Goal: Information Seeking & Learning: Learn about a topic

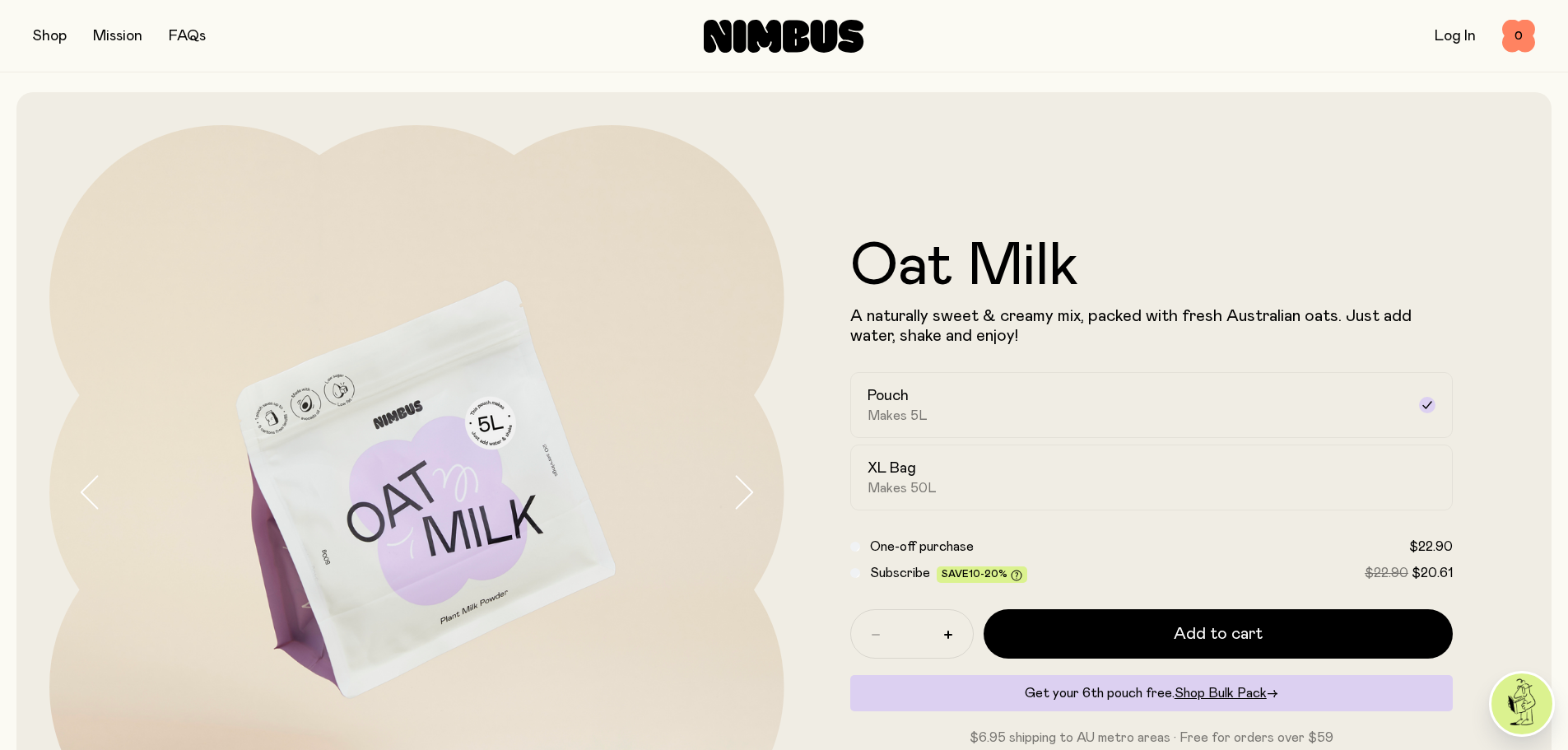
click at [49, 40] on div "Shop Mission FAQs Log In 0 0" at bounding box center [784, 35] width 1502 height 72
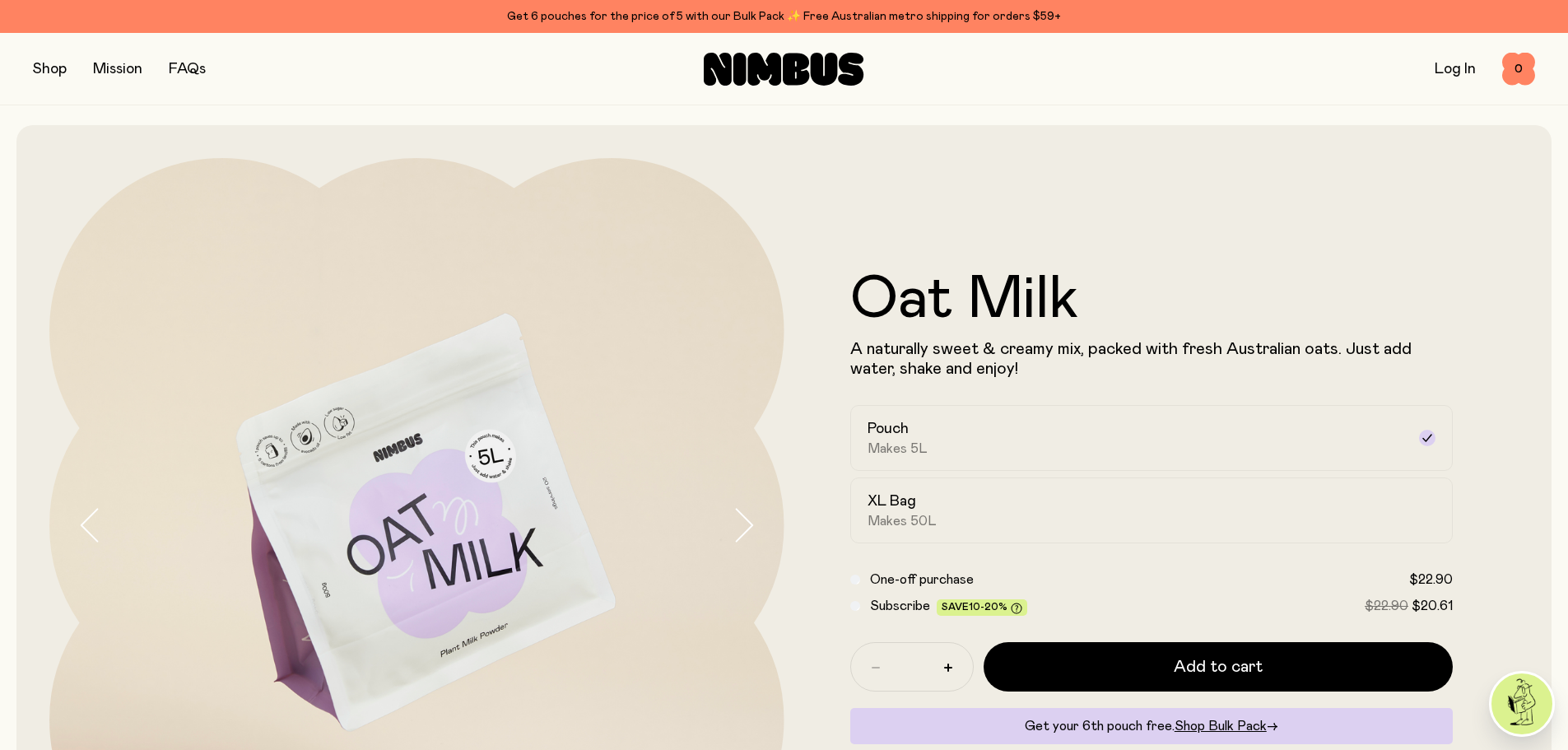
click at [59, 64] on button "button" at bounding box center [50, 69] width 33 height 23
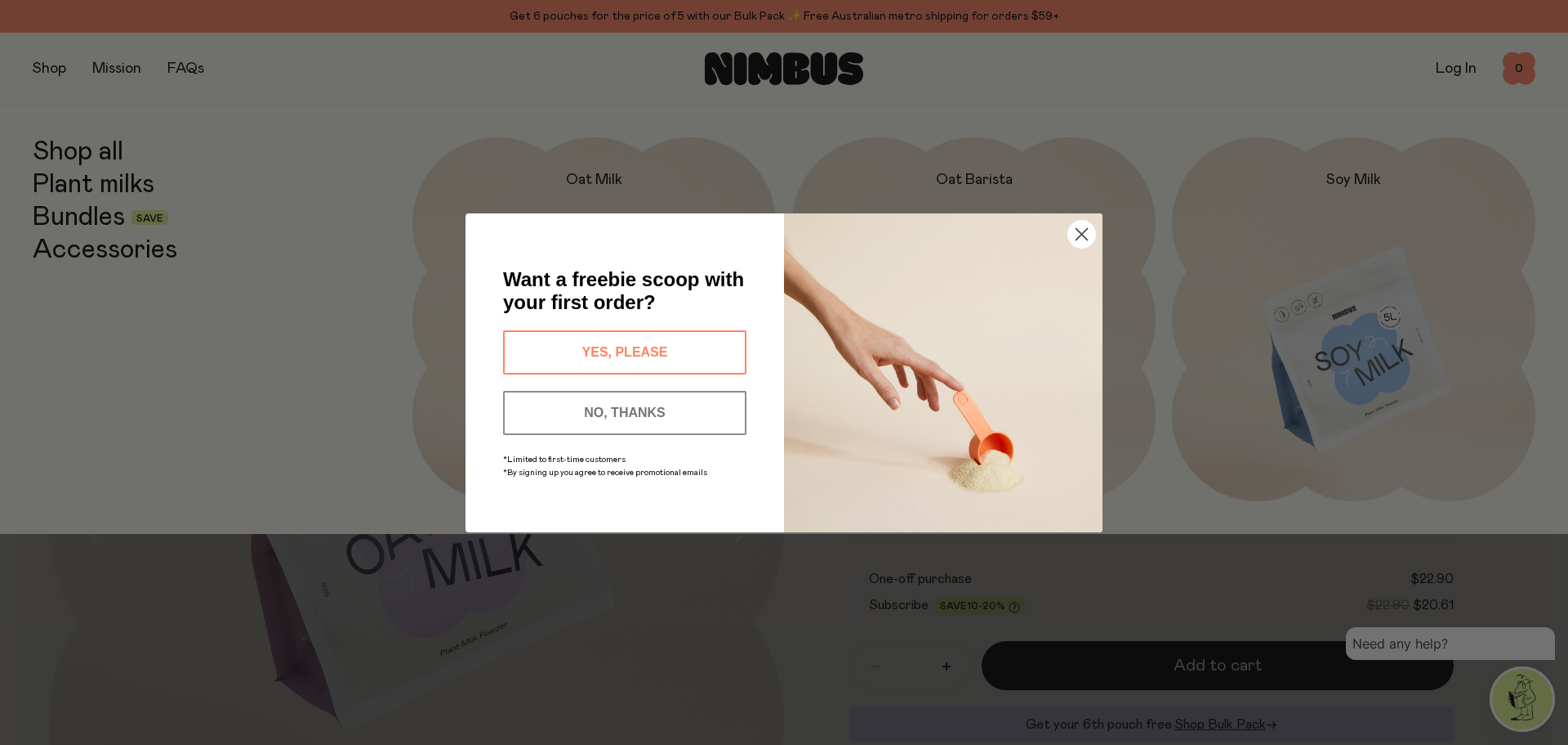
click at [1084, 240] on circle "Close dialog" at bounding box center [1082, 234] width 27 height 27
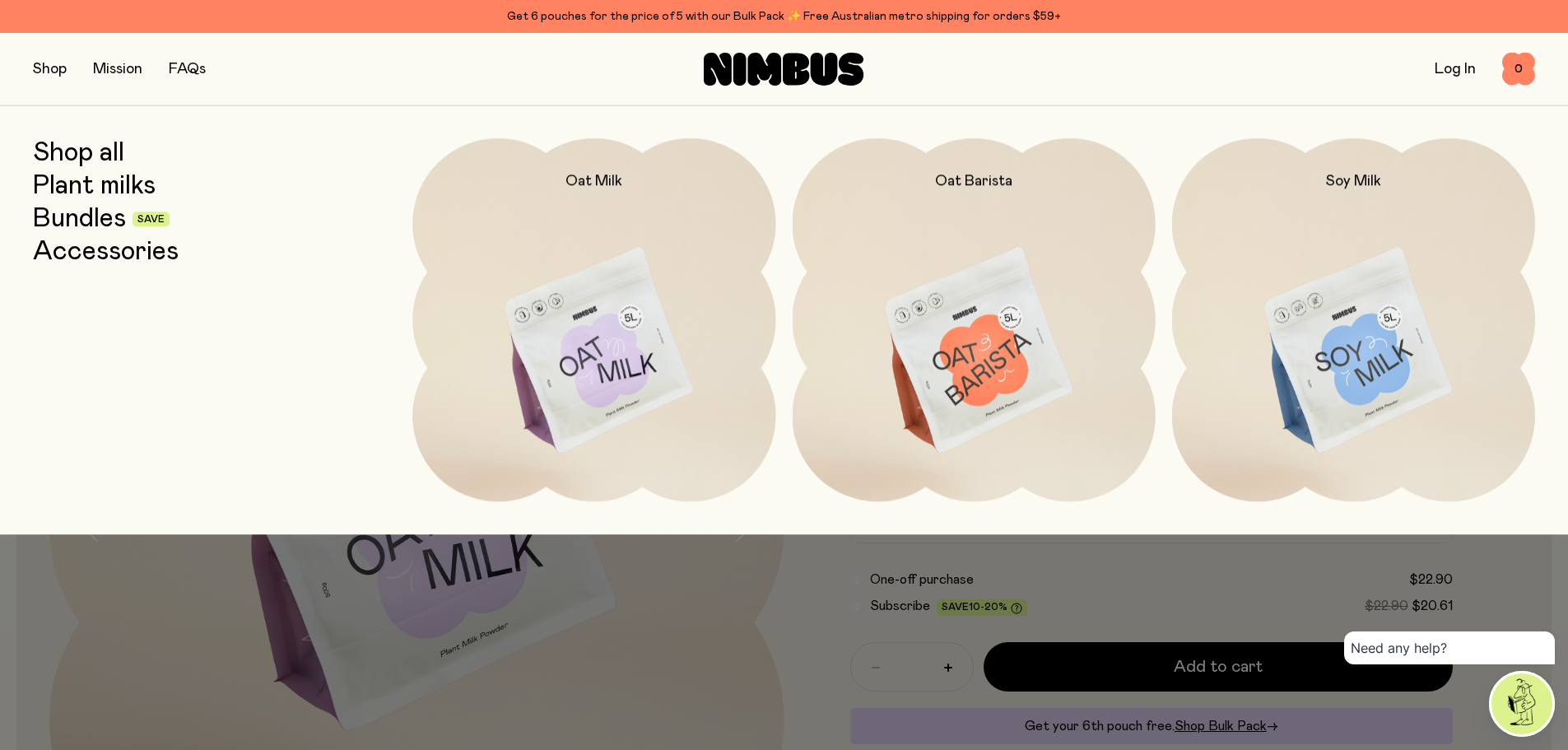
click at [79, 218] on link "Bundles" at bounding box center [79, 219] width 93 height 29
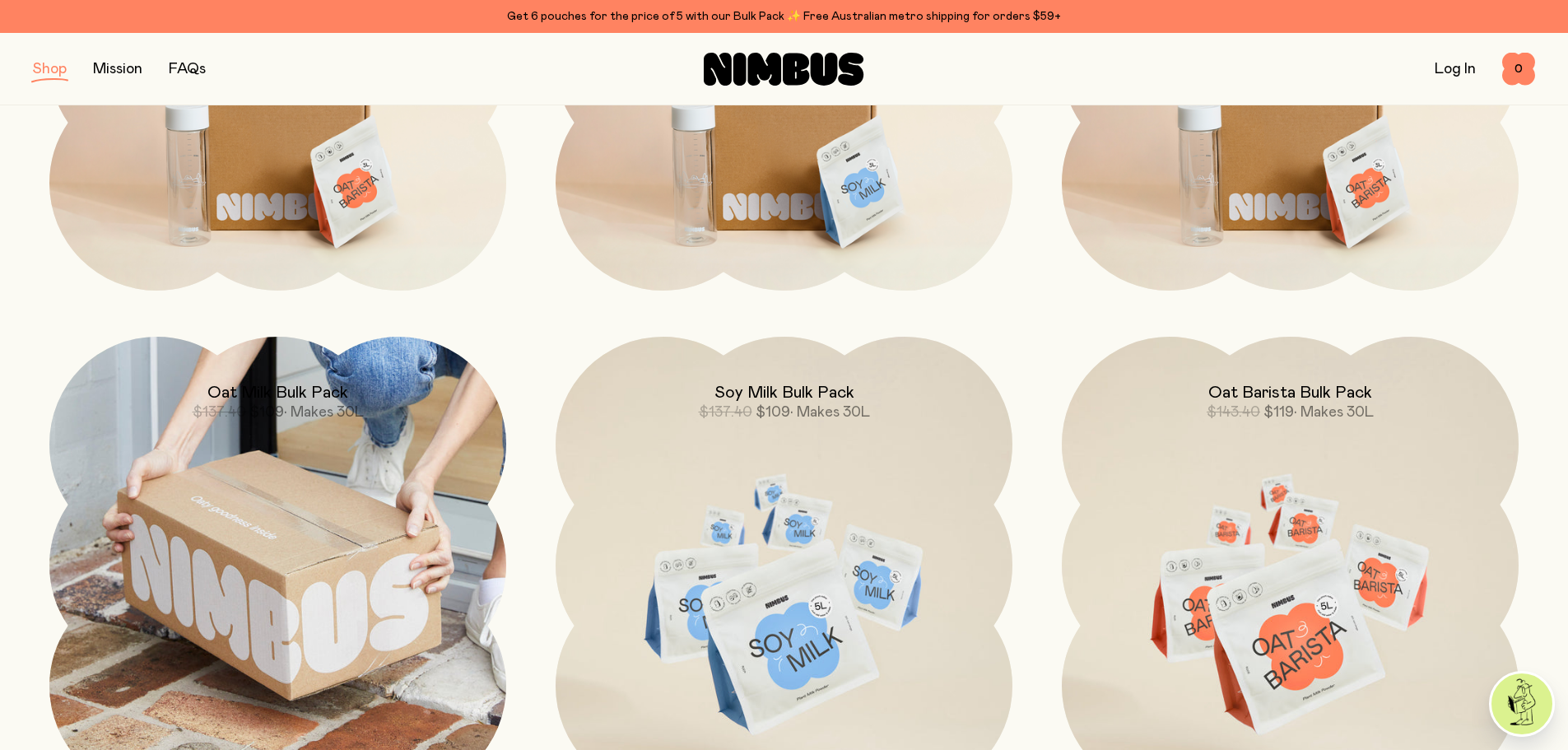
scroll to position [494, 0]
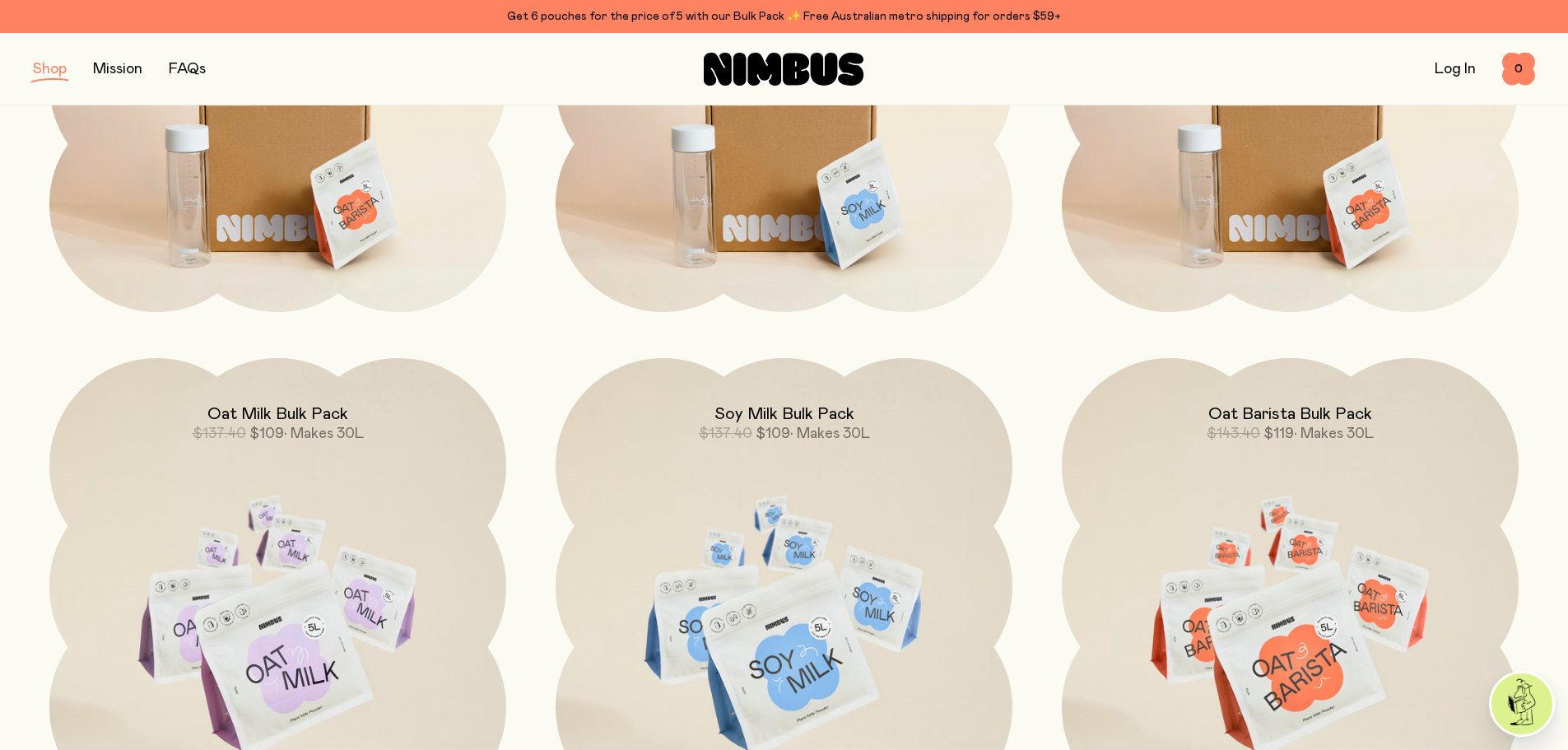
click at [35, 69] on button "button" at bounding box center [50, 69] width 33 height 23
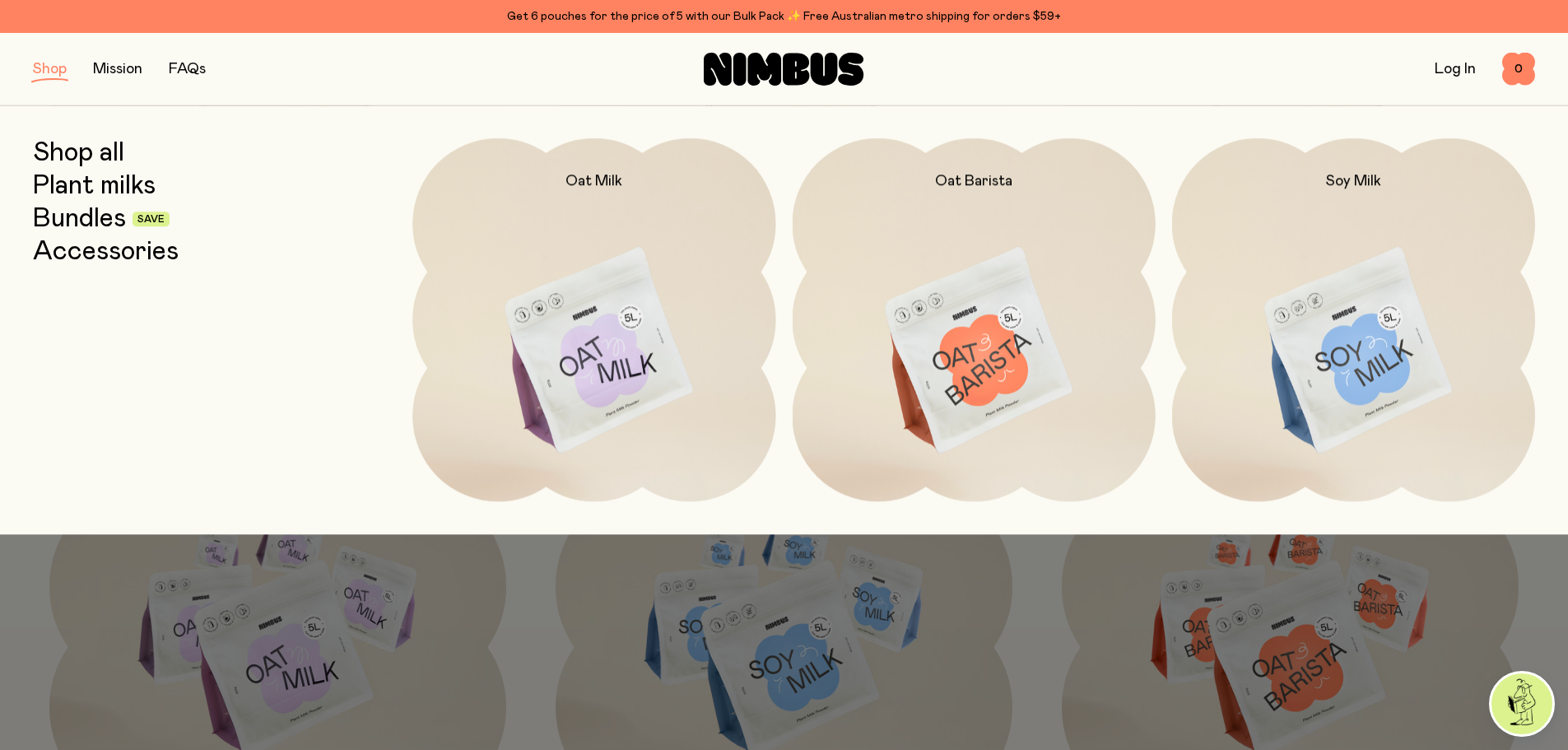
click at [552, 566] on div at bounding box center [784, 571] width 1568 height 73
click at [39, 75] on button "button" at bounding box center [50, 69] width 33 height 23
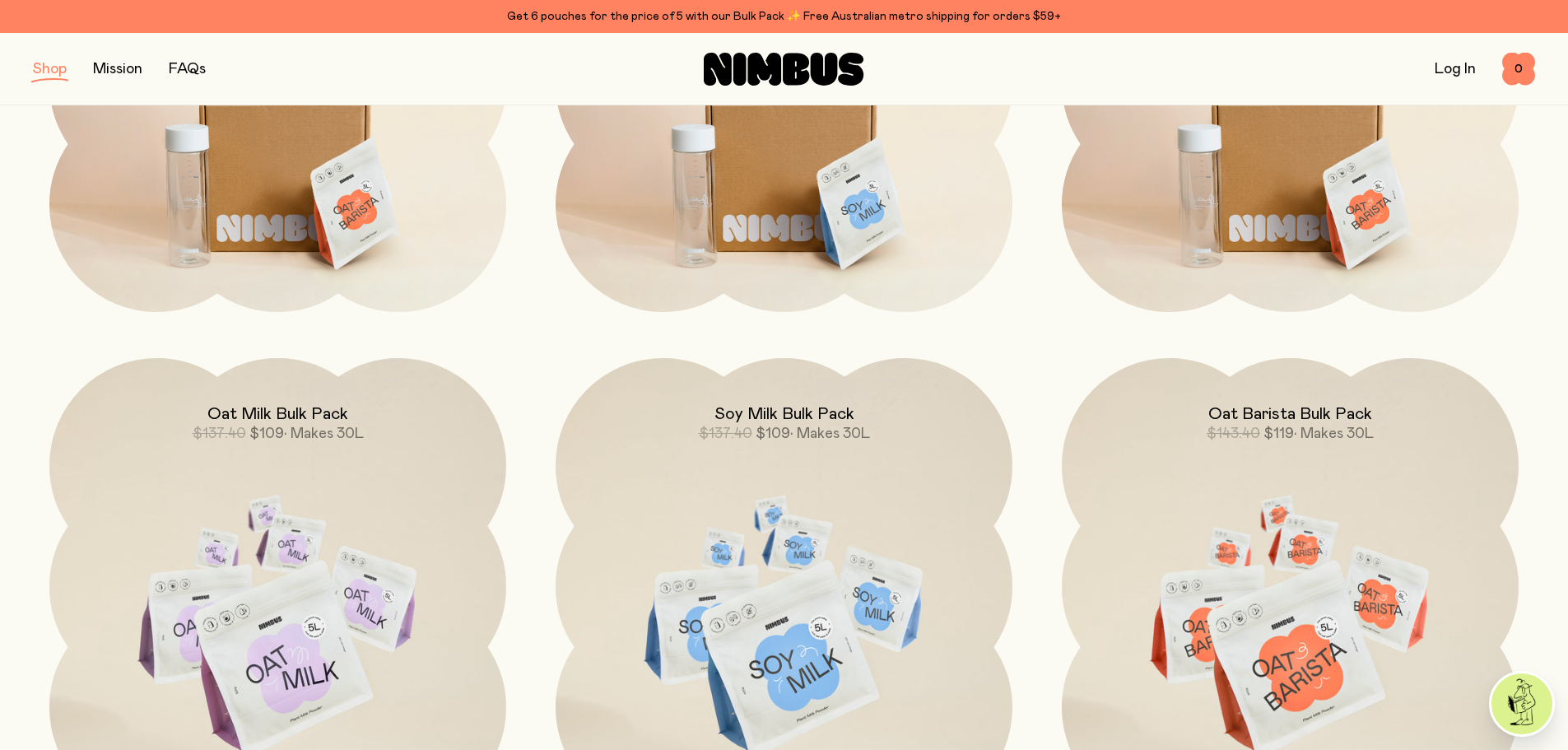
click at [56, 74] on button "button" at bounding box center [50, 69] width 33 height 23
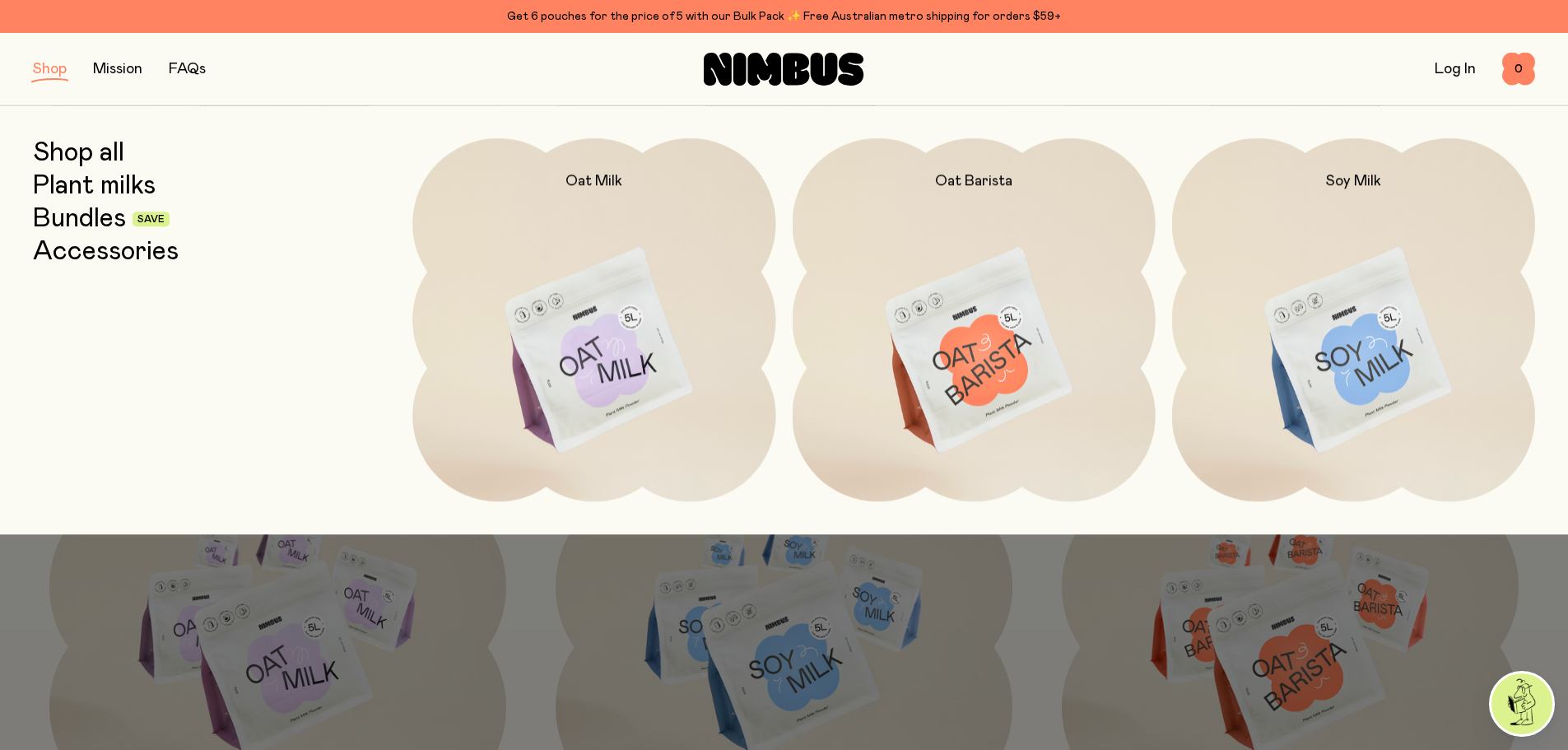
click at [523, 654] on div at bounding box center [784, 375] width 1568 height 750
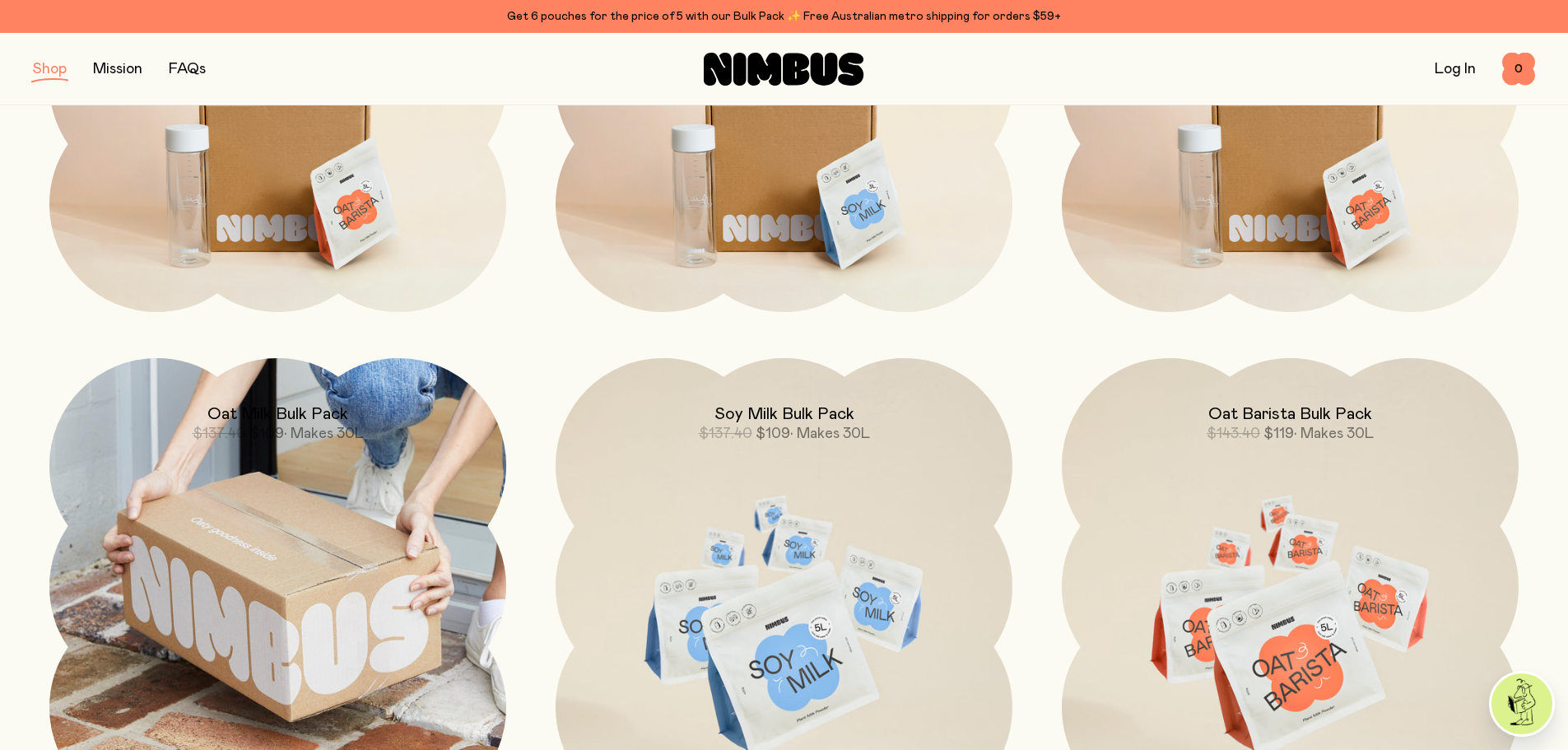
click at [288, 506] on img at bounding box center [278, 586] width 457 height 457
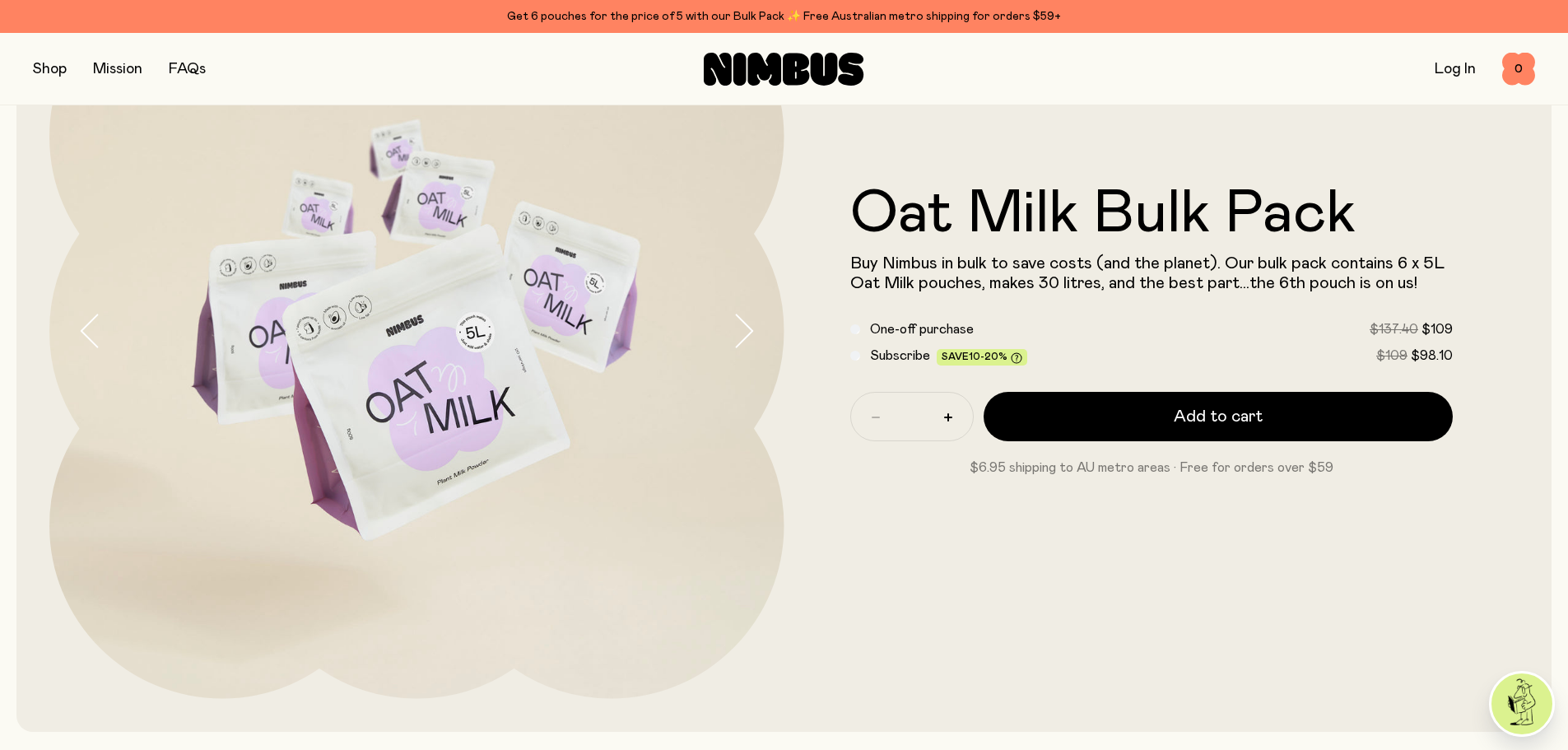
scroll to position [165, 0]
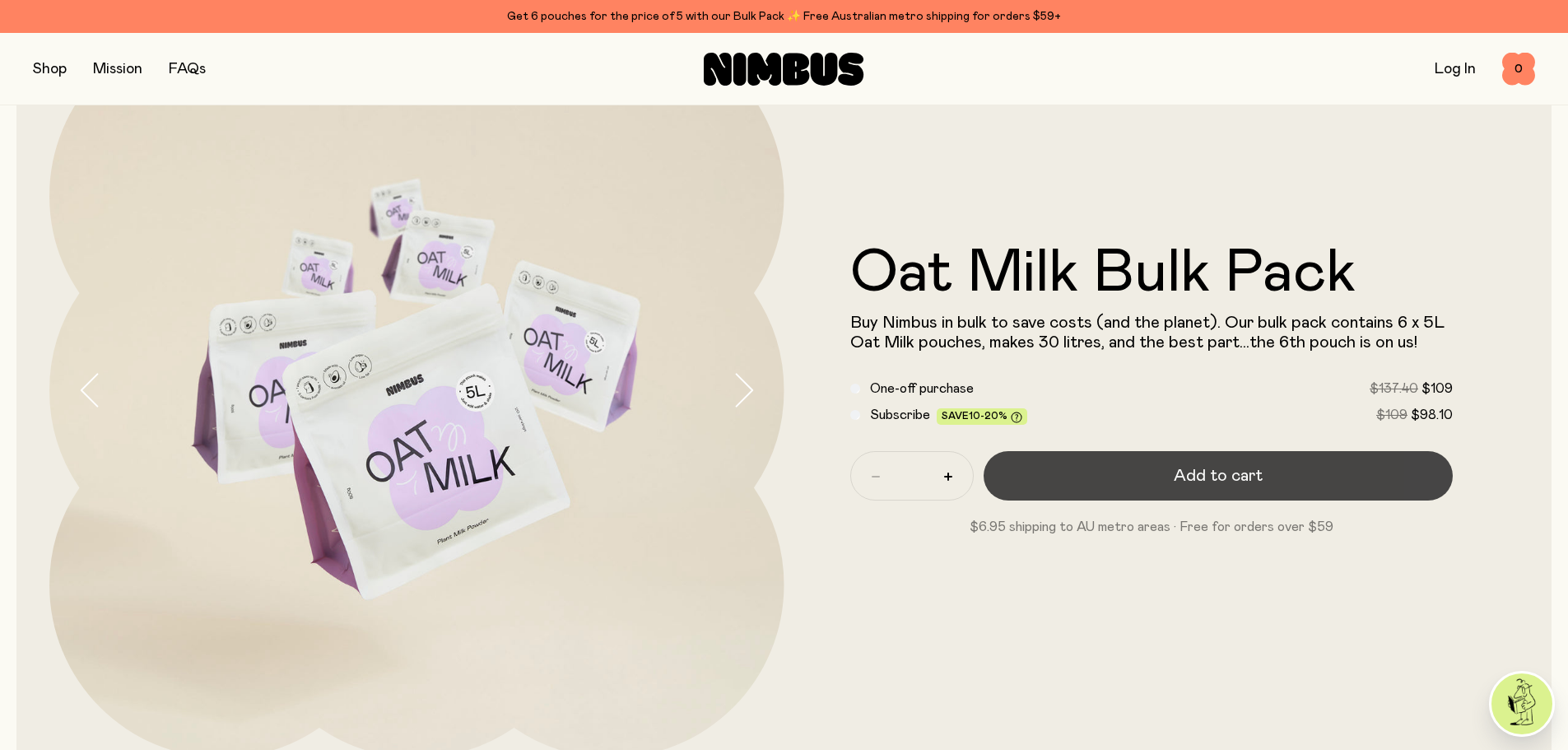
scroll to position [165, 0]
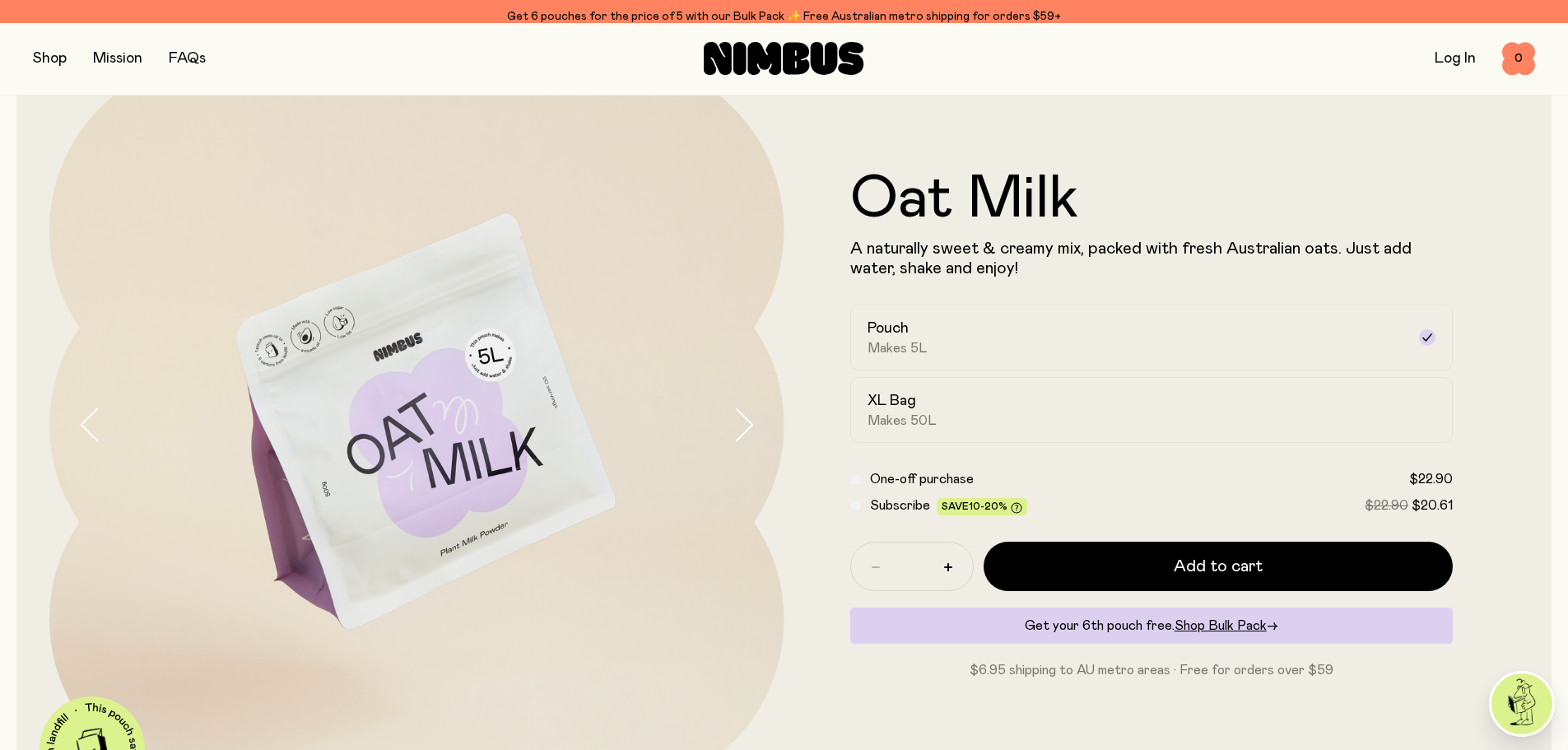
scroll to position [95, 0]
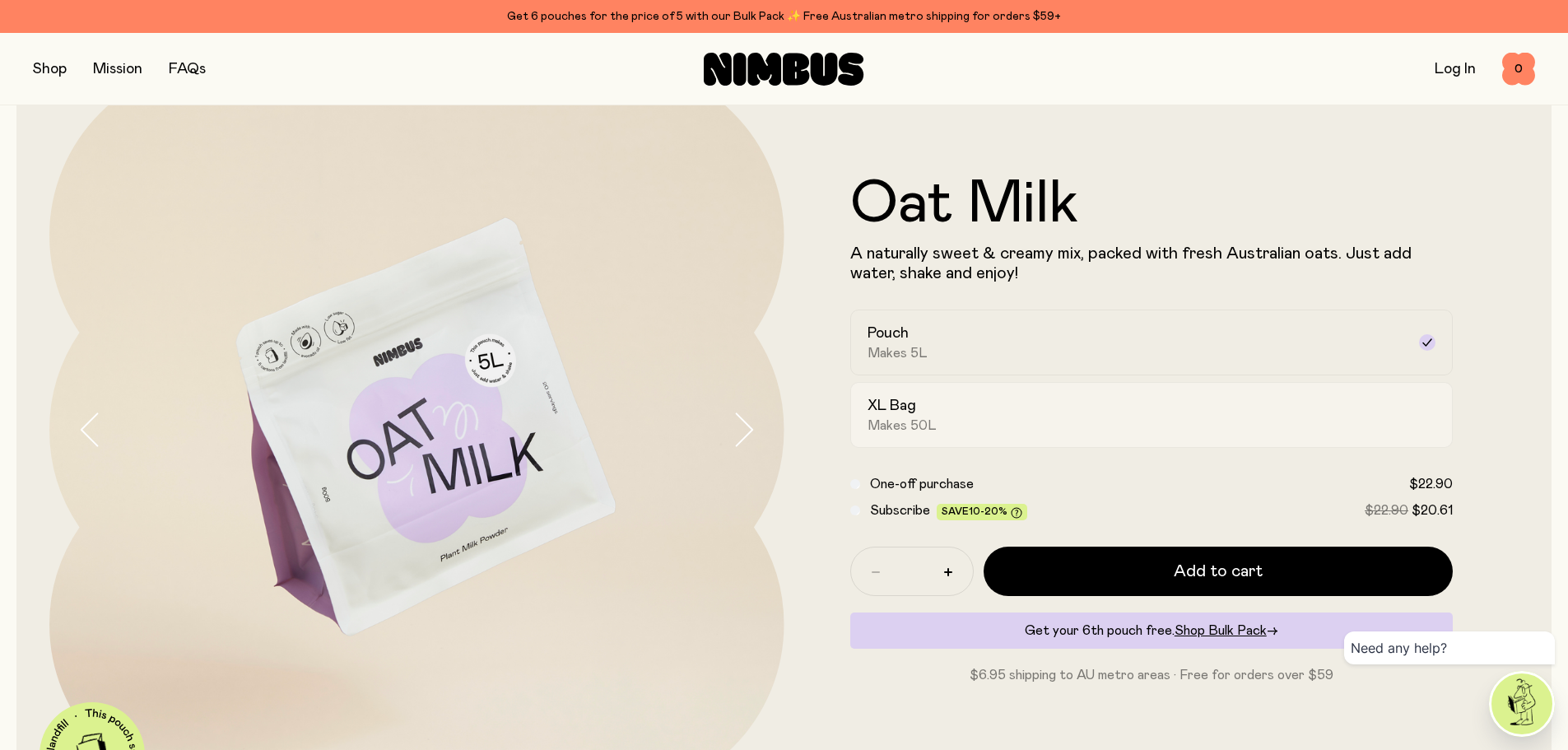
click at [944, 426] on div "XL Bag Makes 50L" at bounding box center [1138, 415] width 539 height 38
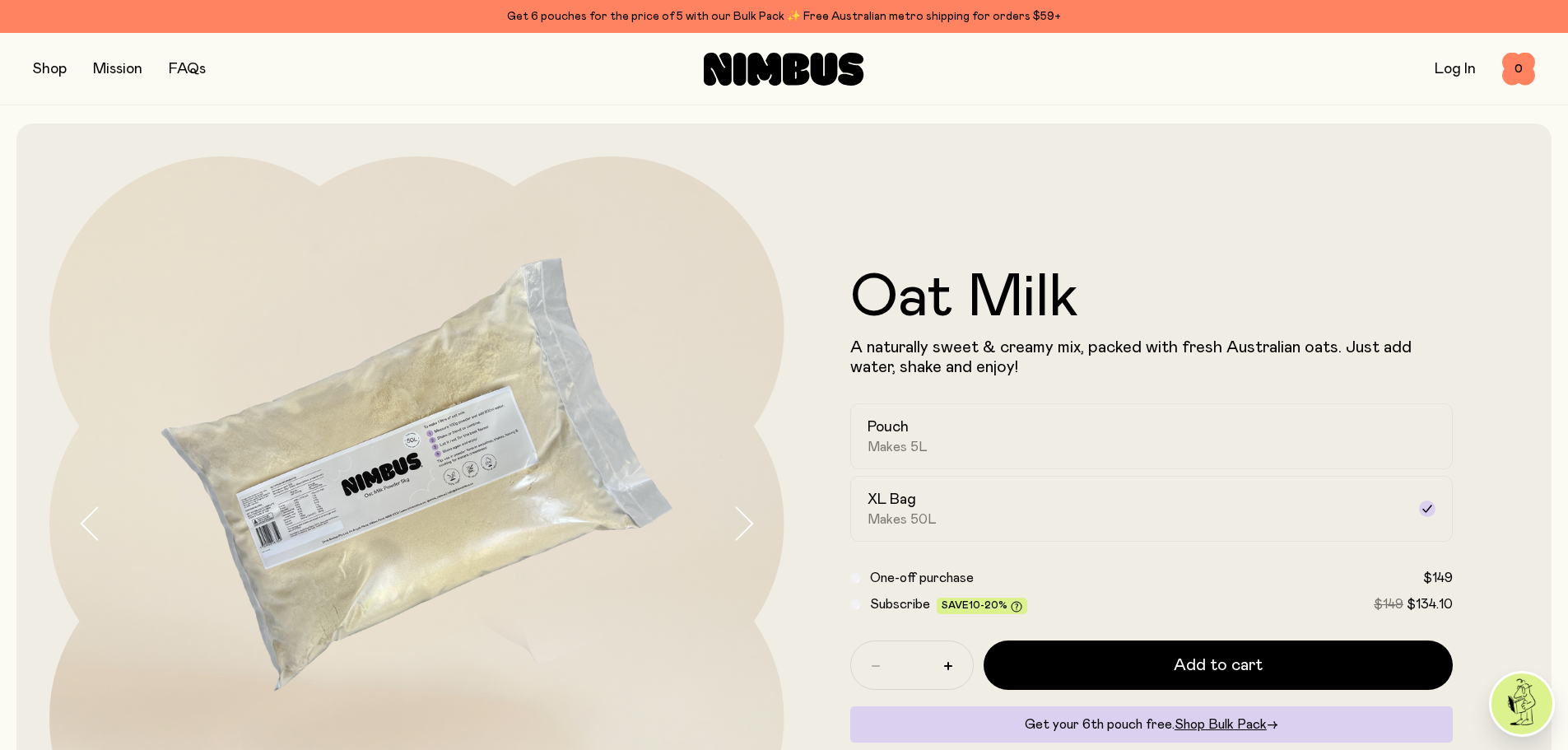
scroll to position [0, 0]
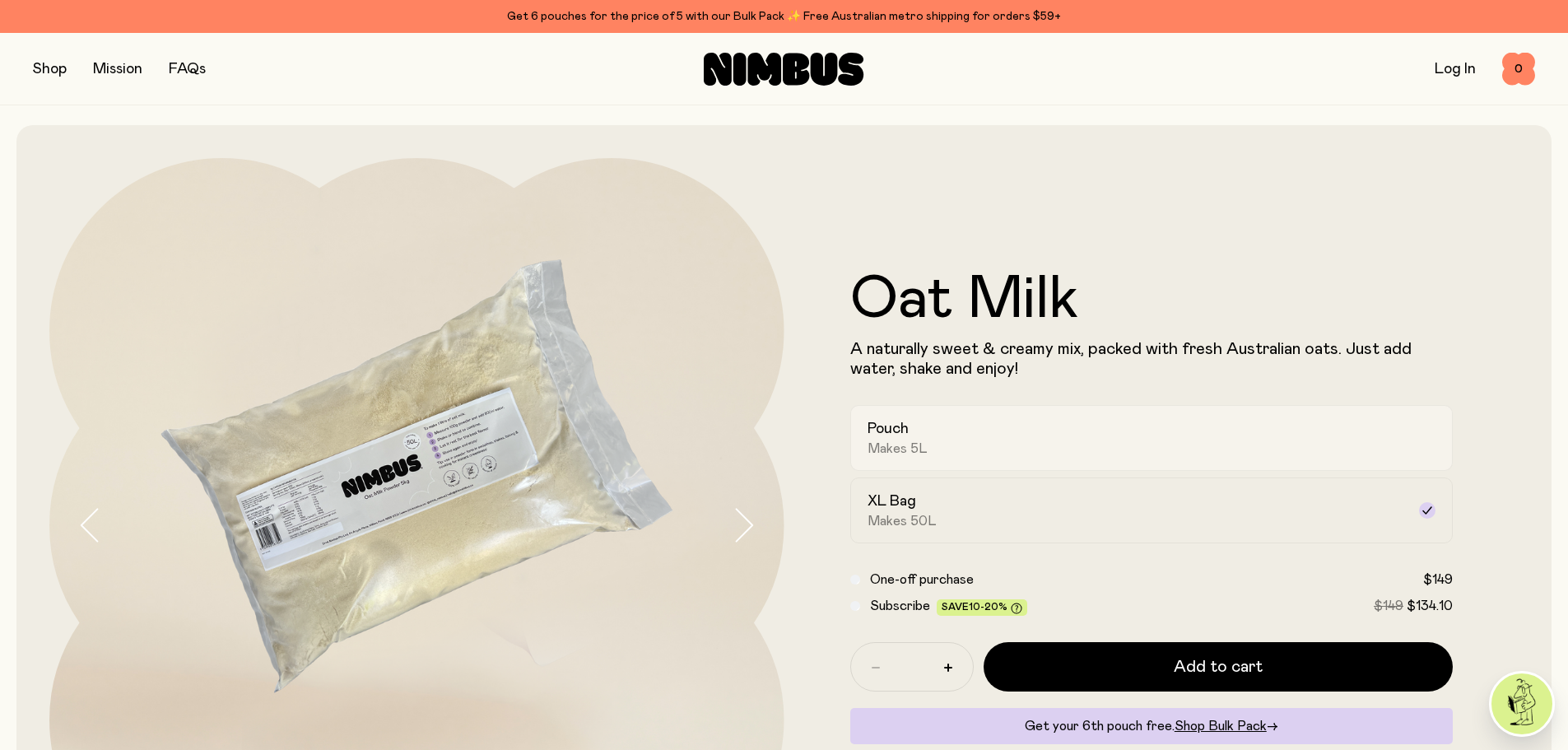
click at [1087, 424] on div "Pouch Makes 5L" at bounding box center [1138, 437] width 539 height 38
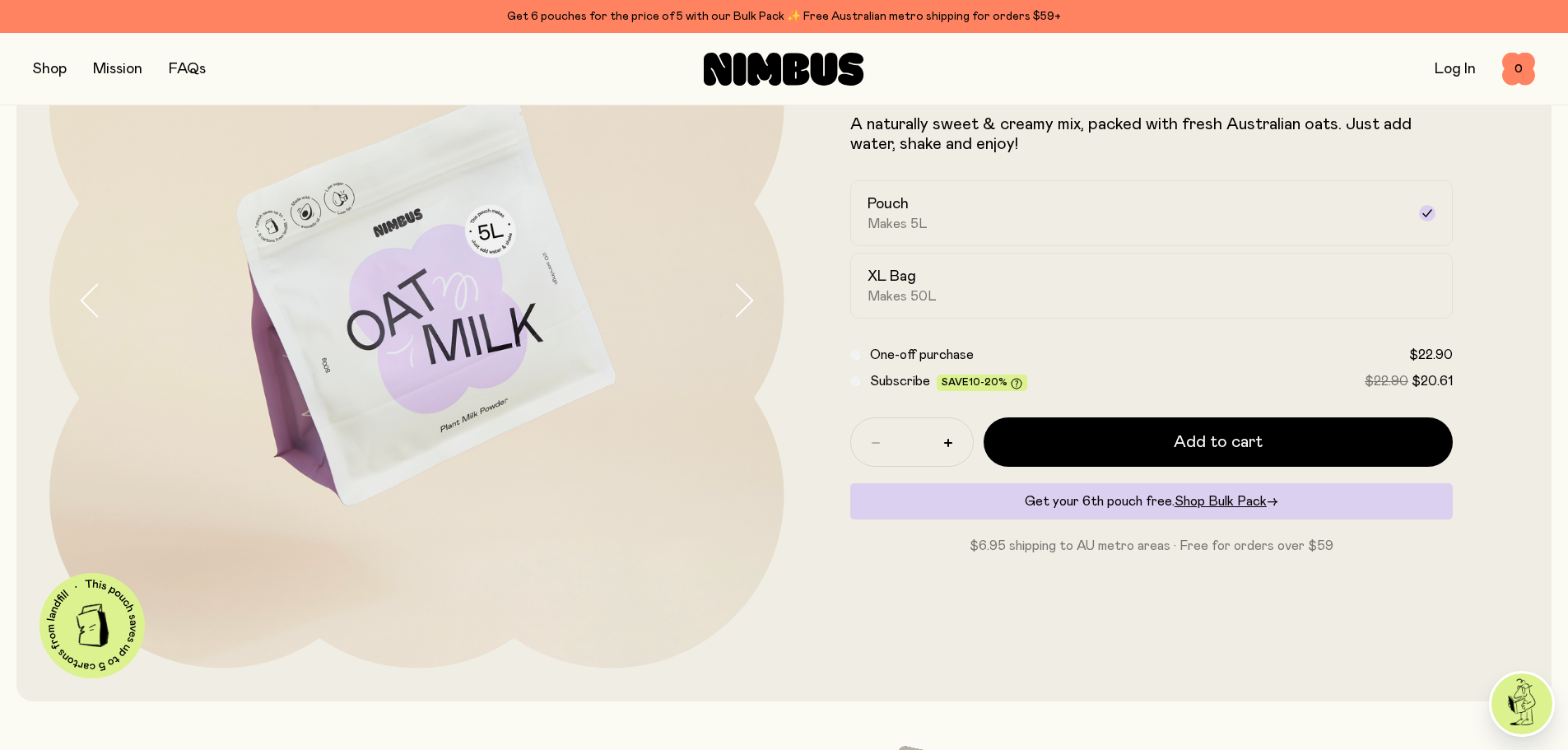
scroll to position [165, 0]
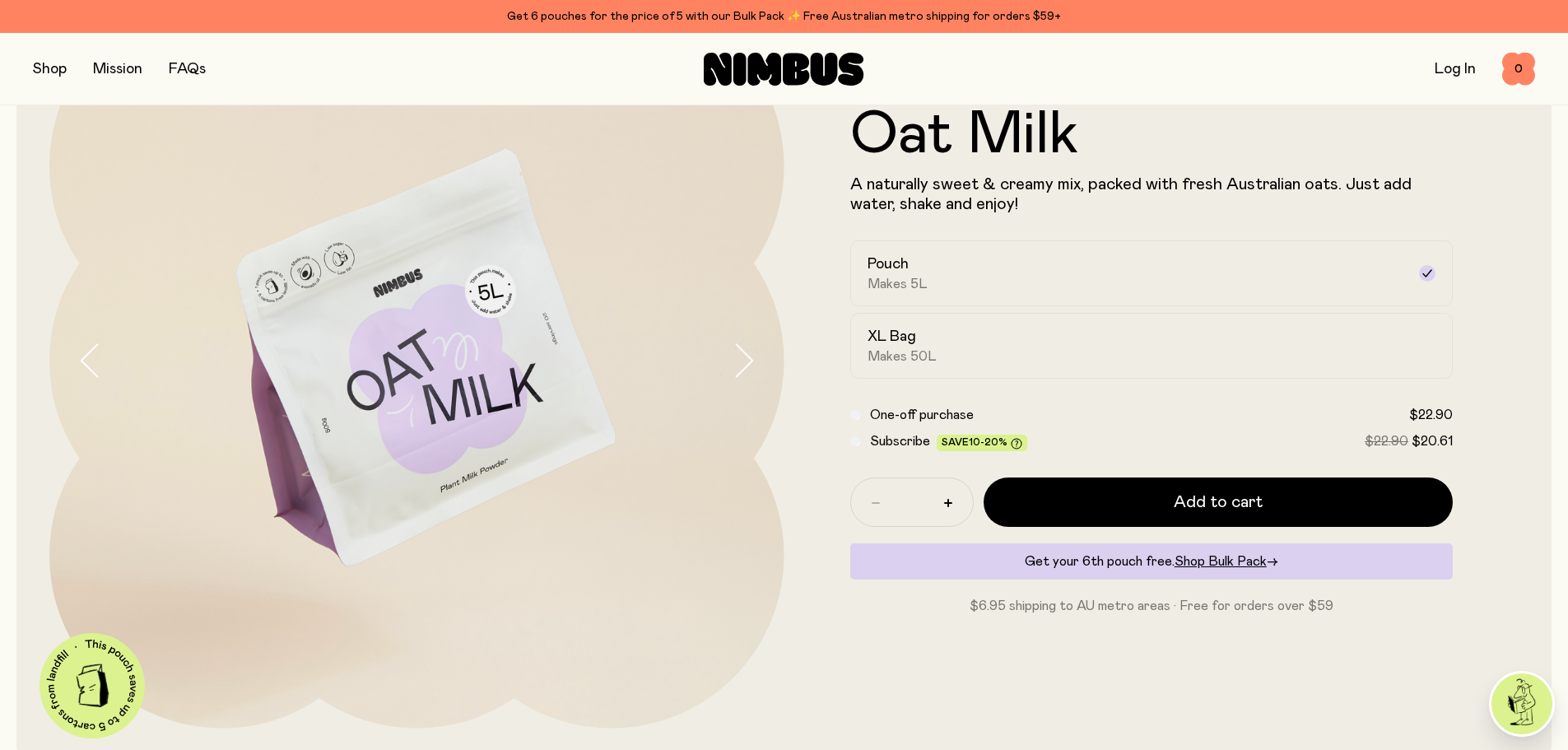
drag, startPoint x: 1147, startPoint y: 626, endPoint x: 1148, endPoint y: 641, distance: 15.0
click at [1148, 641] on div "Oat Milk A naturally sweet & creamy mix, packed with fresh Australian oats. Jus…" at bounding box center [1151, 360] width 734 height 734
click at [757, 360] on button "button" at bounding box center [758, 360] width 53 height 734
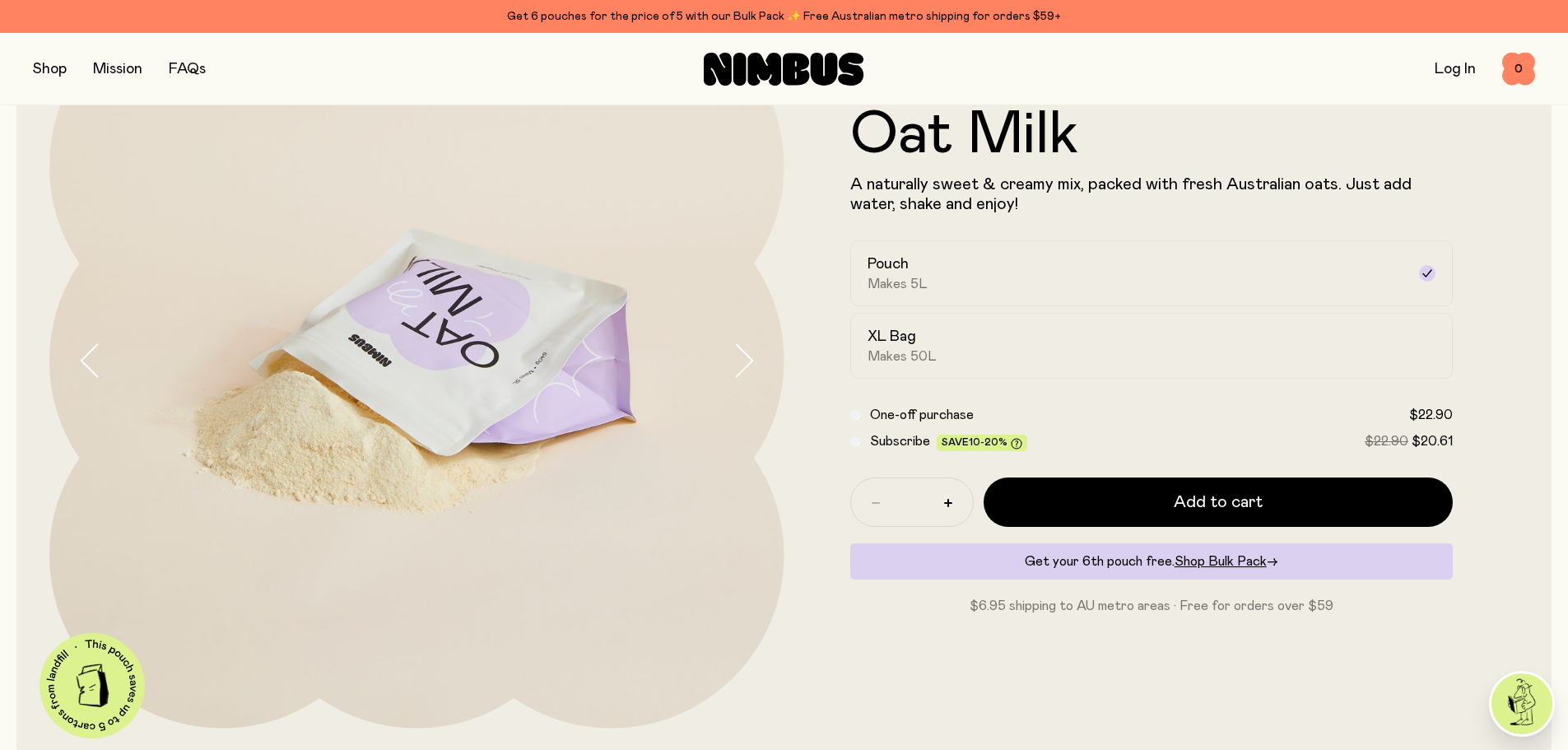
click at [757, 360] on button "button" at bounding box center [758, 360] width 53 height 734
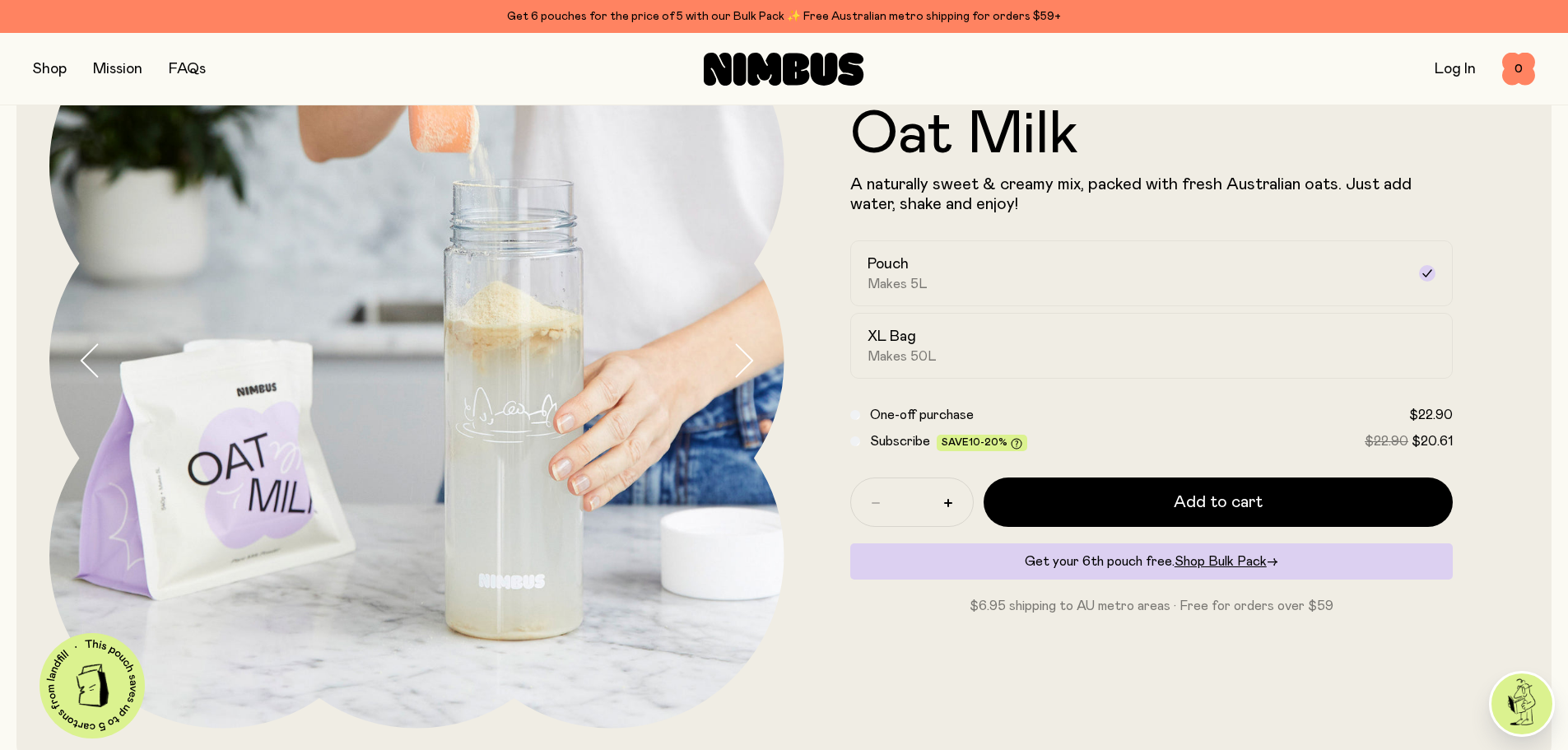
click at [757, 360] on button "button" at bounding box center [758, 360] width 53 height 734
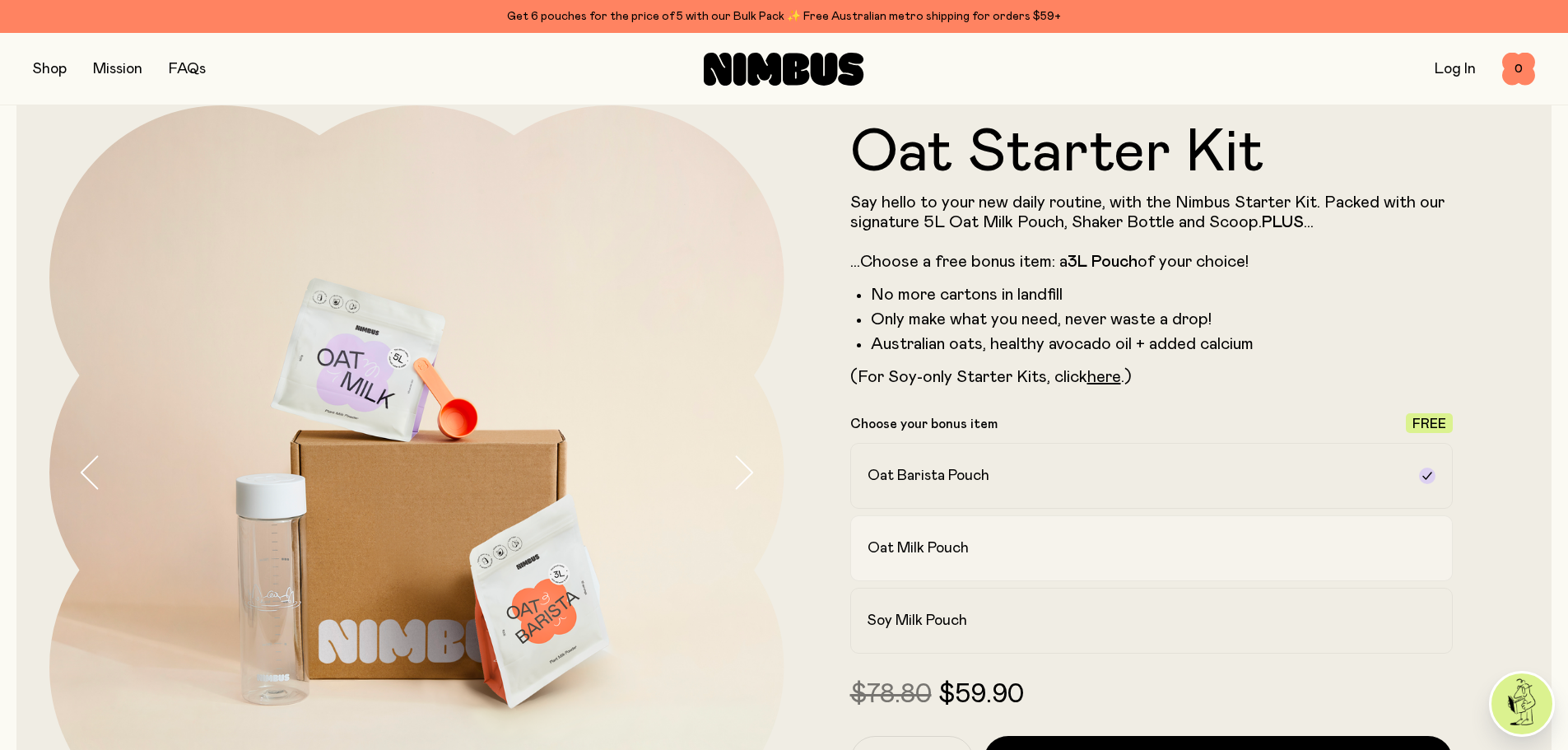
scroll to position [82, 0]
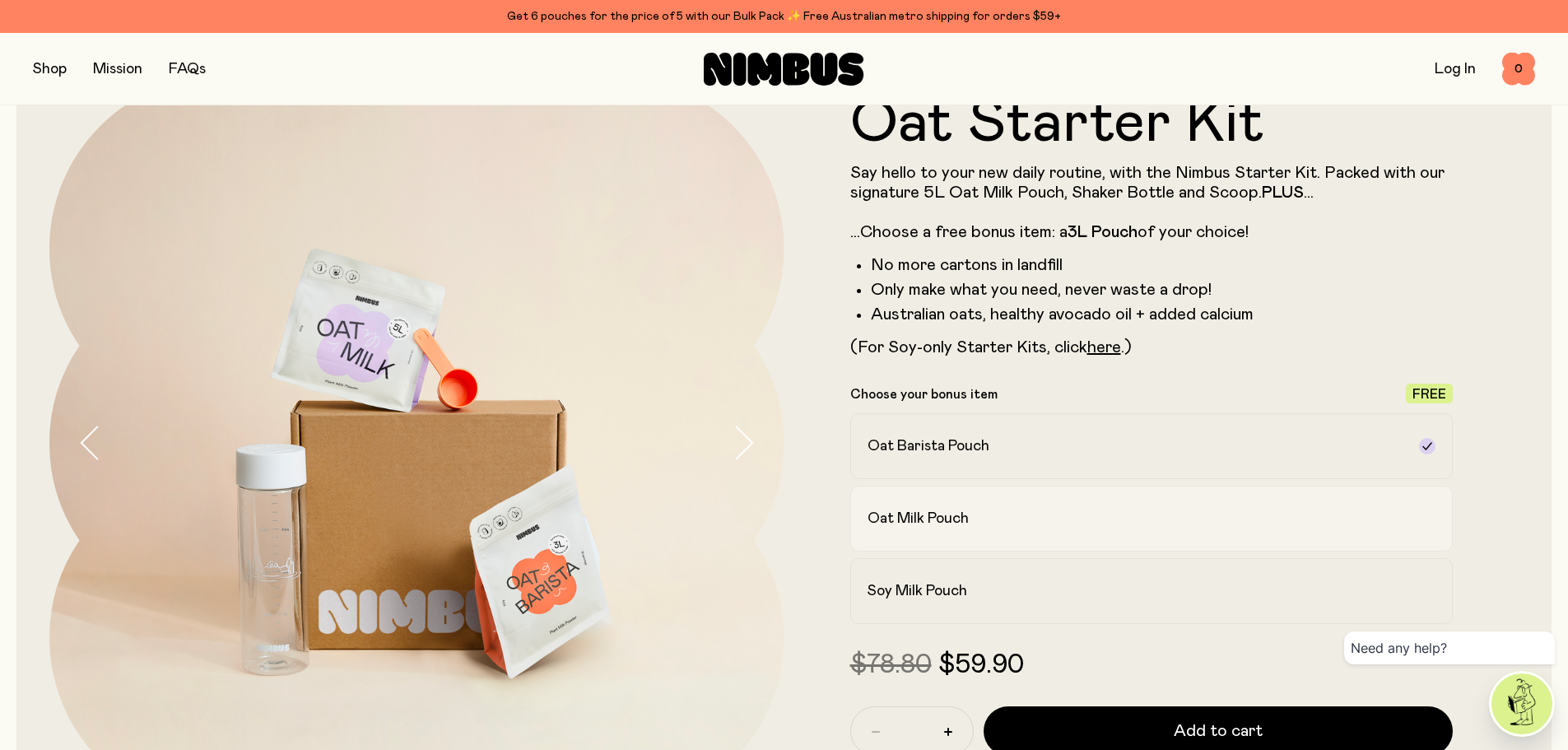
click at [998, 527] on div "Oat Milk Pouch" at bounding box center [1138, 519] width 539 height 20
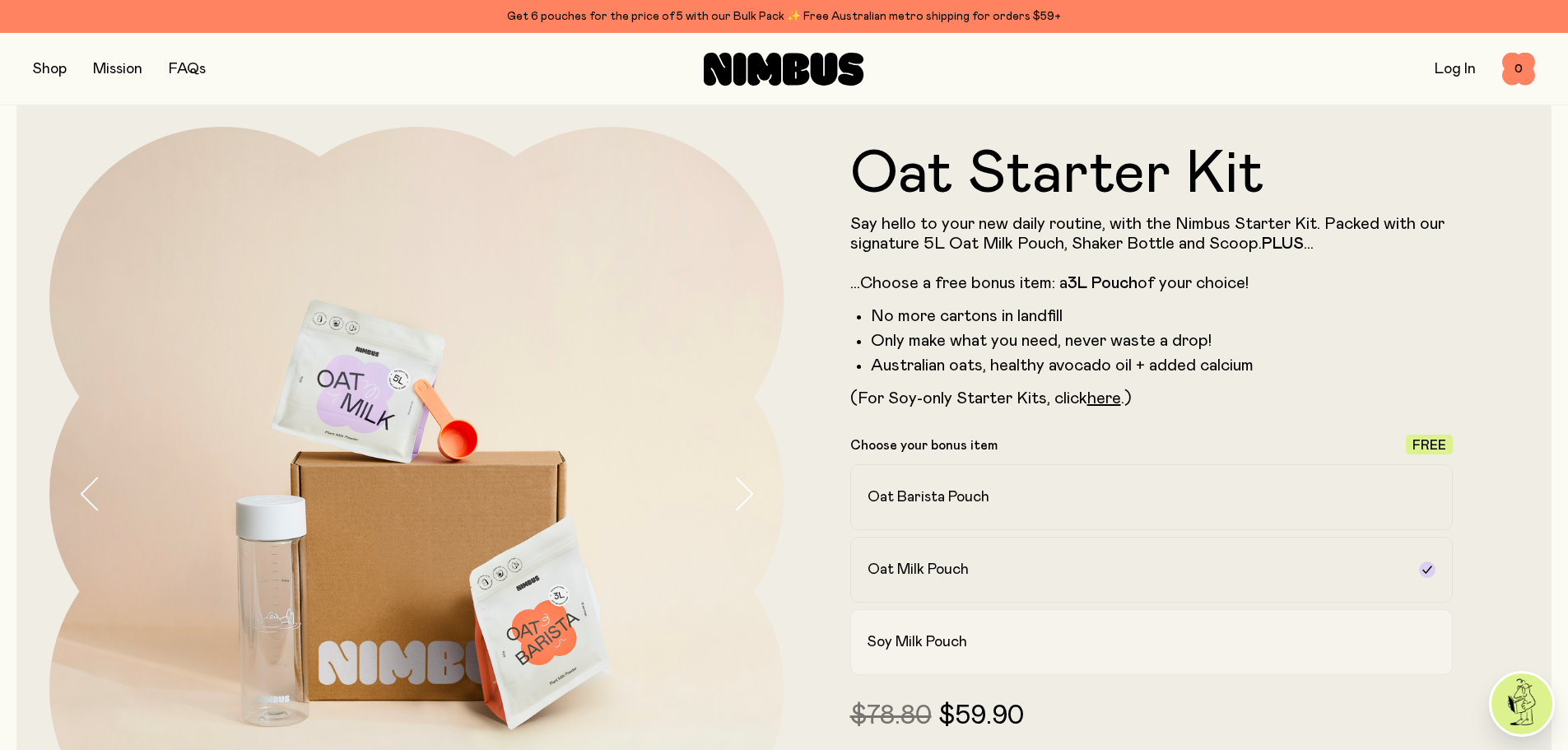
scroll to position [0, 0]
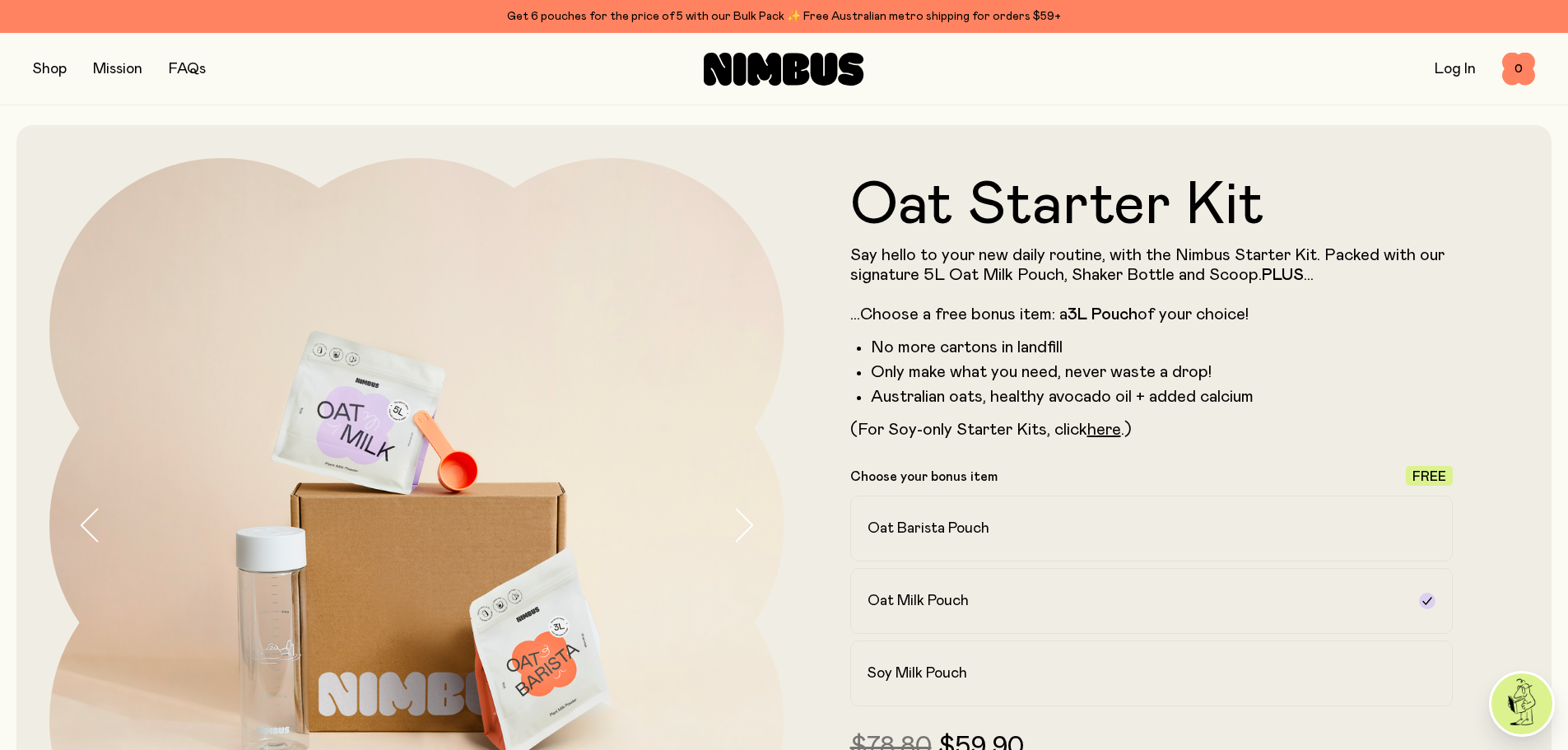
drag, startPoint x: 67, startPoint y: 62, endPoint x: 76, endPoint y: 52, distance: 13.5
click at [76, 52] on div "Shop Mission FAQs Log In 0 0" at bounding box center [784, 69] width 1502 height 72
drag, startPoint x: 32, startPoint y: 71, endPoint x: 40, endPoint y: 70, distance: 8.1
click at [40, 70] on div "Shop Mission FAQs Log In 0 0" at bounding box center [784, 70] width 1568 height 73
click at [62, 64] on button "button" at bounding box center [50, 69] width 33 height 23
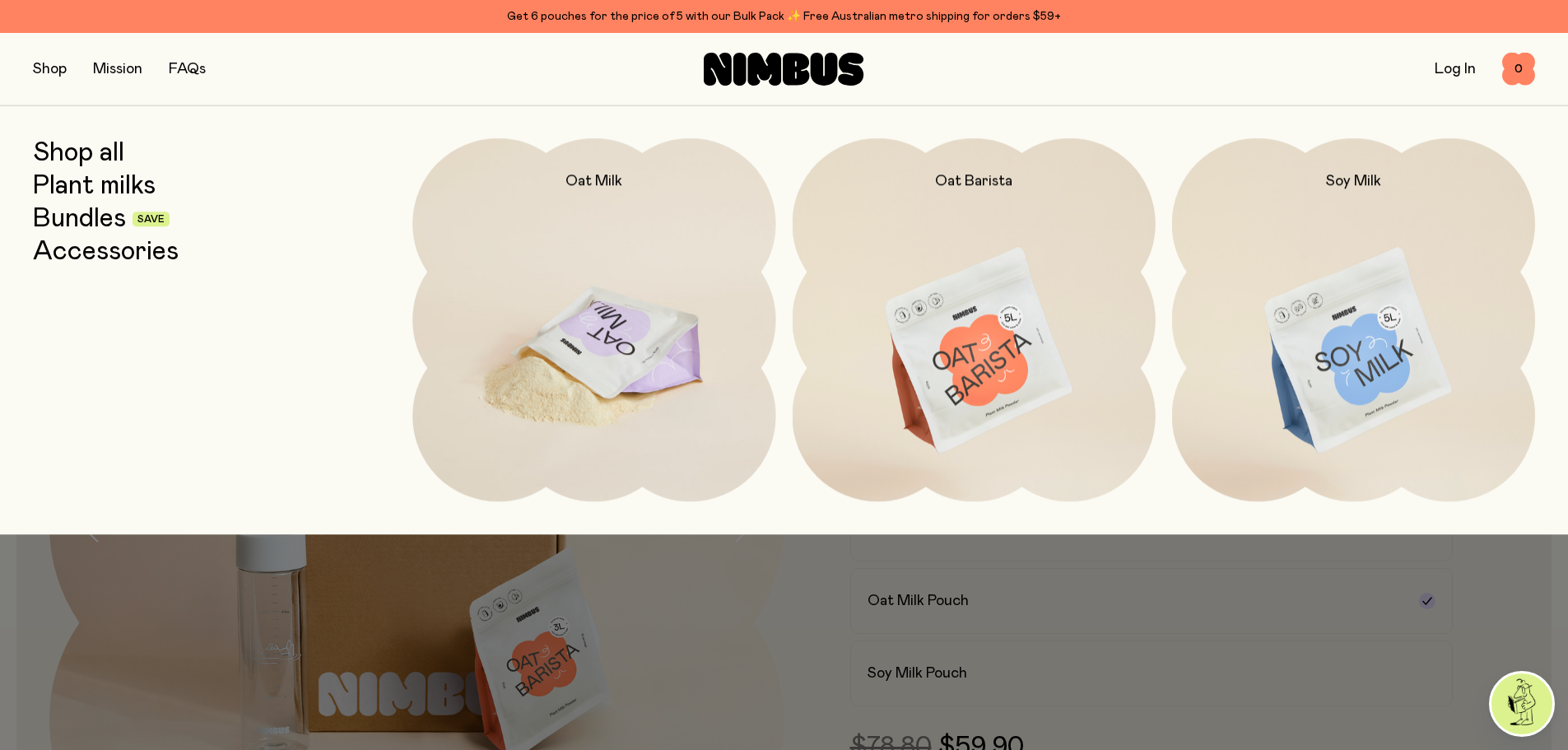
drag, startPoint x: 345, startPoint y: 248, endPoint x: 440, endPoint y: 264, distance: 96.3
click at [409, 262] on div "Shop all Plant milks Bundles Save Accessories Oat Milk Oat Barista Soy Milk" at bounding box center [784, 320] width 1502 height 363
click at [461, 265] on img at bounding box center [593, 351] width 363 height 426
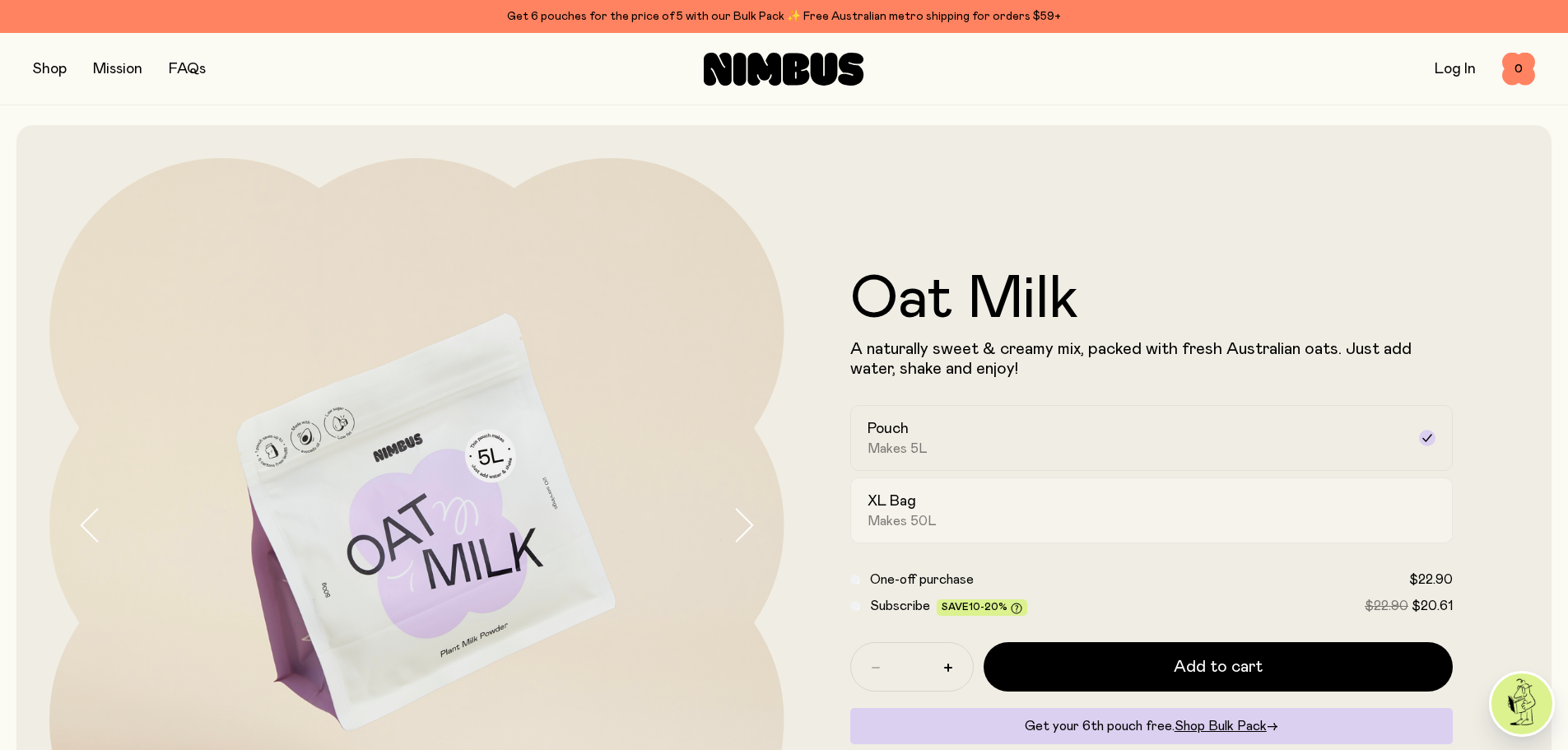
click at [930, 504] on div "XL Bag Makes 50L" at bounding box center [1138, 510] width 539 height 38
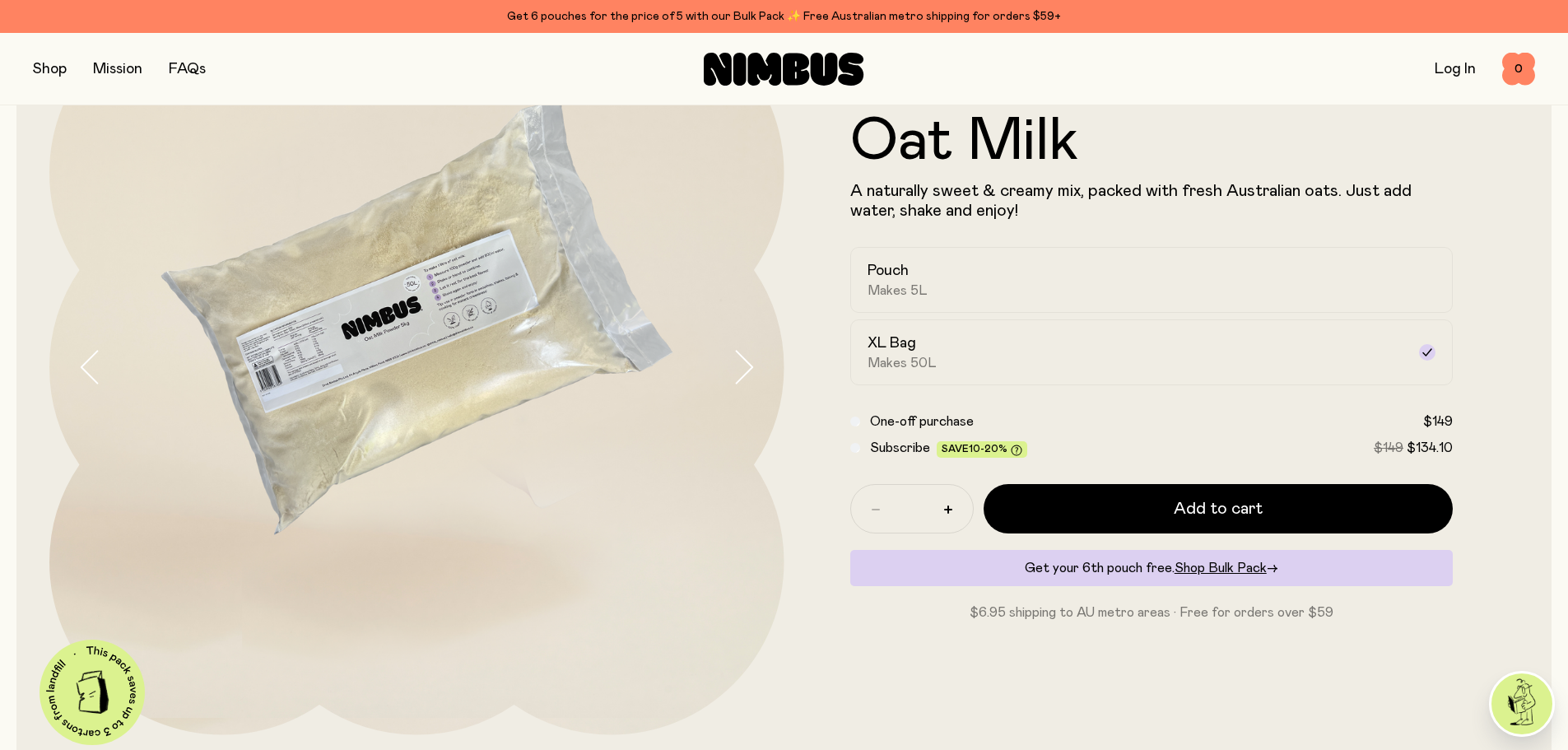
scroll to position [165, 0]
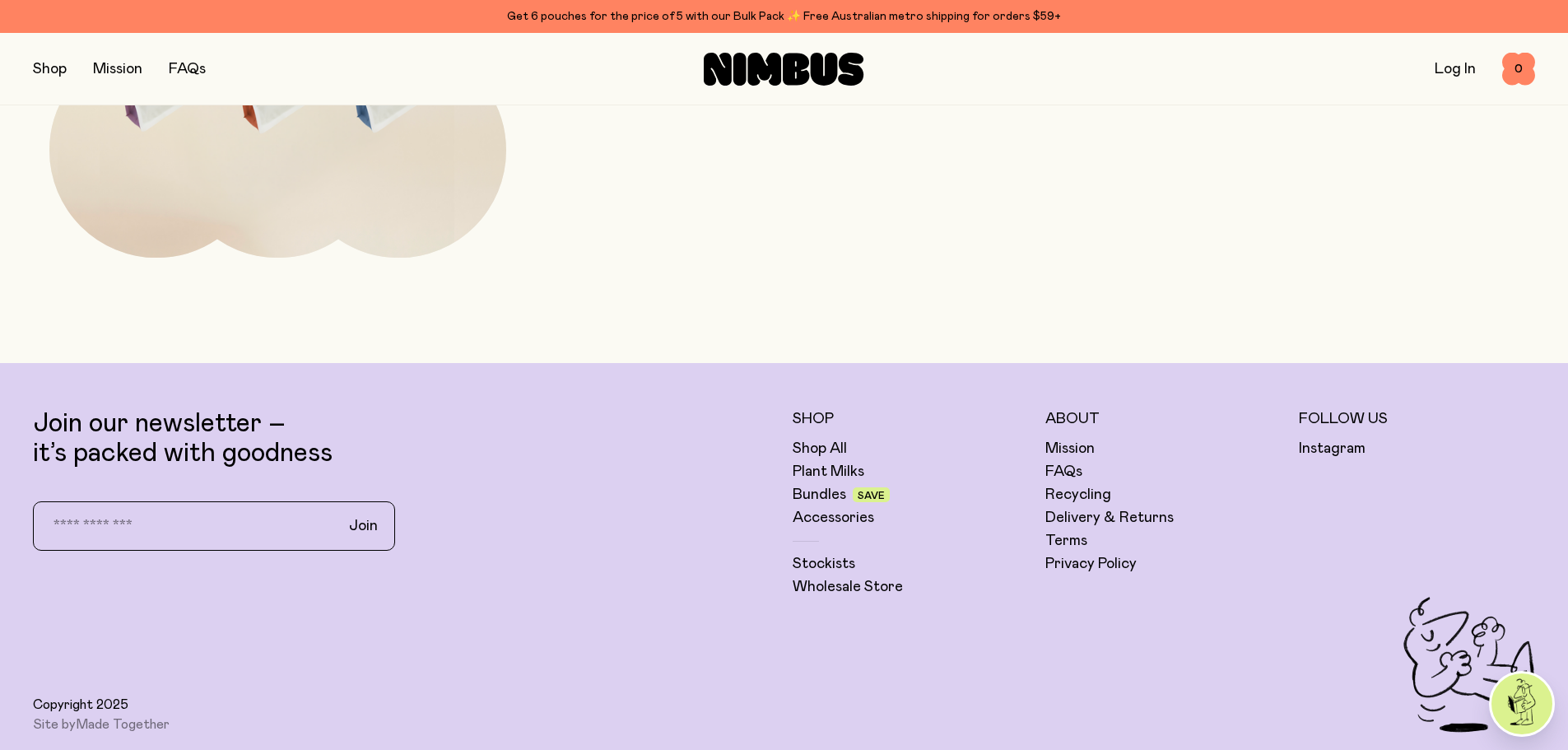
scroll to position [6254, 0]
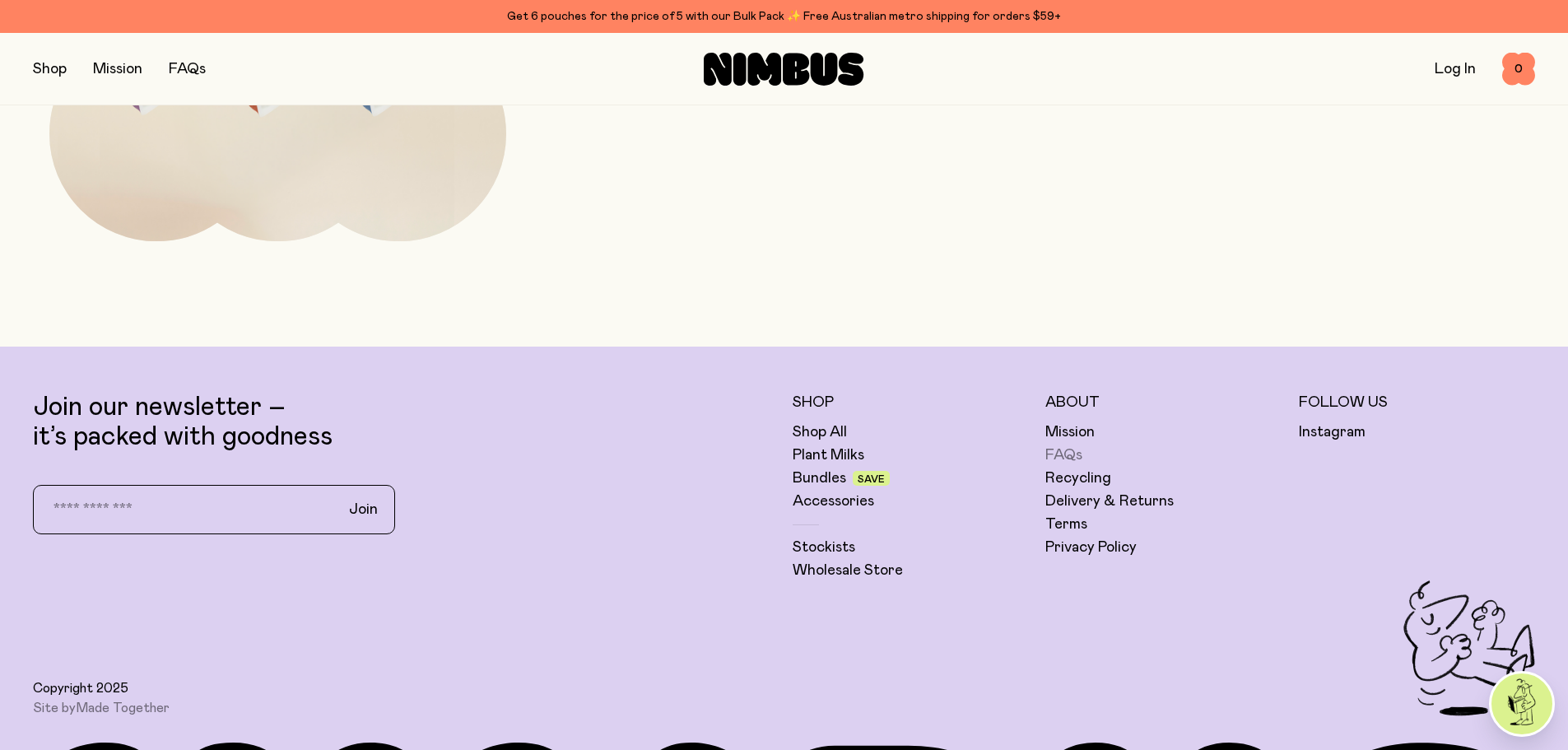
click at [1053, 458] on link "FAQs" at bounding box center [1064, 455] width 37 height 20
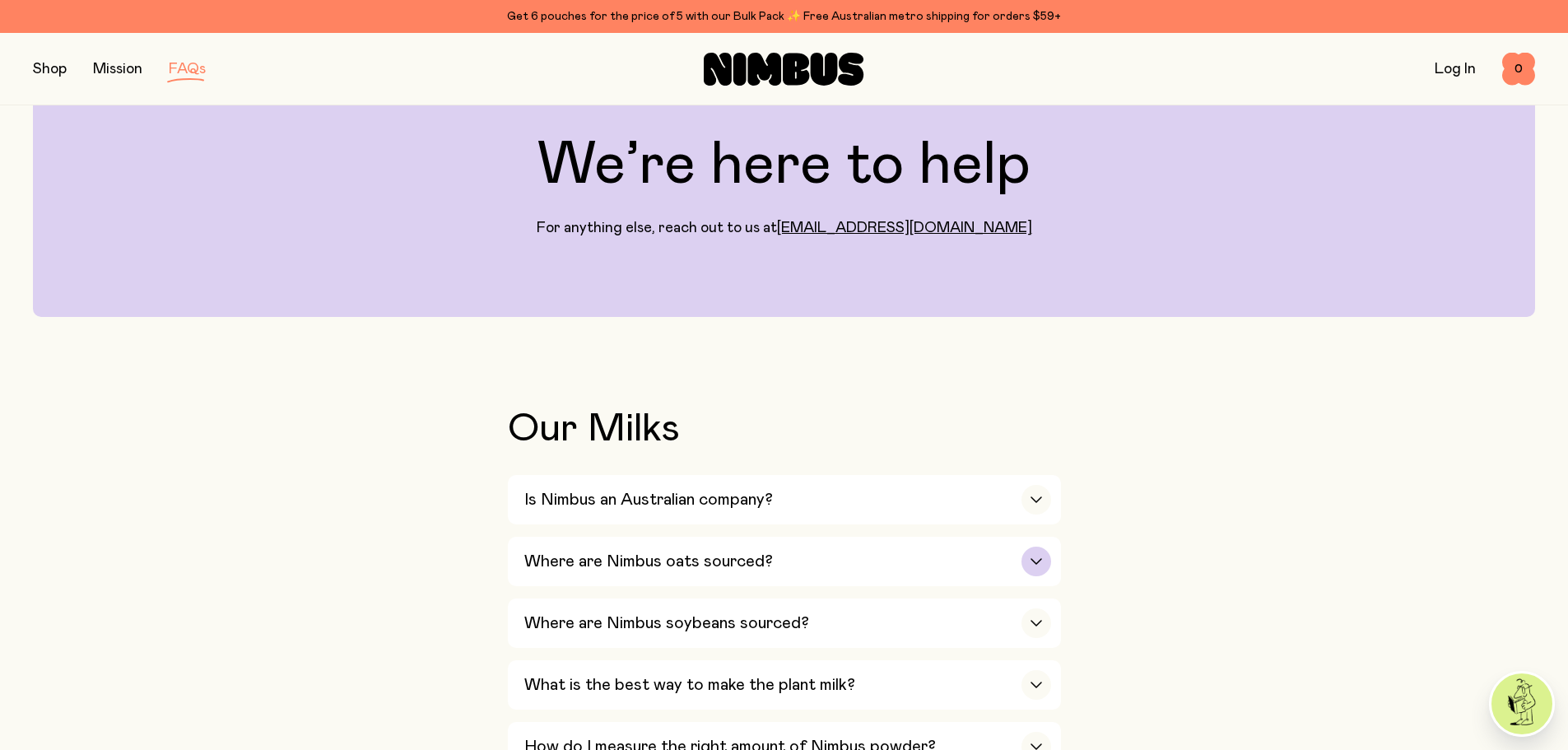
scroll to position [82, 0]
click at [955, 514] on div "Is Nimbus an Australian company?" at bounding box center [787, 498] width 527 height 49
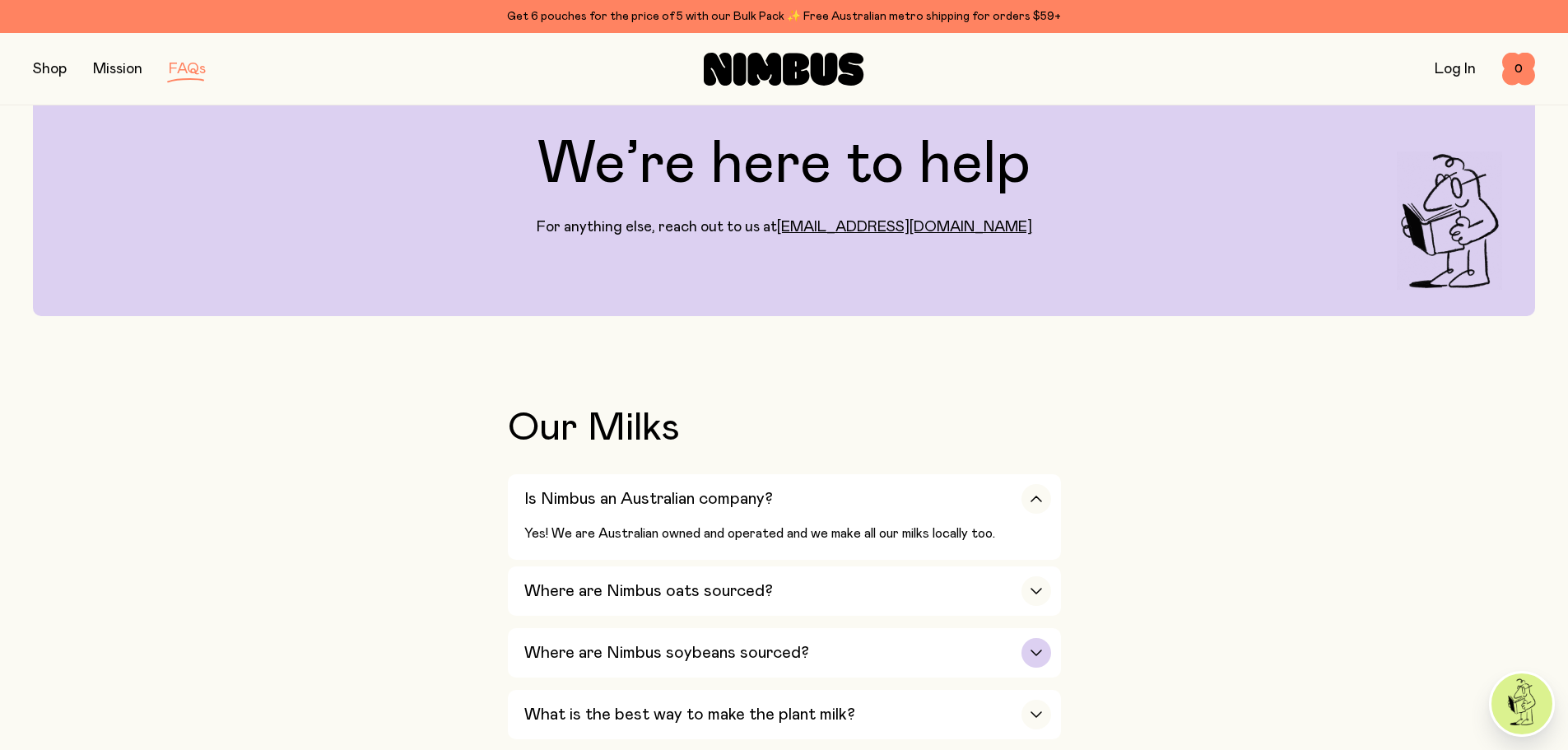
scroll to position [165, 0]
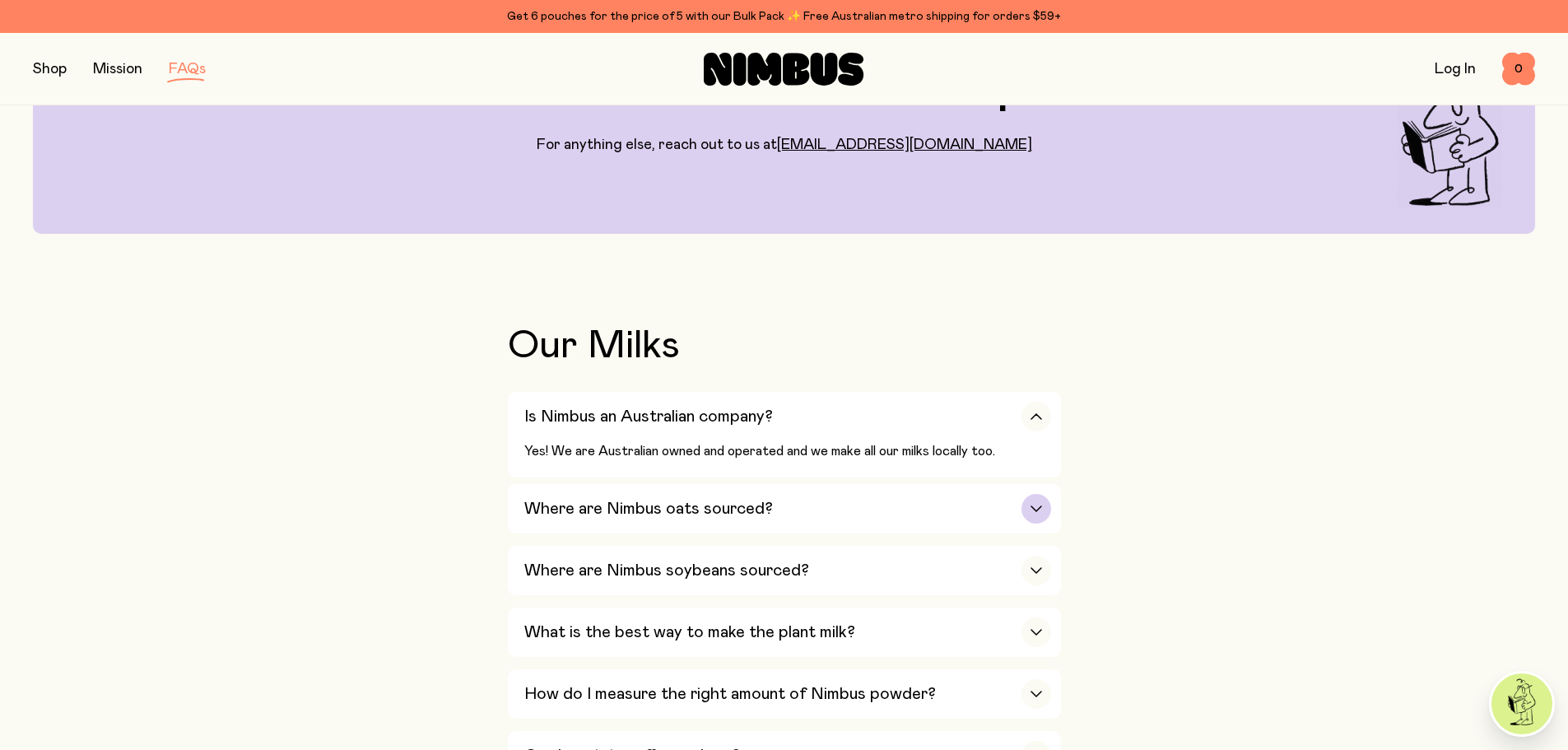
click at [931, 506] on div "Where are Nimbus oats sourced?" at bounding box center [787, 508] width 527 height 49
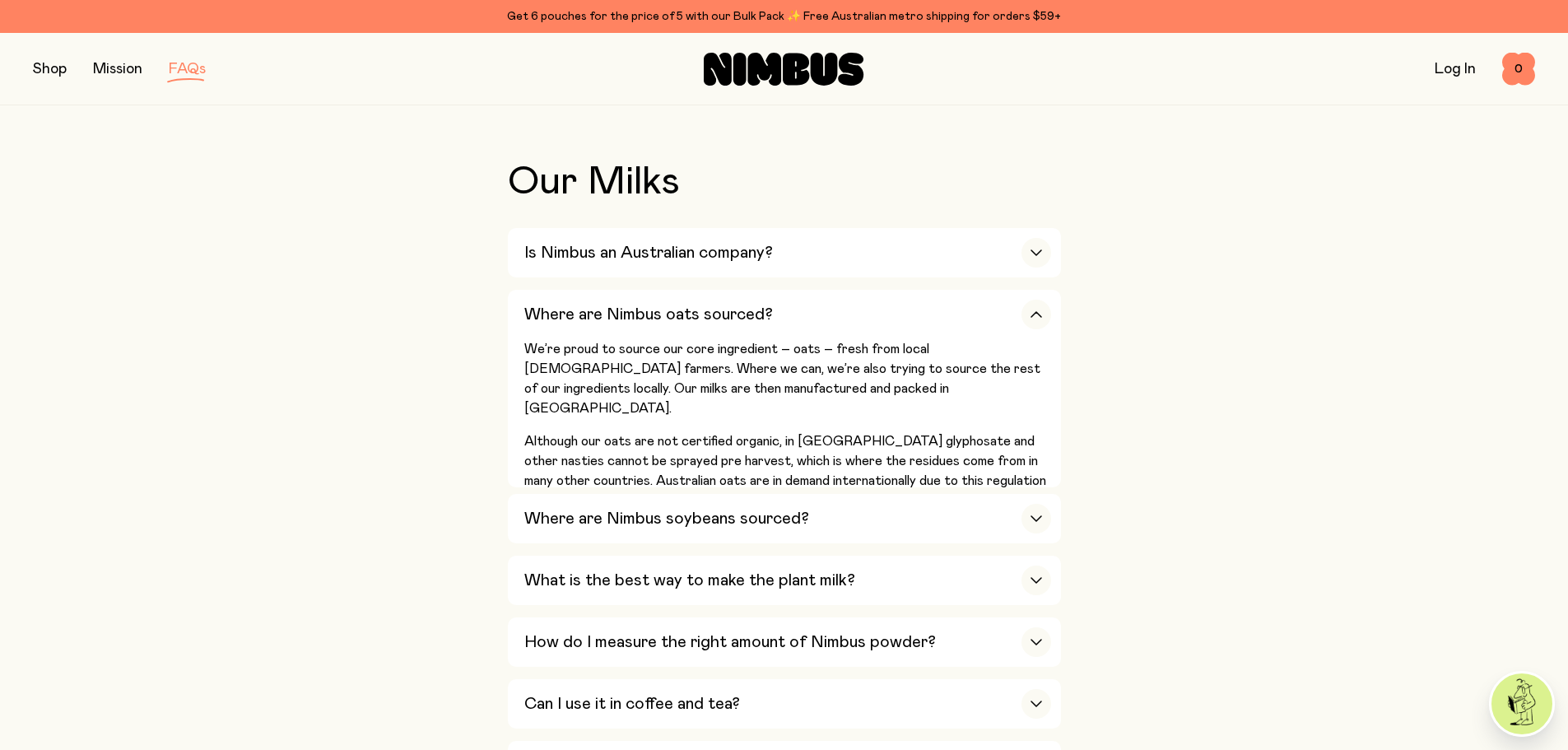
scroll to position [329, 0]
click at [753, 504] on div "Where are Nimbus soybeans sourced?" at bounding box center [787, 518] width 527 height 49
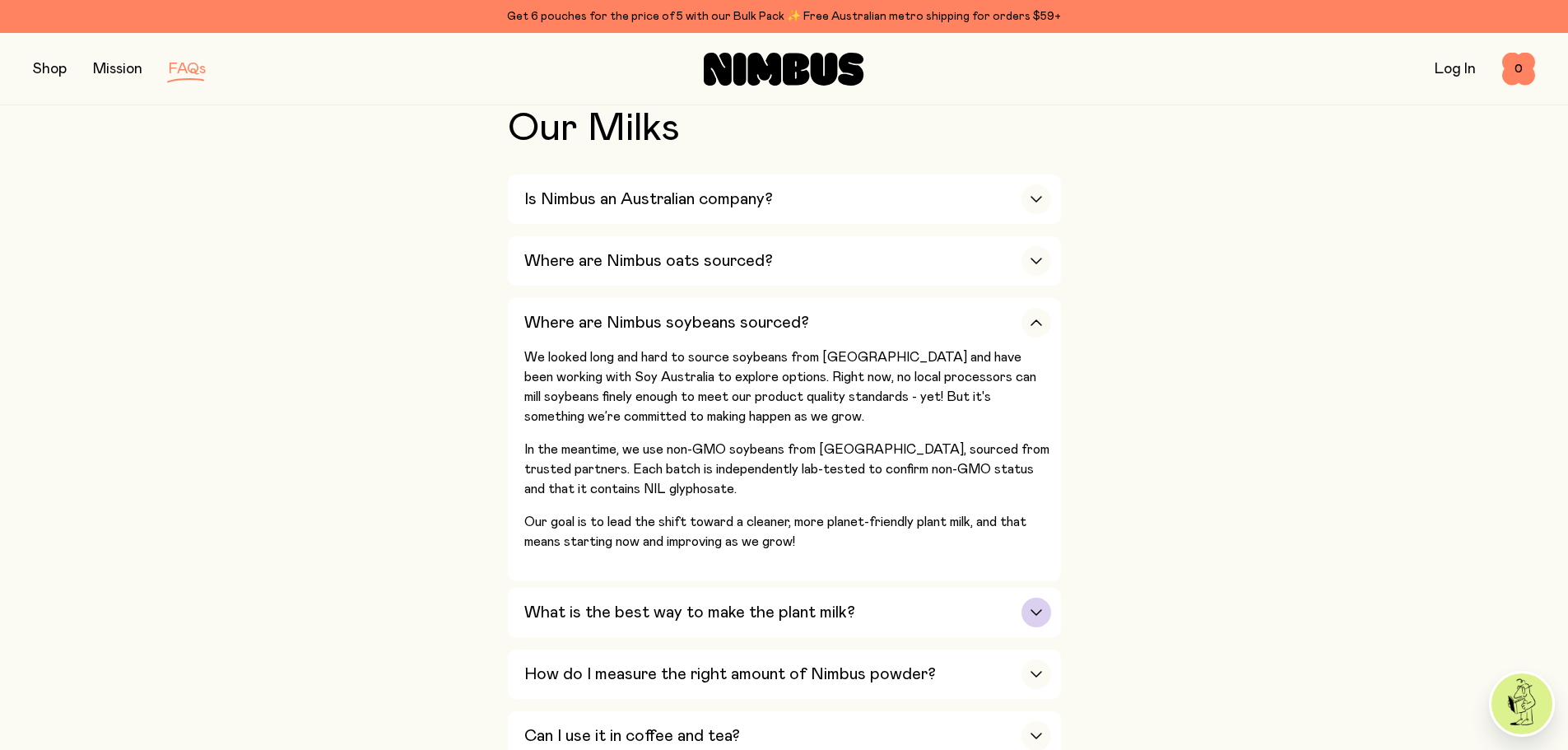
scroll to position [412, 0]
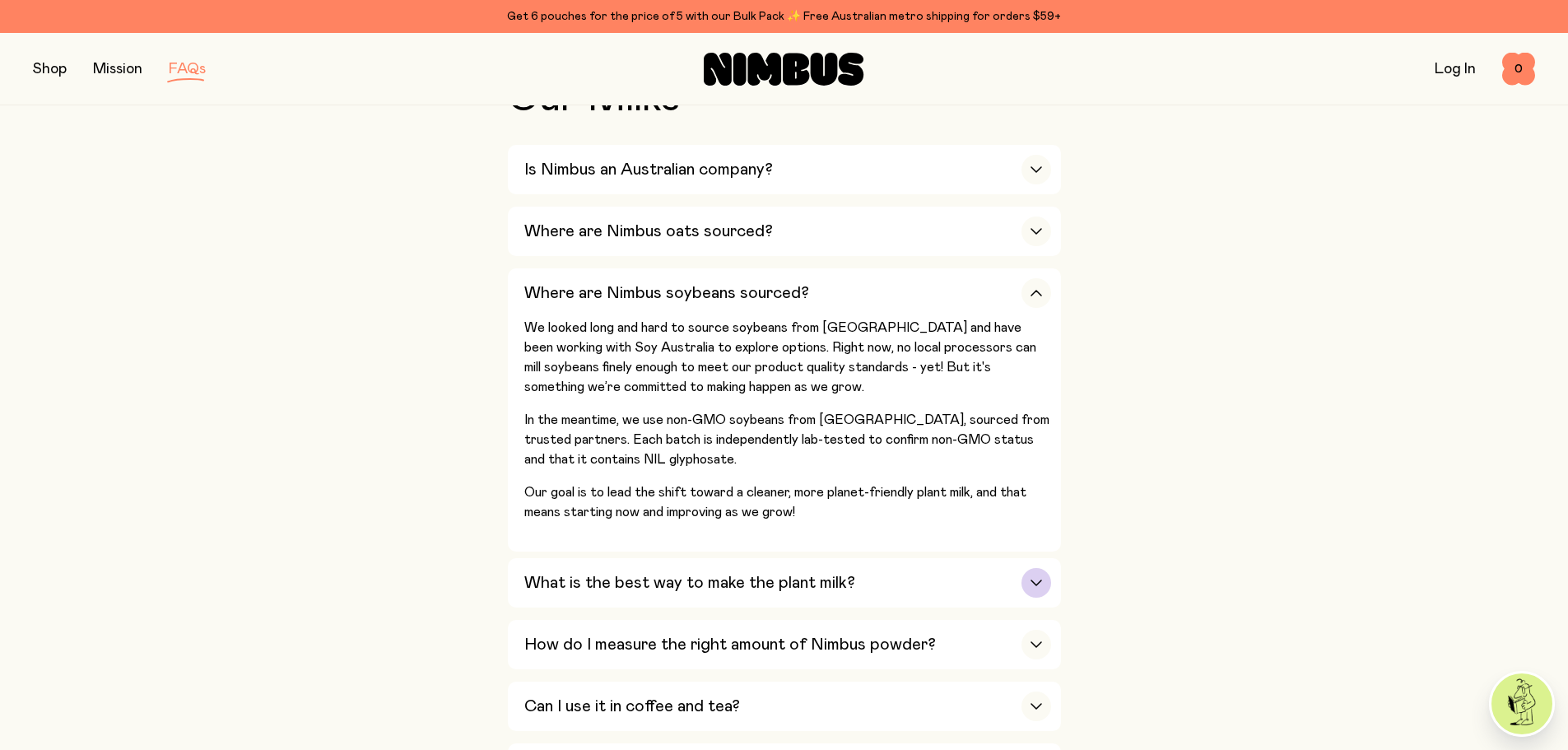
click at [733, 586] on h3 "What is the best way to make the plant milk?" at bounding box center [689, 582] width 330 height 20
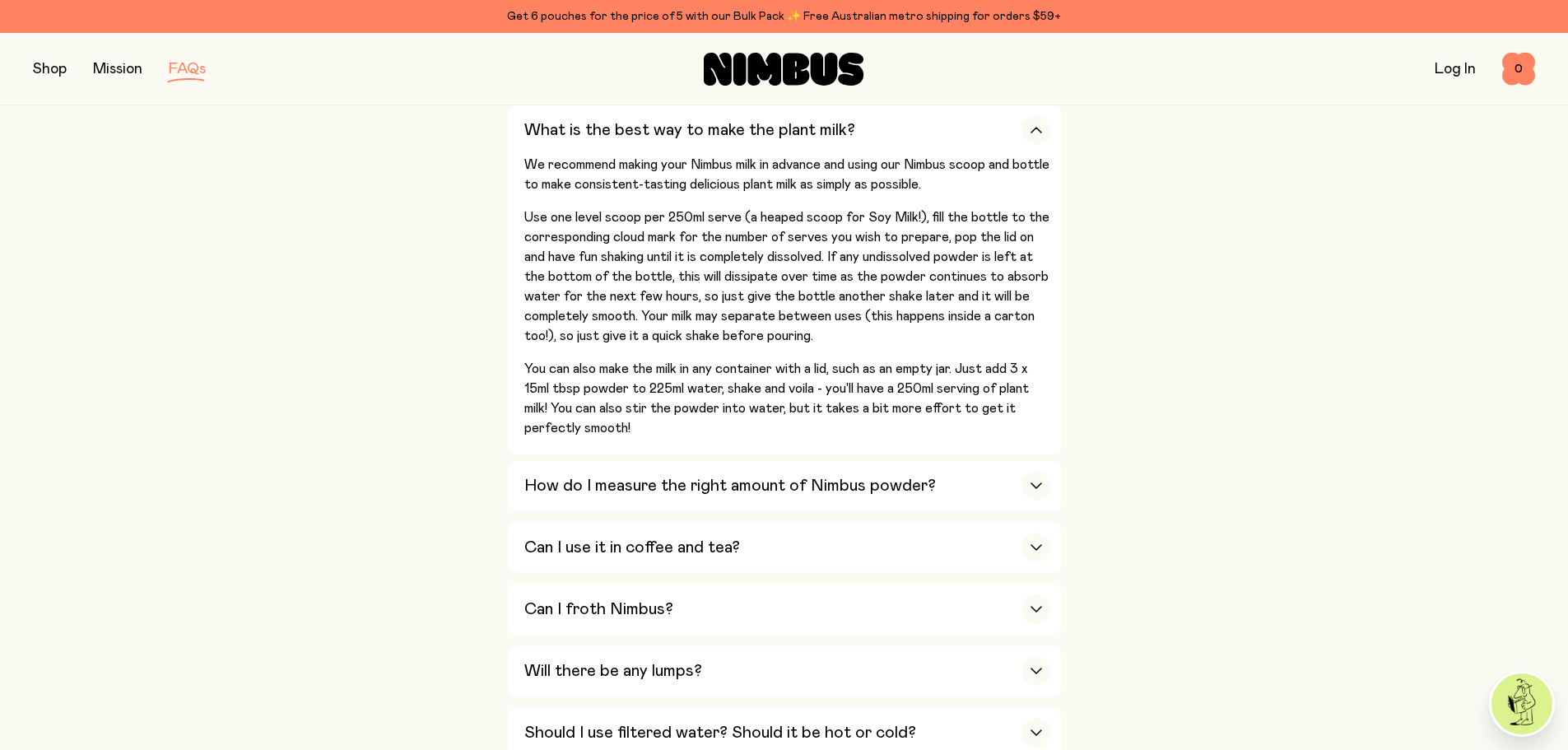
scroll to position [740, 0]
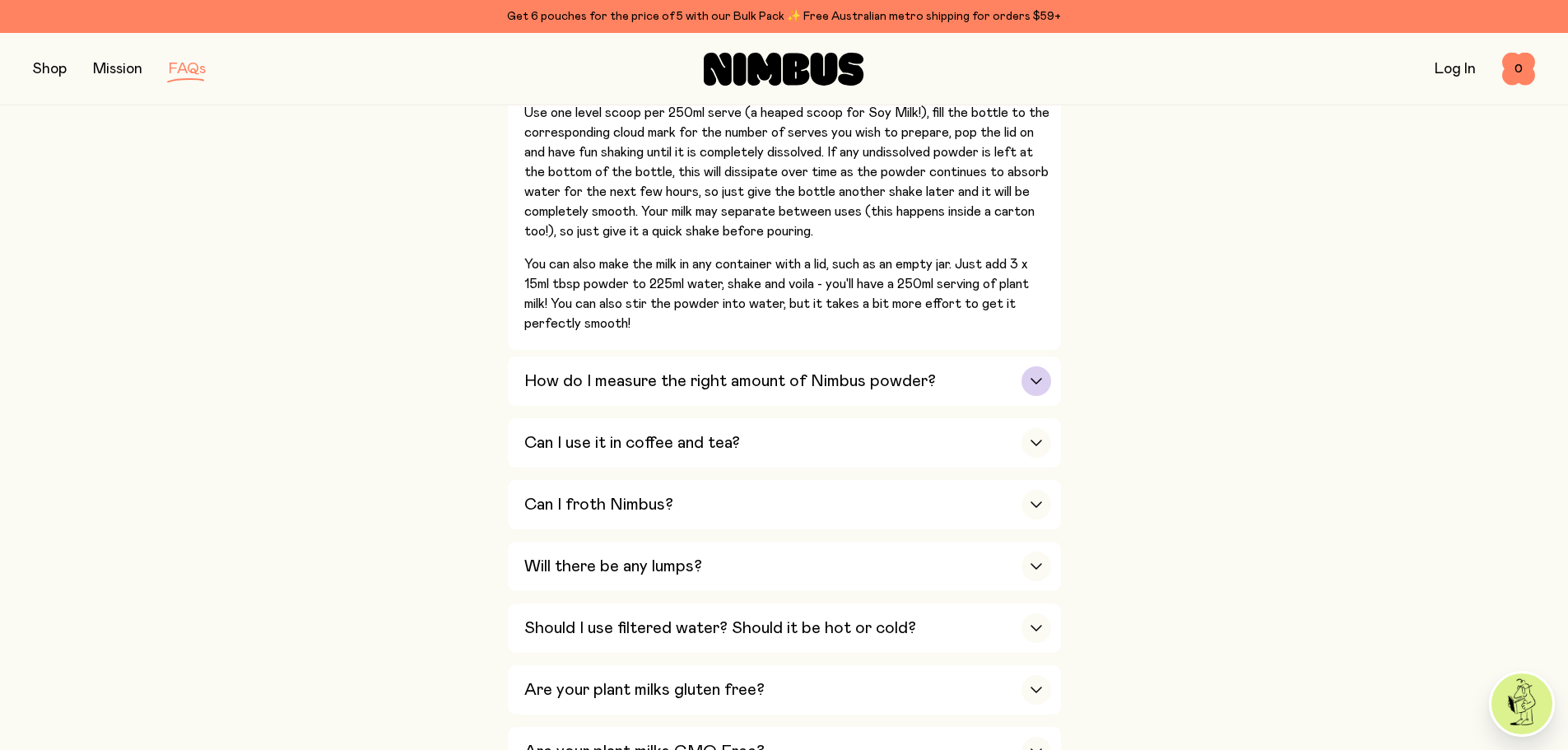
drag, startPoint x: 641, startPoint y: 374, endPoint x: 600, endPoint y: 353, distance: 46.1
click at [622, 372] on h3 "How do I measure the right amount of Nimbus powder?" at bounding box center [731, 381] width 412 height 20
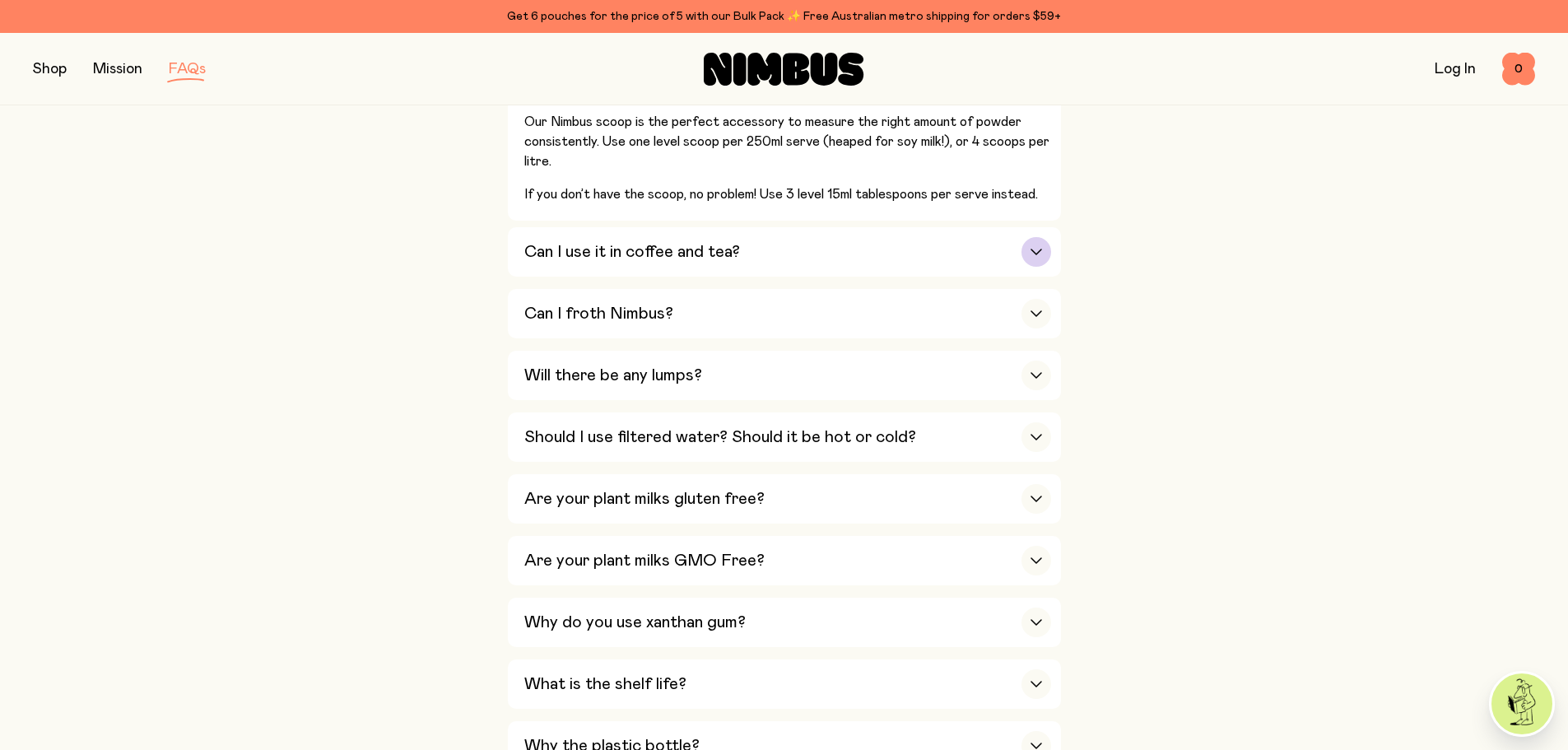
click at [590, 269] on div "Can I use it in coffee and tea?" at bounding box center [787, 252] width 527 height 49
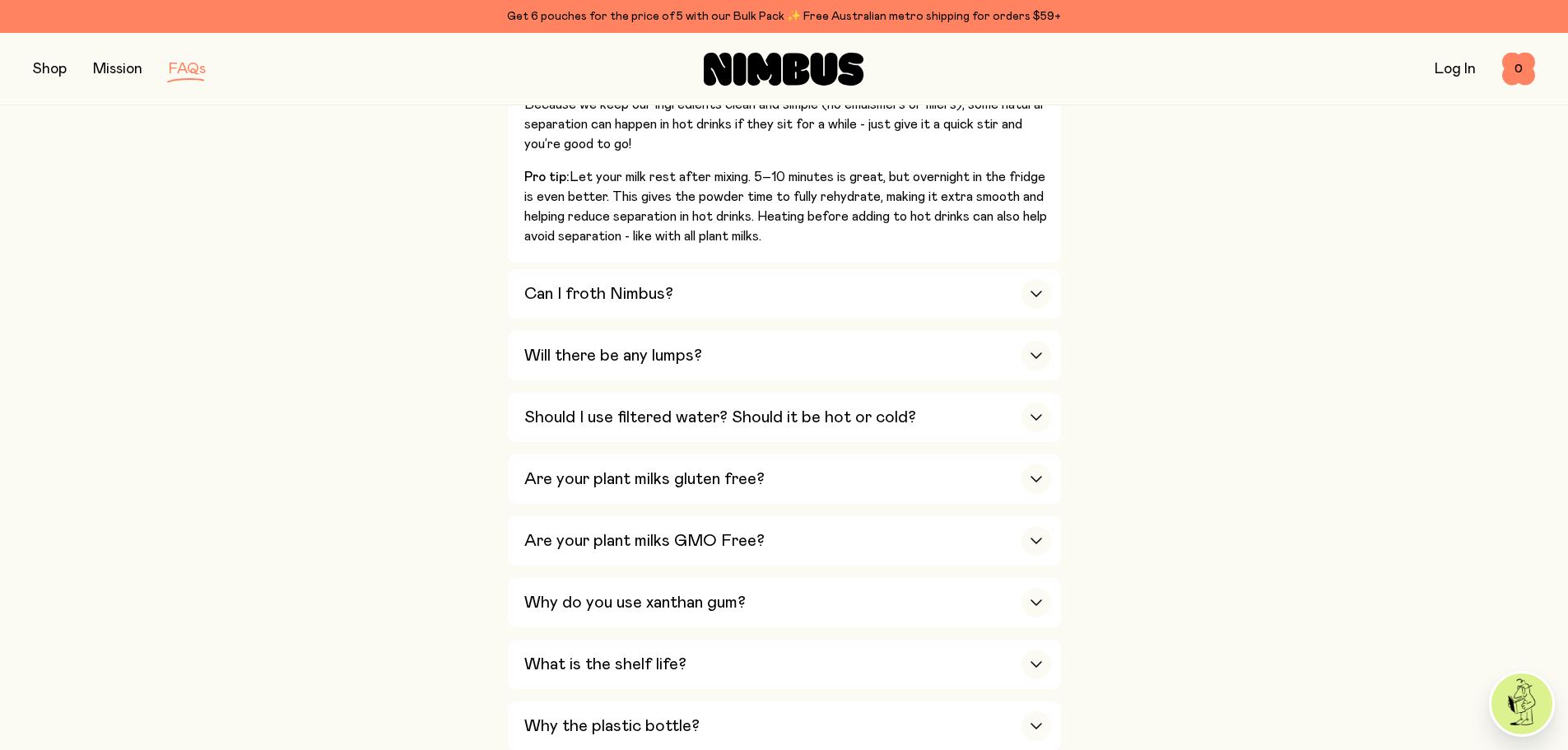
scroll to position [987, 0]
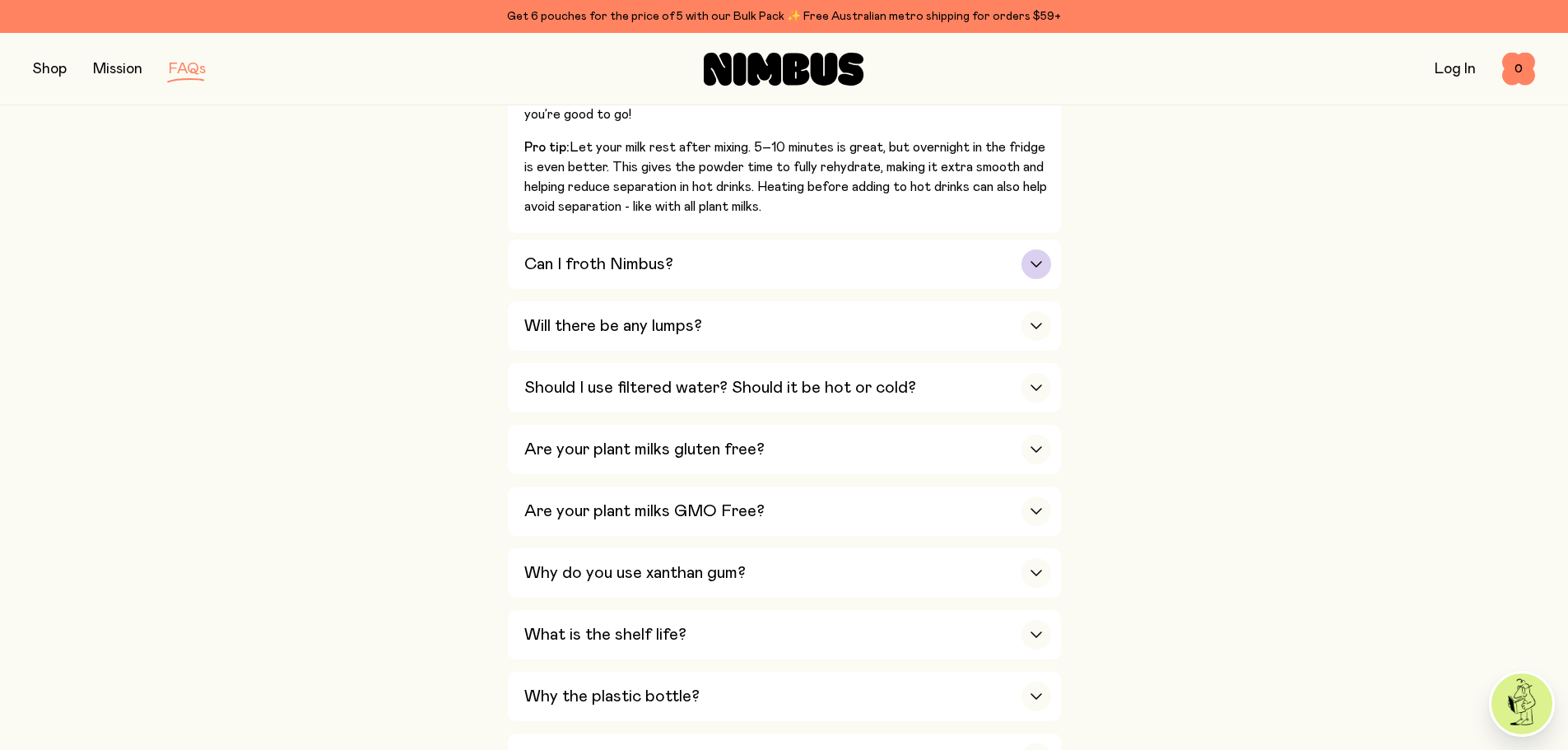
click at [608, 245] on div "Can I froth Nimbus?" at bounding box center [787, 264] width 527 height 49
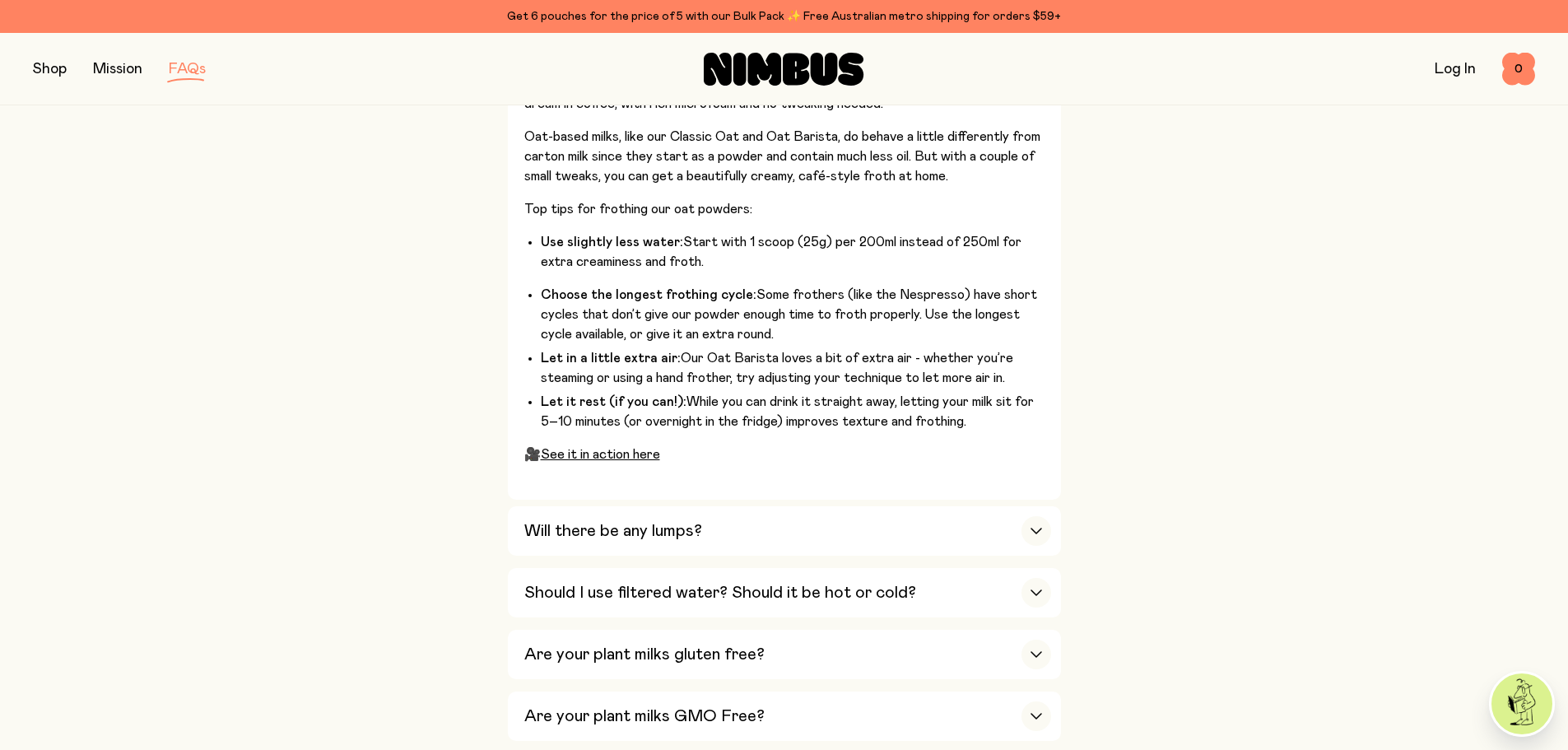
scroll to position [905, 0]
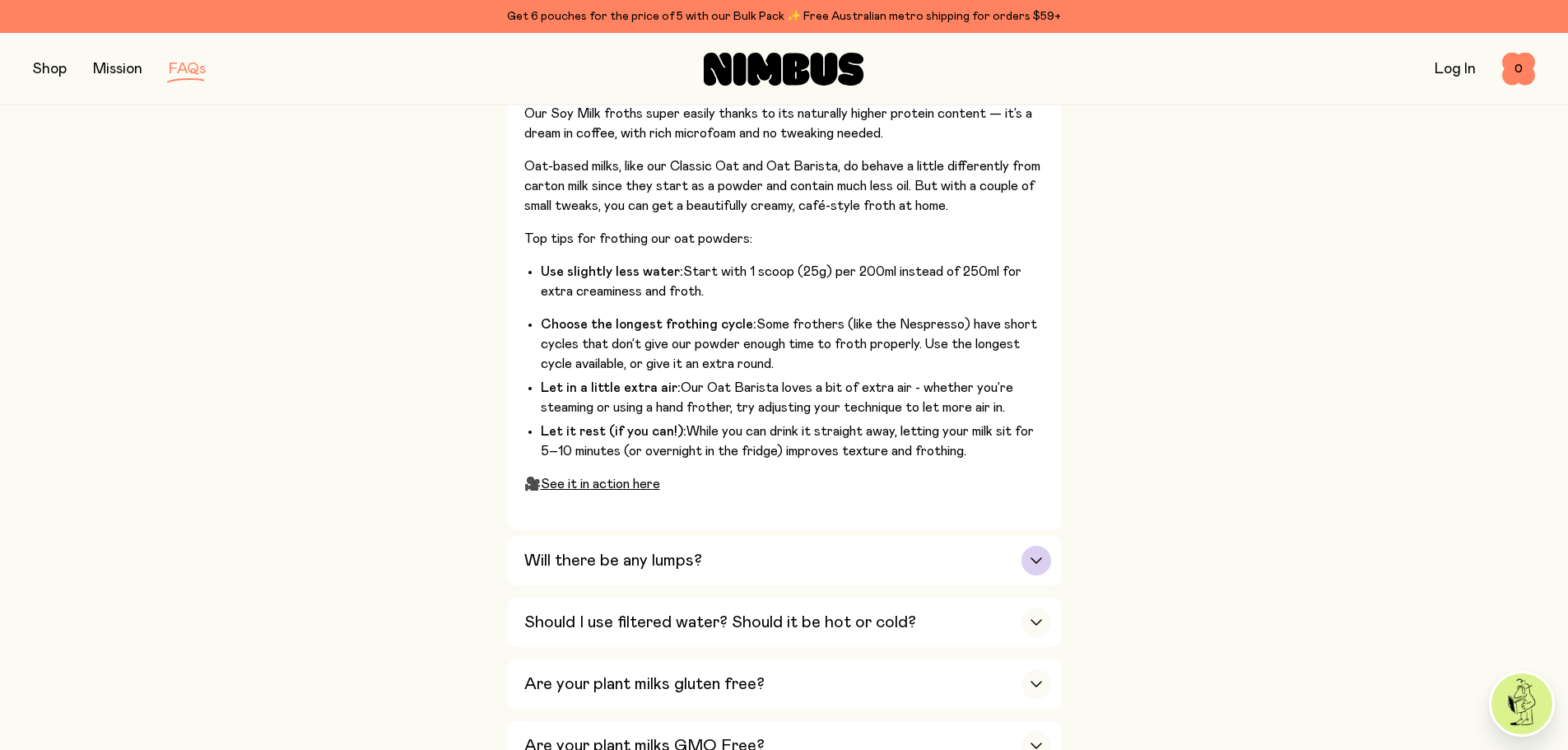
click at [602, 535] on div "Will there be any lumps?" at bounding box center [787, 560] width 527 height 49
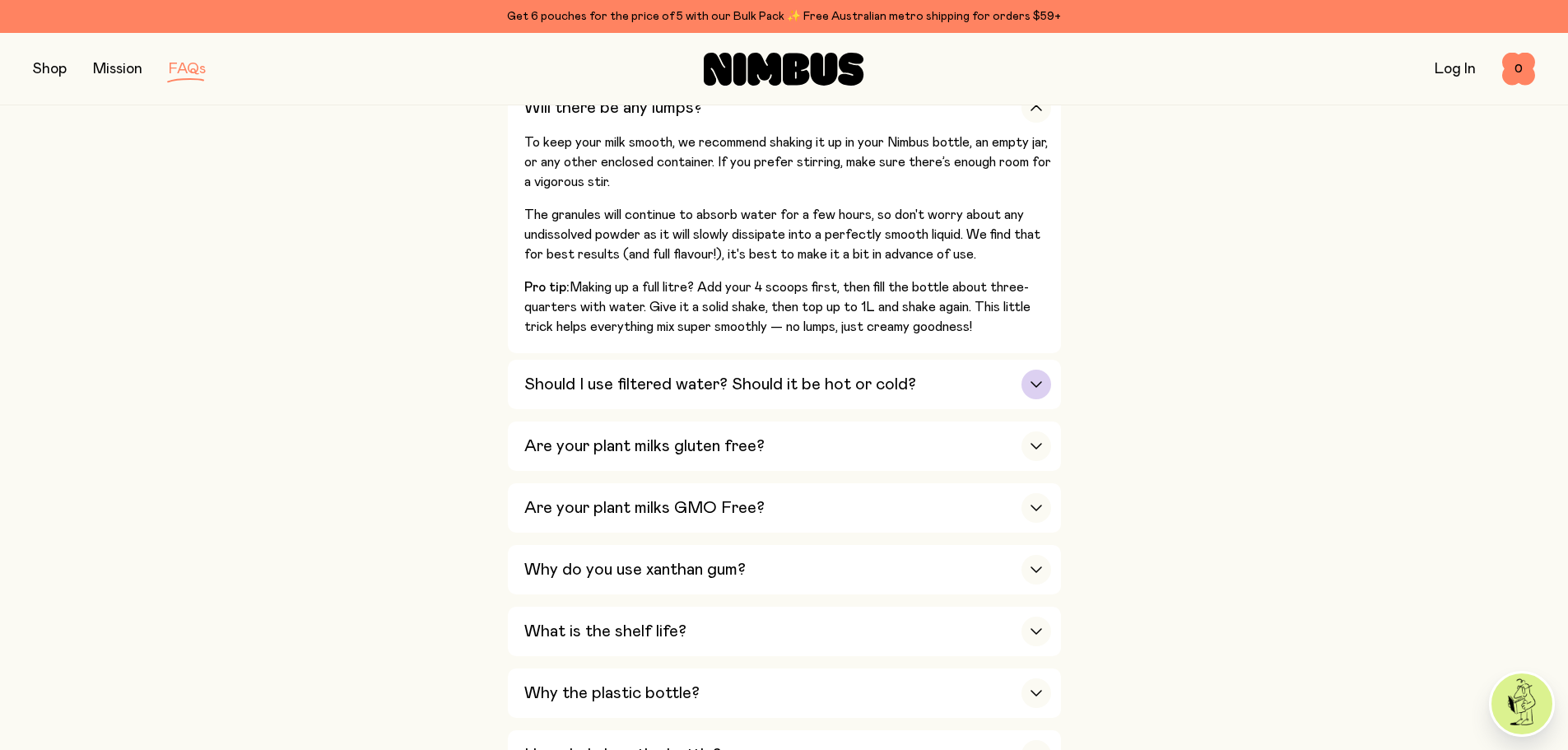
click at [640, 381] on h3 "Should I use filtered water? Should it be hot or cold?" at bounding box center [720, 384] width 391 height 20
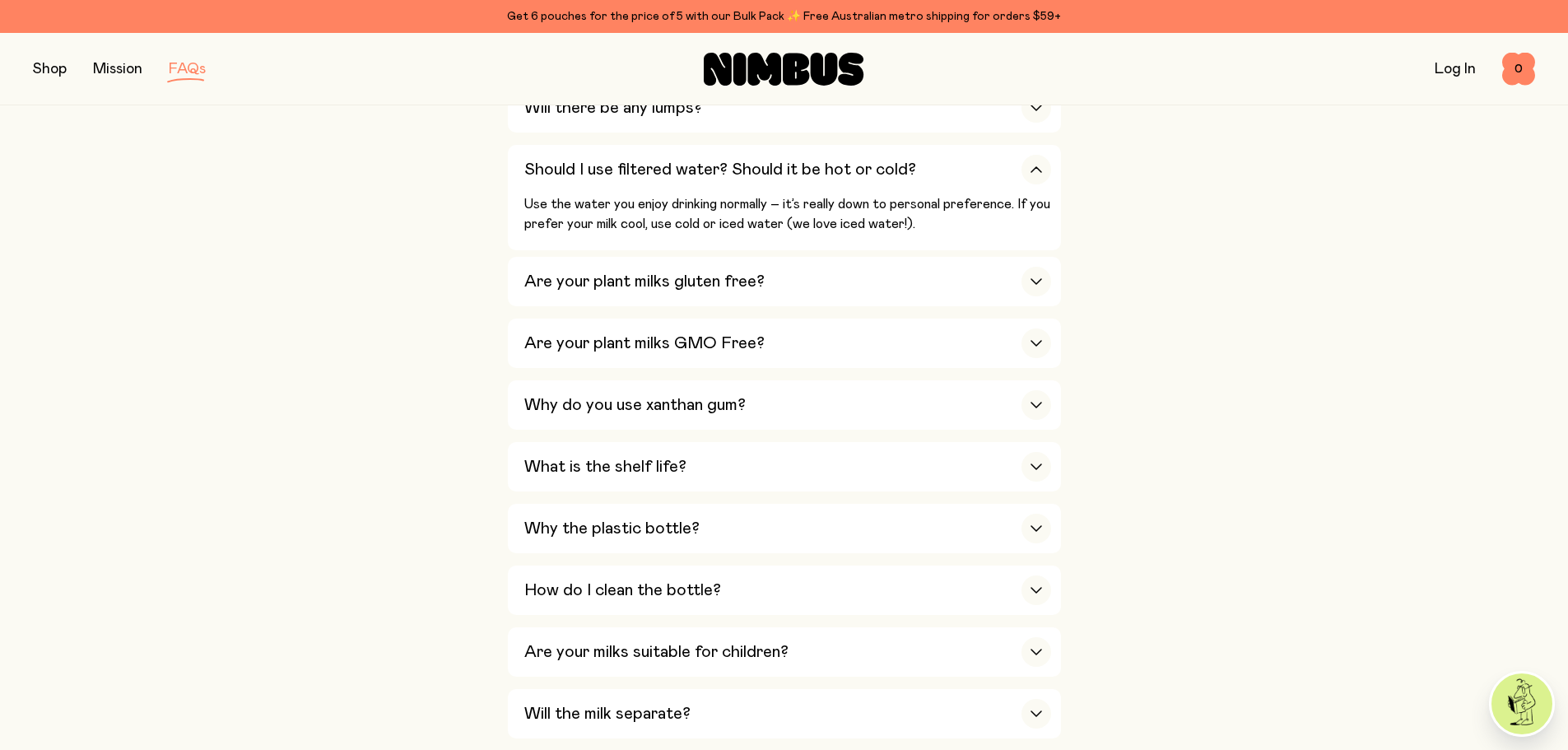
click at [612, 300] on div "Is Nimbus an Australian company? Yes! We are Australian owned and operated and …" at bounding box center [784, 228] width 553 height 1155
click at [610, 280] on h3 "Are your plant milks gluten free?" at bounding box center [644, 281] width 240 height 20
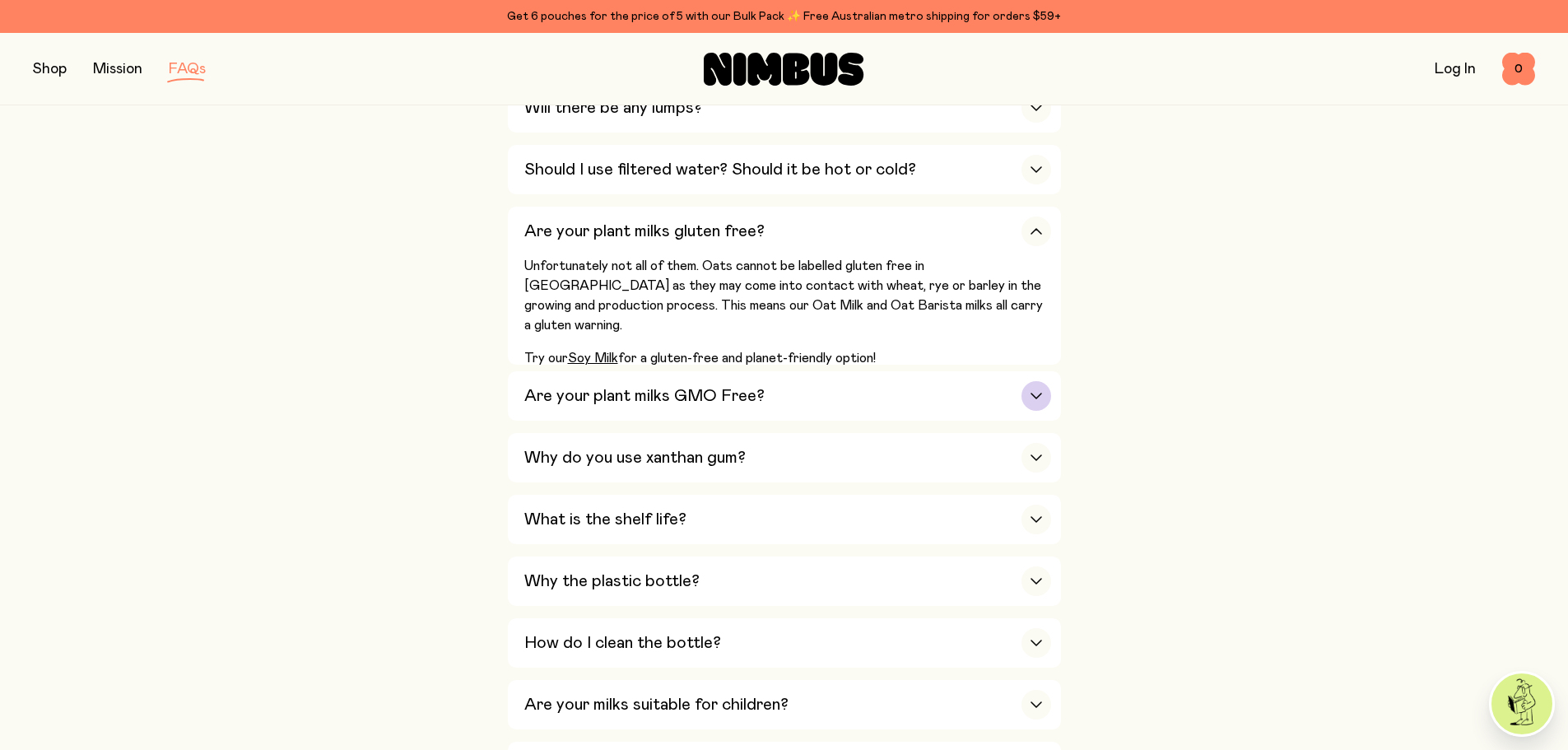
click at [543, 386] on h3 "Are your plant milks GMO Free?" at bounding box center [644, 396] width 240 height 20
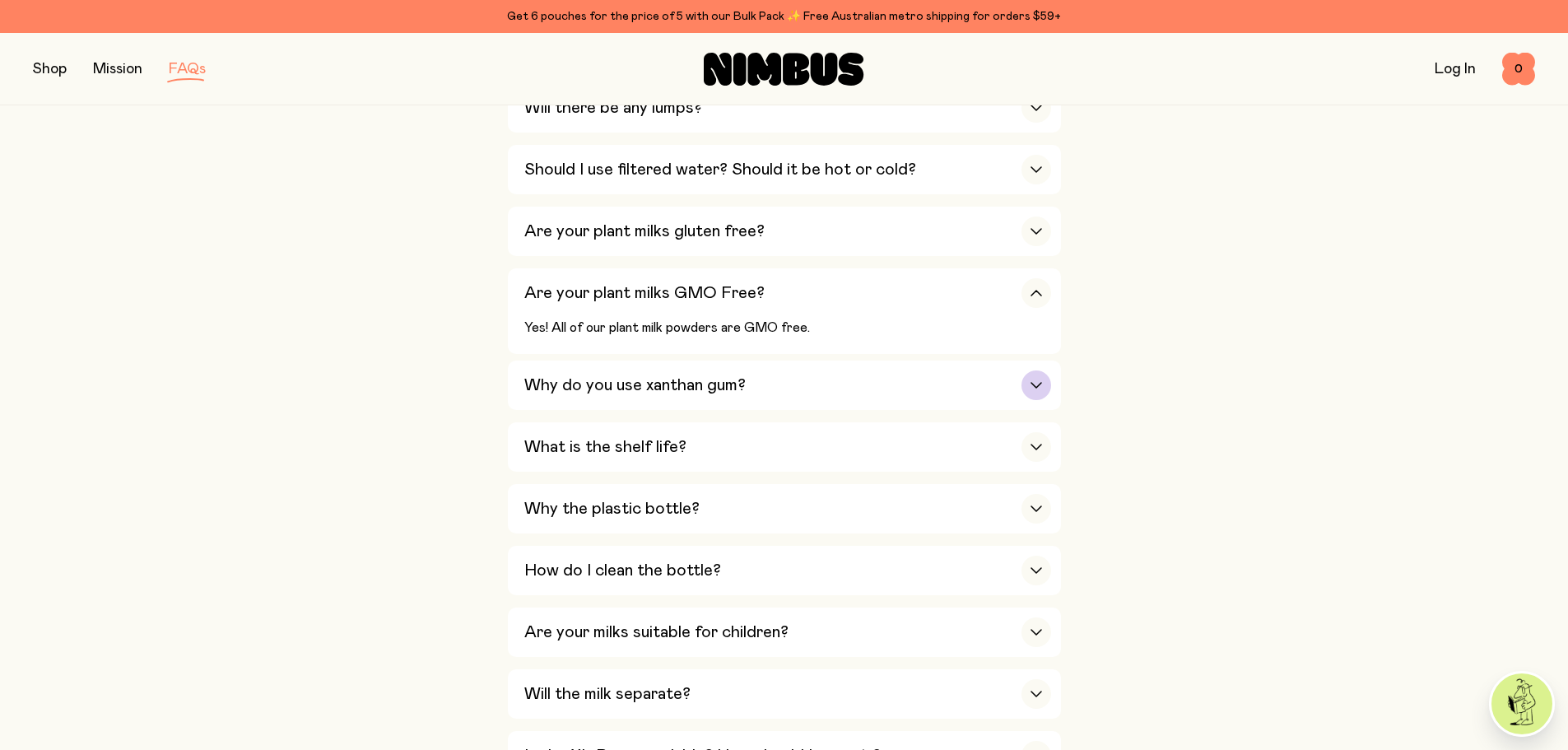
click at [530, 375] on h3 "Why do you use xanthan gum?" at bounding box center [635, 385] width 222 height 20
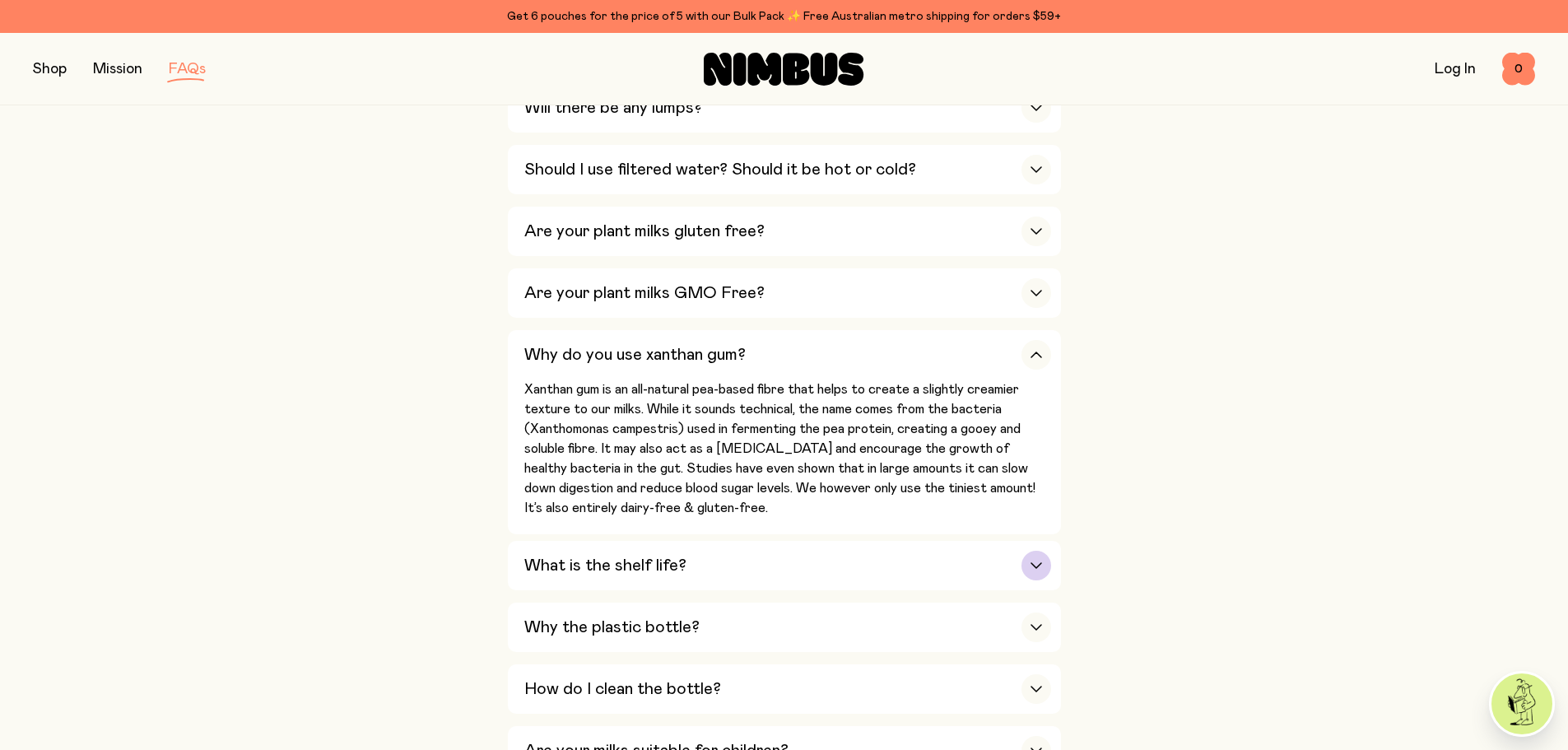
click at [637, 558] on h3 "What is the shelf life?" at bounding box center [605, 566] width 162 height 20
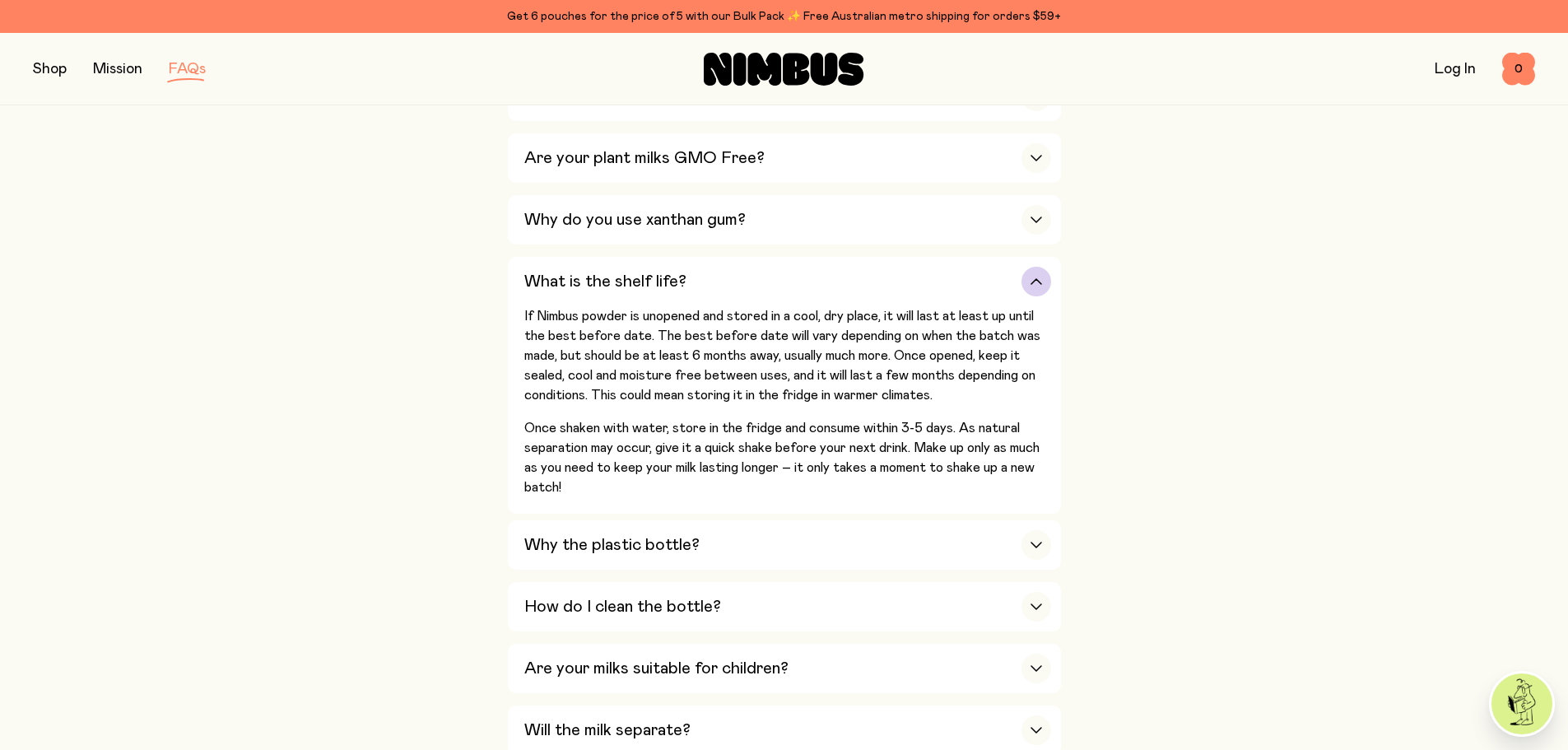
scroll to position [1070, 0]
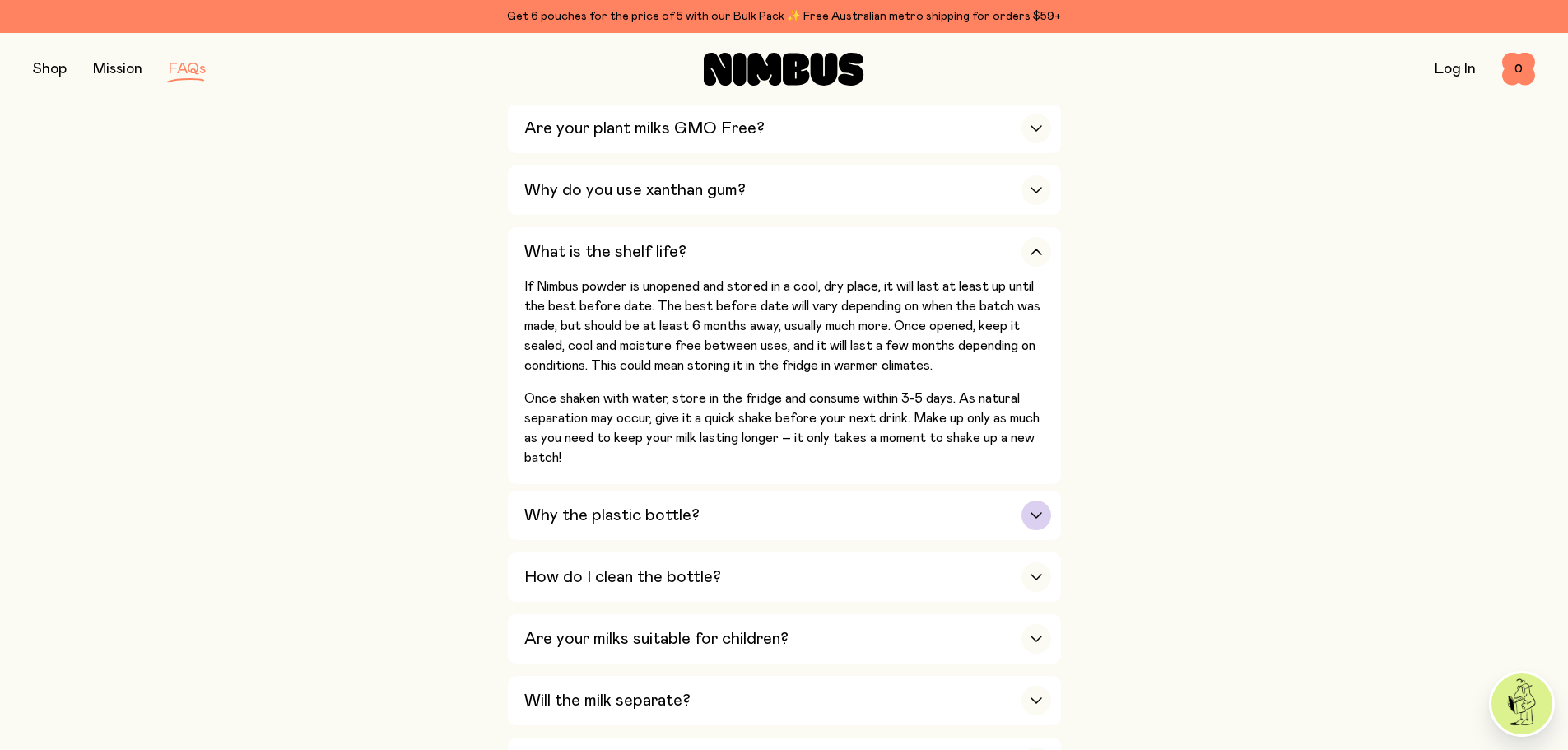
click at [652, 515] on h3 "Why the plastic bottle?" at bounding box center [612, 515] width 176 height 20
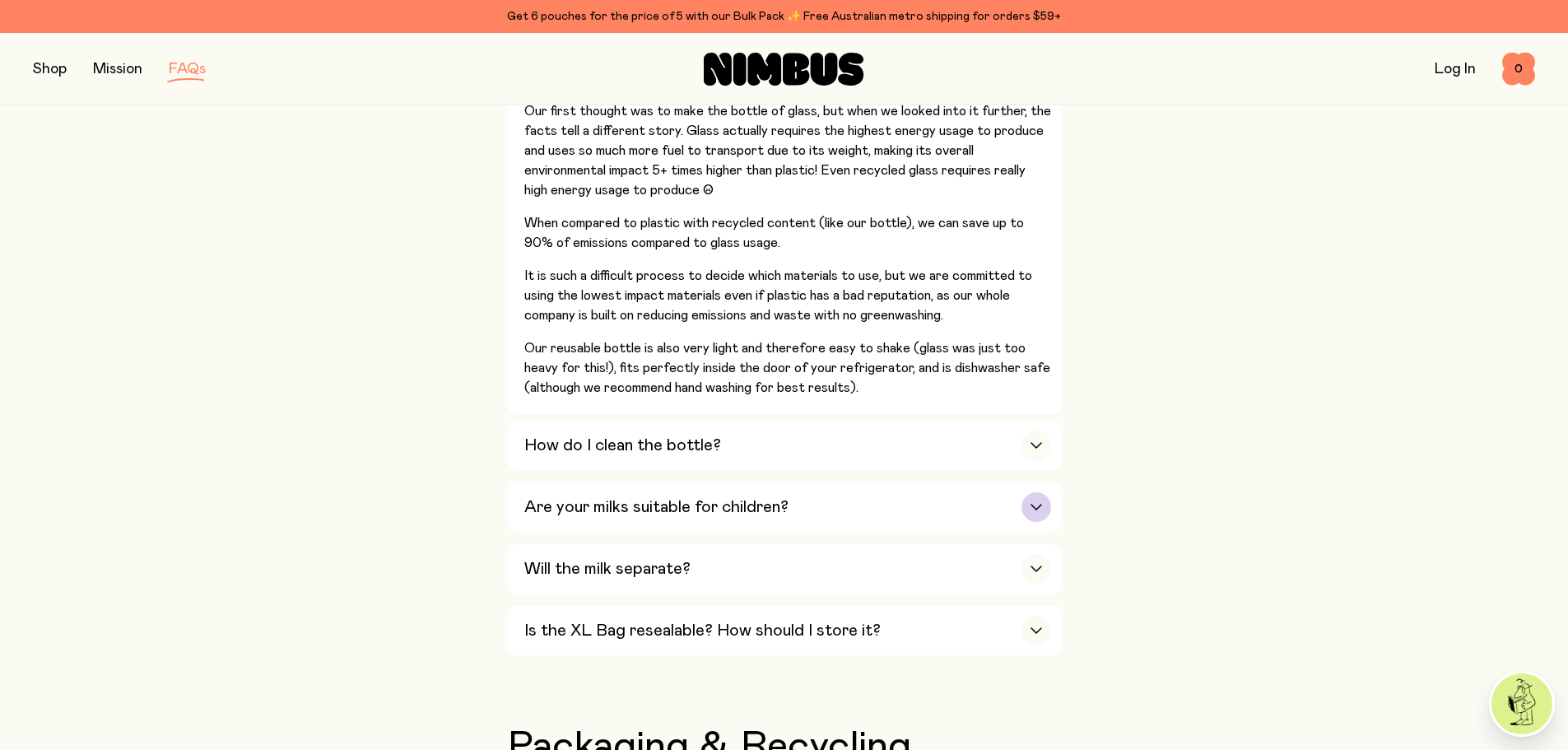
scroll to position [1481, 0]
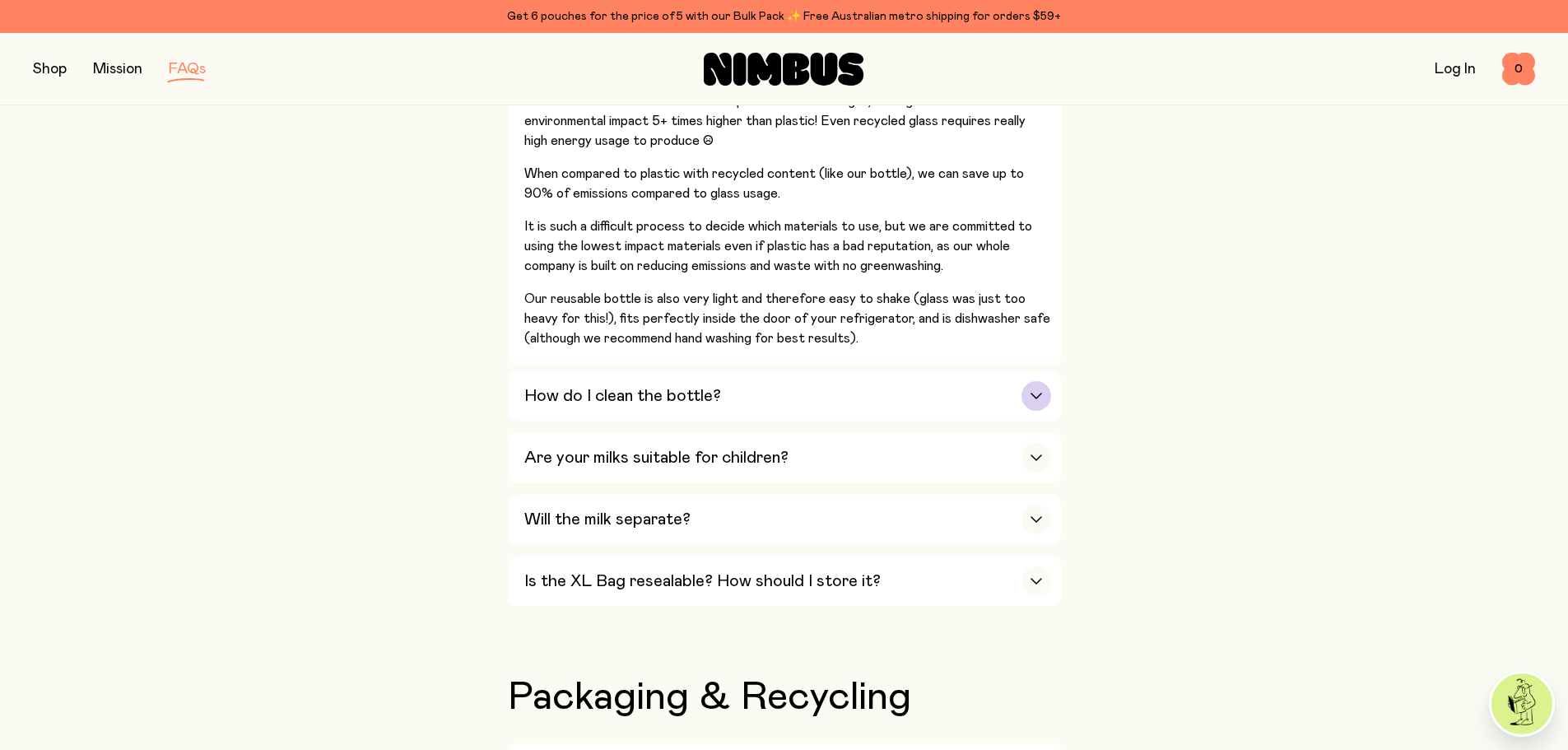
drag, startPoint x: 750, startPoint y: 401, endPoint x: 746, endPoint y: 393, distance: 8.9
click at [749, 397] on div "How do I clean the bottle?" at bounding box center [787, 396] width 527 height 49
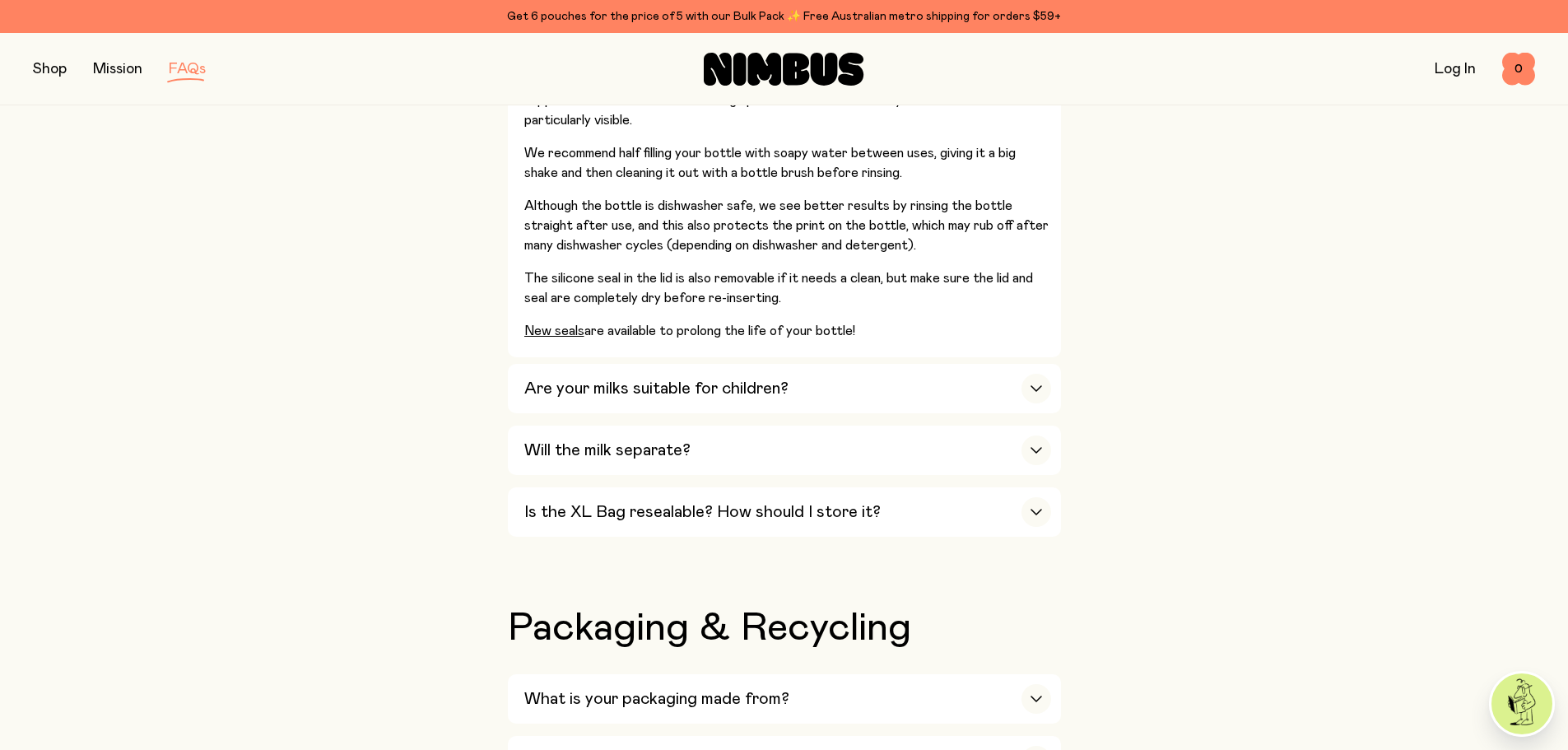
scroll to position [1317, 0]
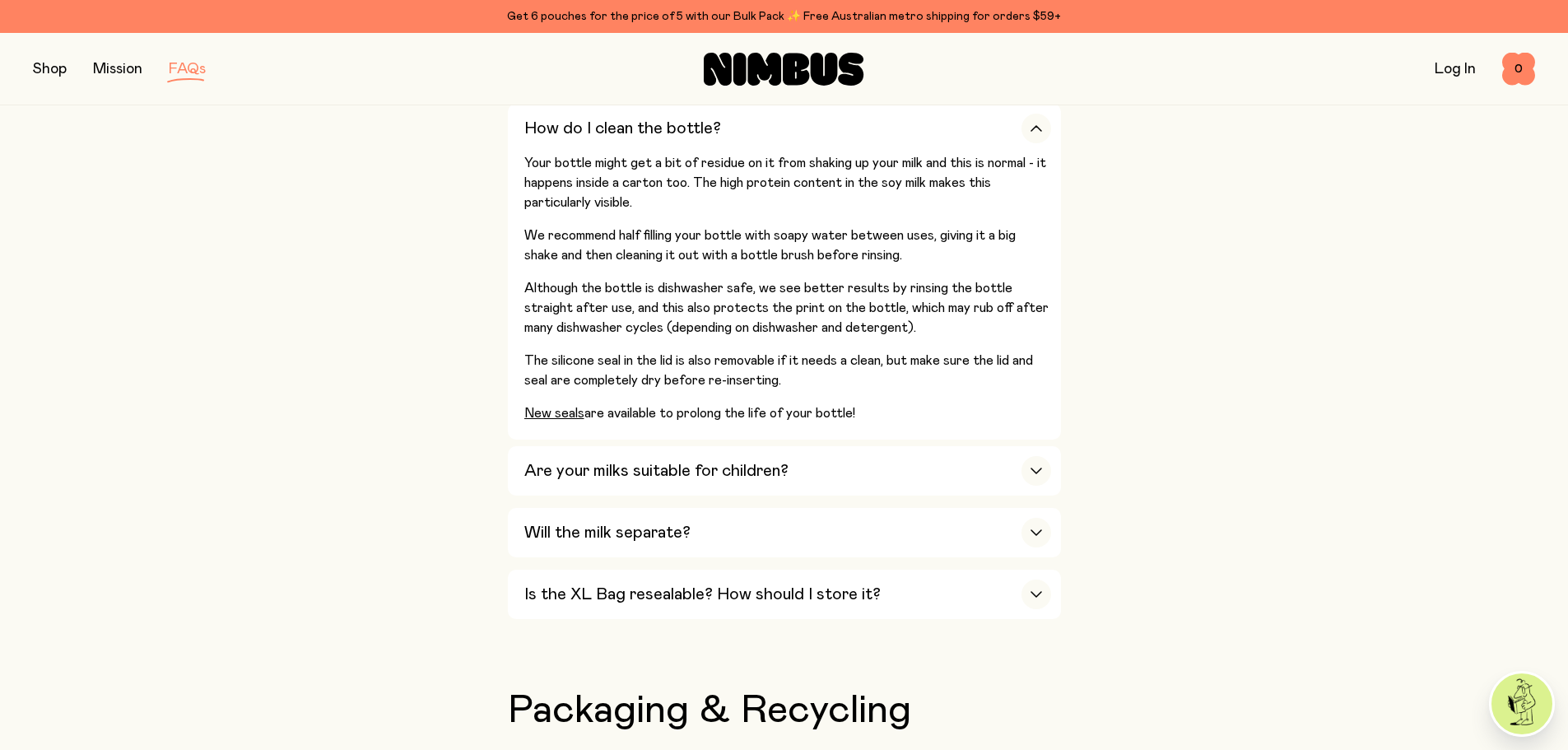
drag, startPoint x: 561, startPoint y: 471, endPoint x: 488, endPoint y: 394, distance: 106.1
click at [547, 462] on div "Are your milks suitable for children?" at bounding box center [787, 471] width 527 height 49
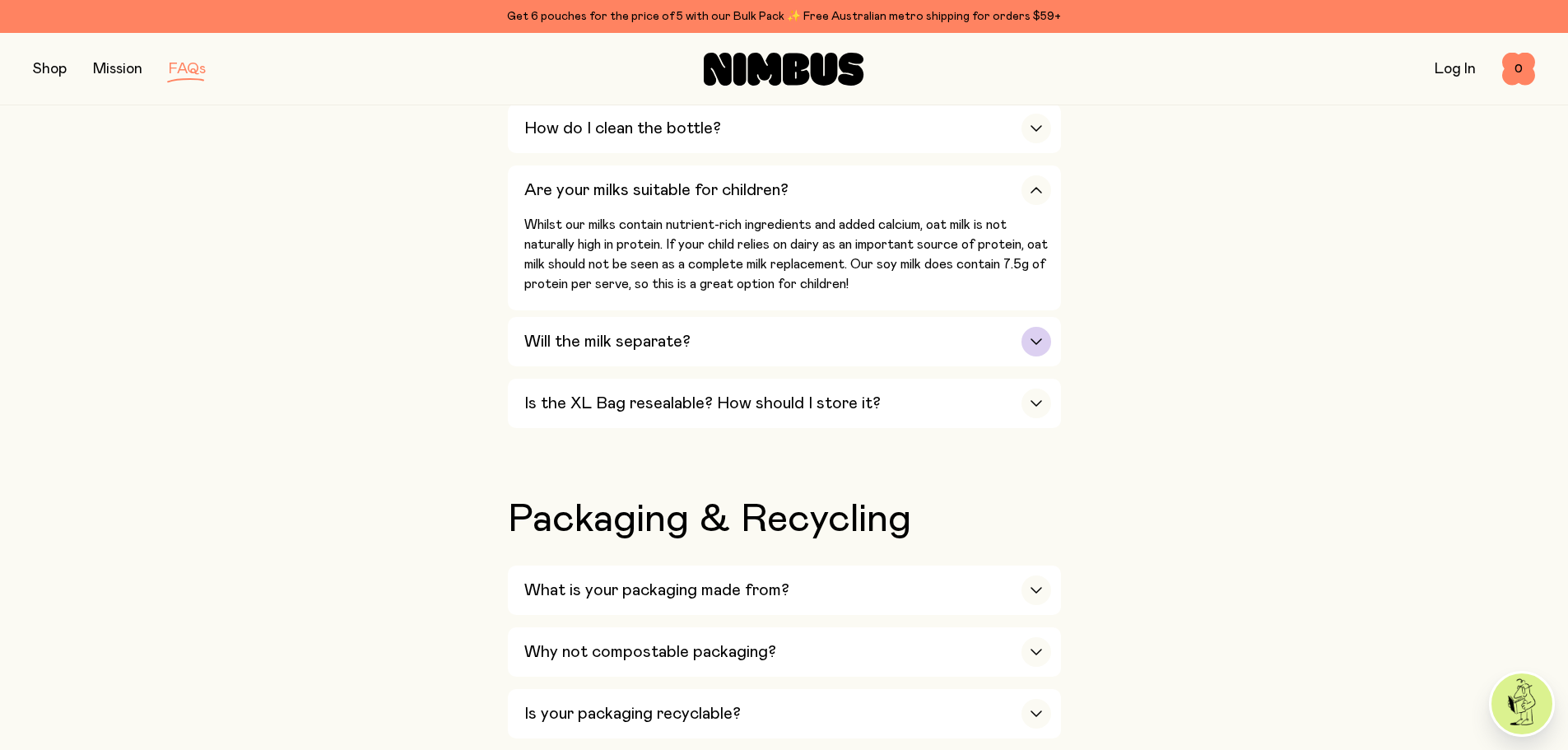
click at [559, 351] on div "Will the milk separate?" at bounding box center [787, 341] width 527 height 49
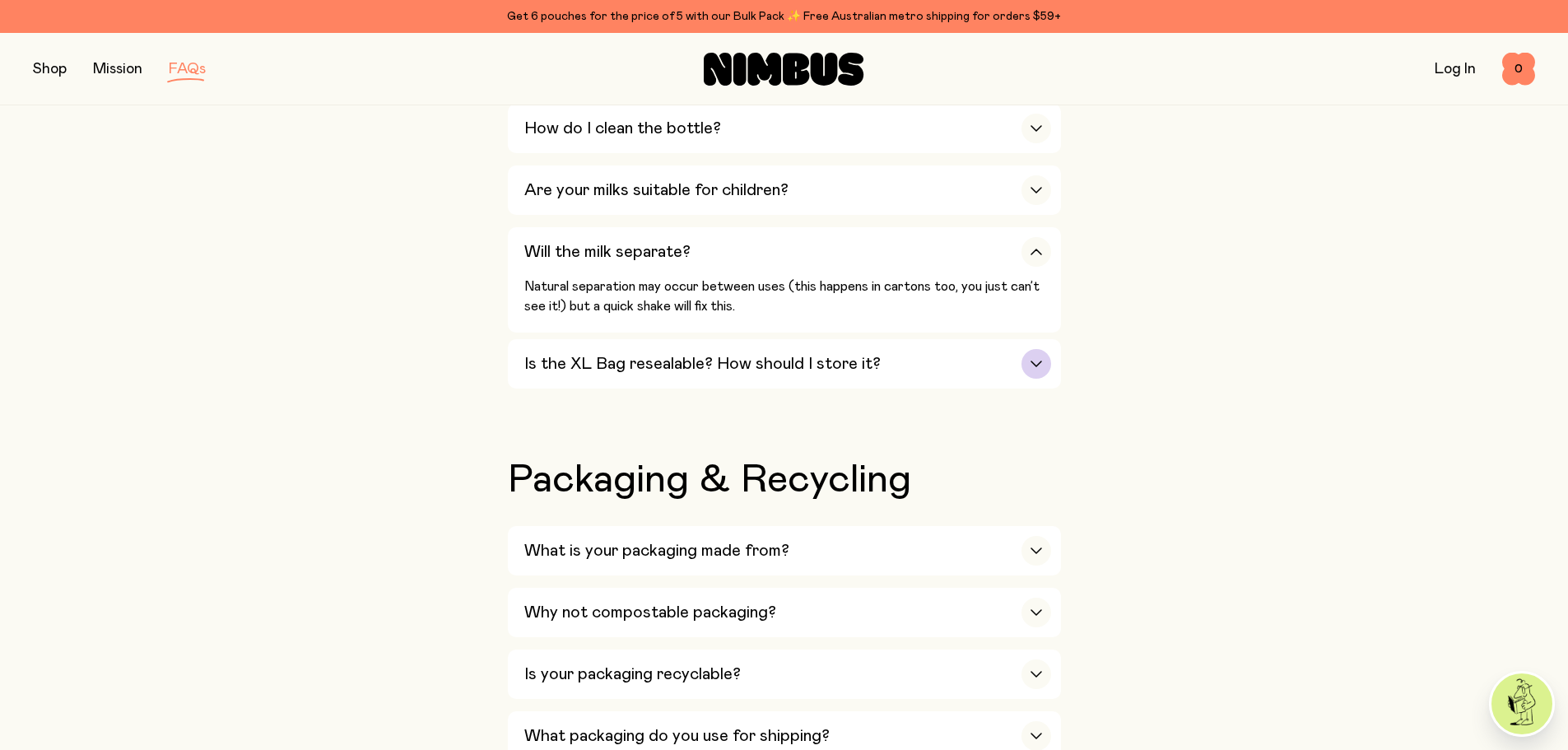
click at [628, 375] on div "Is the XL Bag resealable? How should I store it?" at bounding box center [787, 364] width 527 height 49
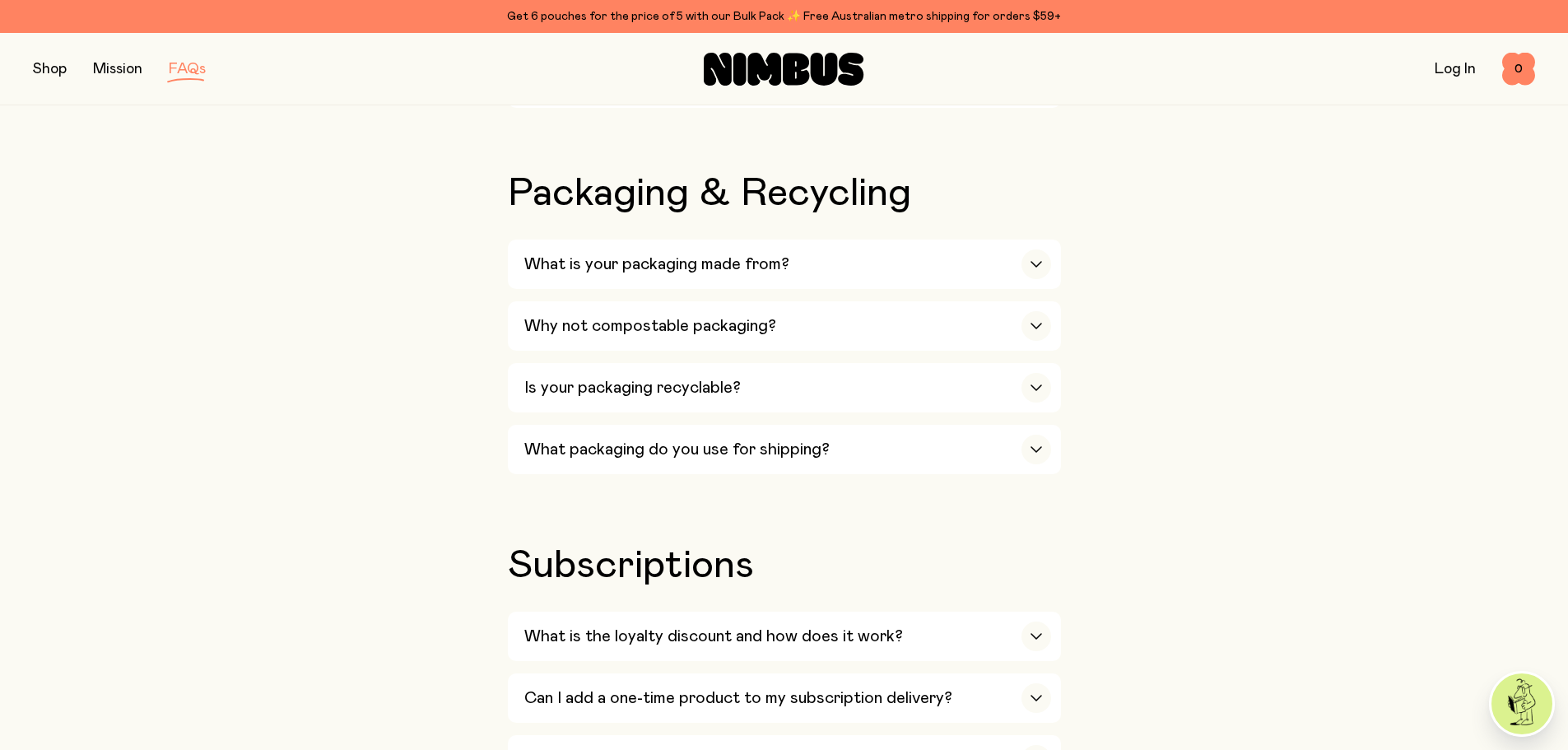
scroll to position [1727, 0]
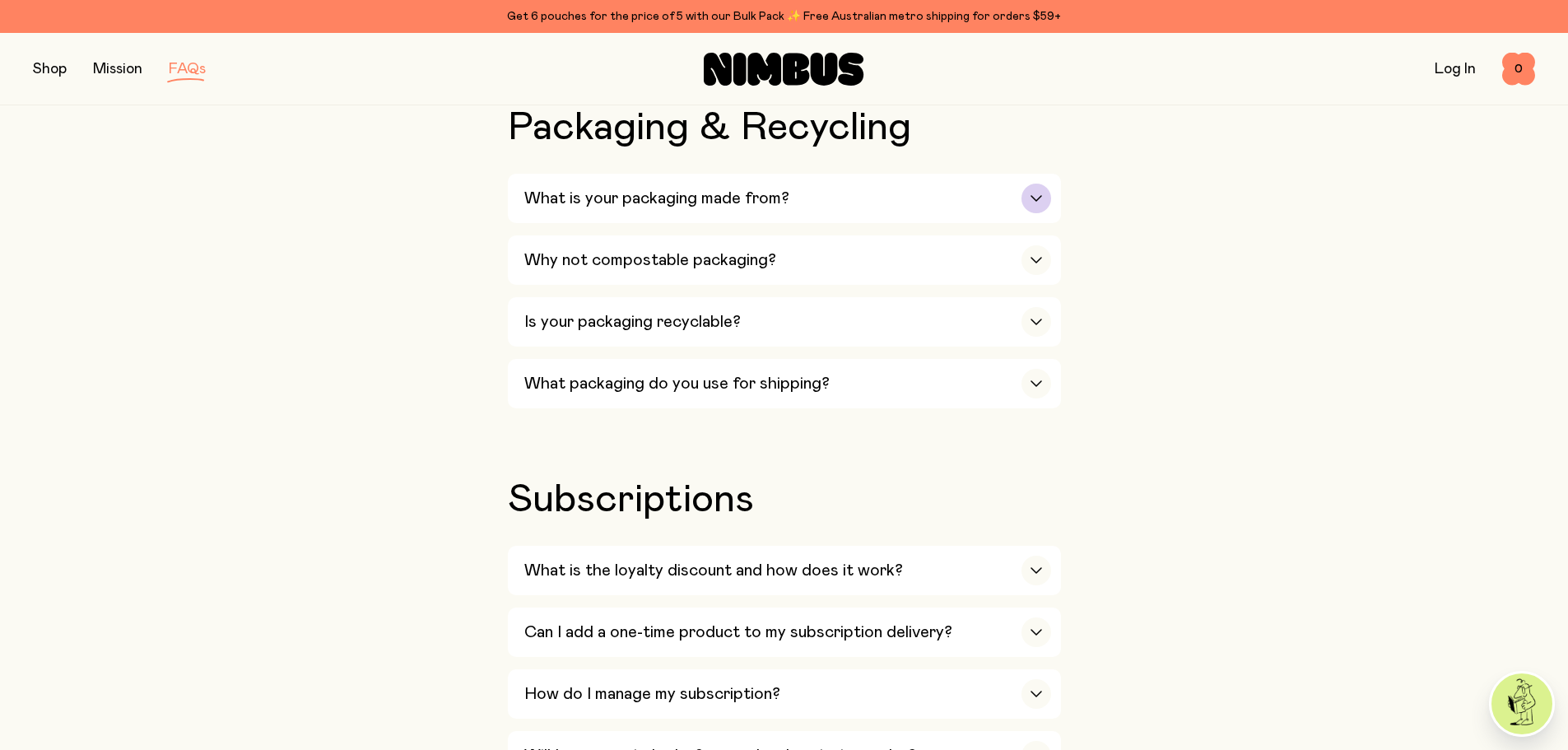
click at [675, 205] on div "What is your packaging made from?" at bounding box center [787, 198] width 527 height 49
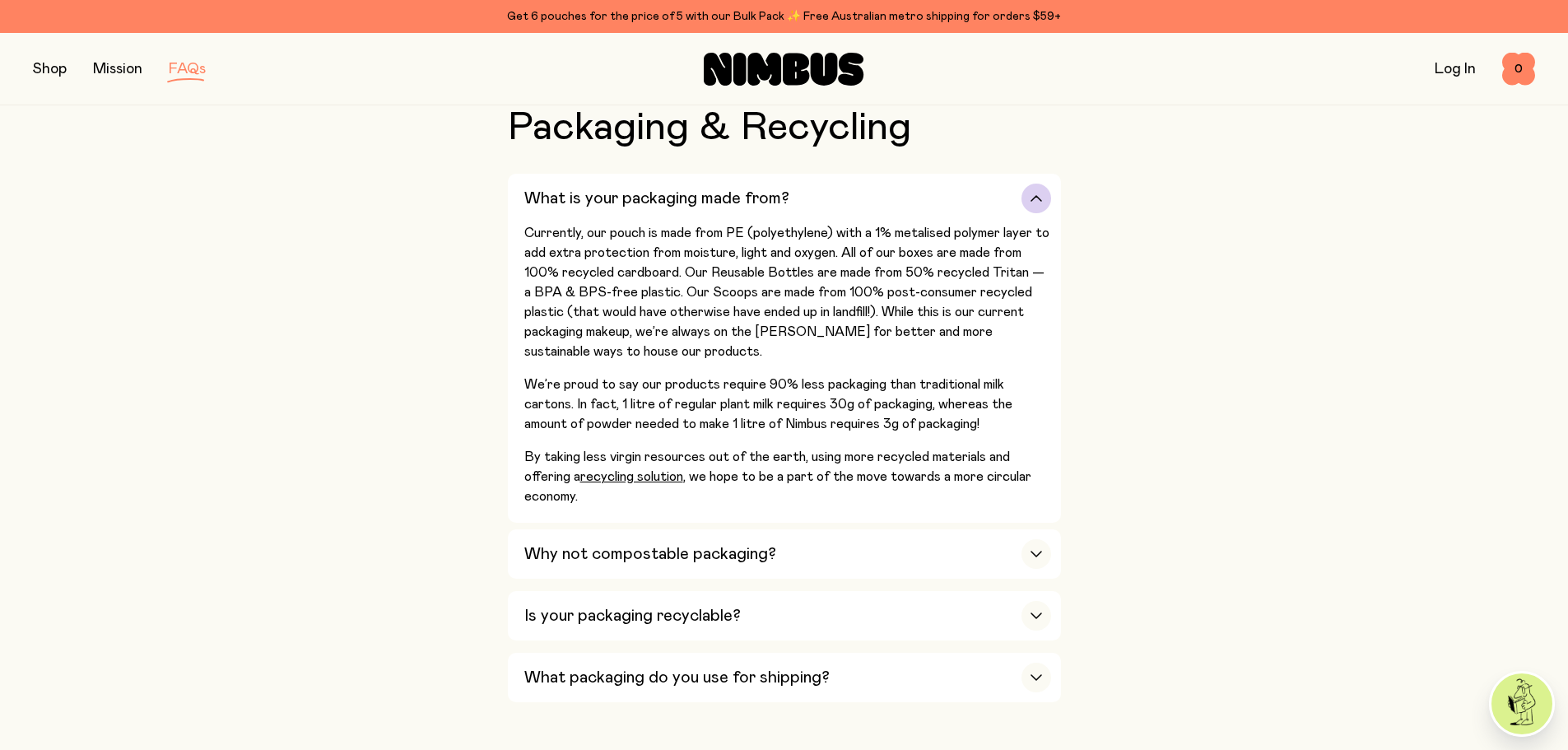
click at [677, 188] on h3 "What is your packaging made from?" at bounding box center [657, 198] width 265 height 20
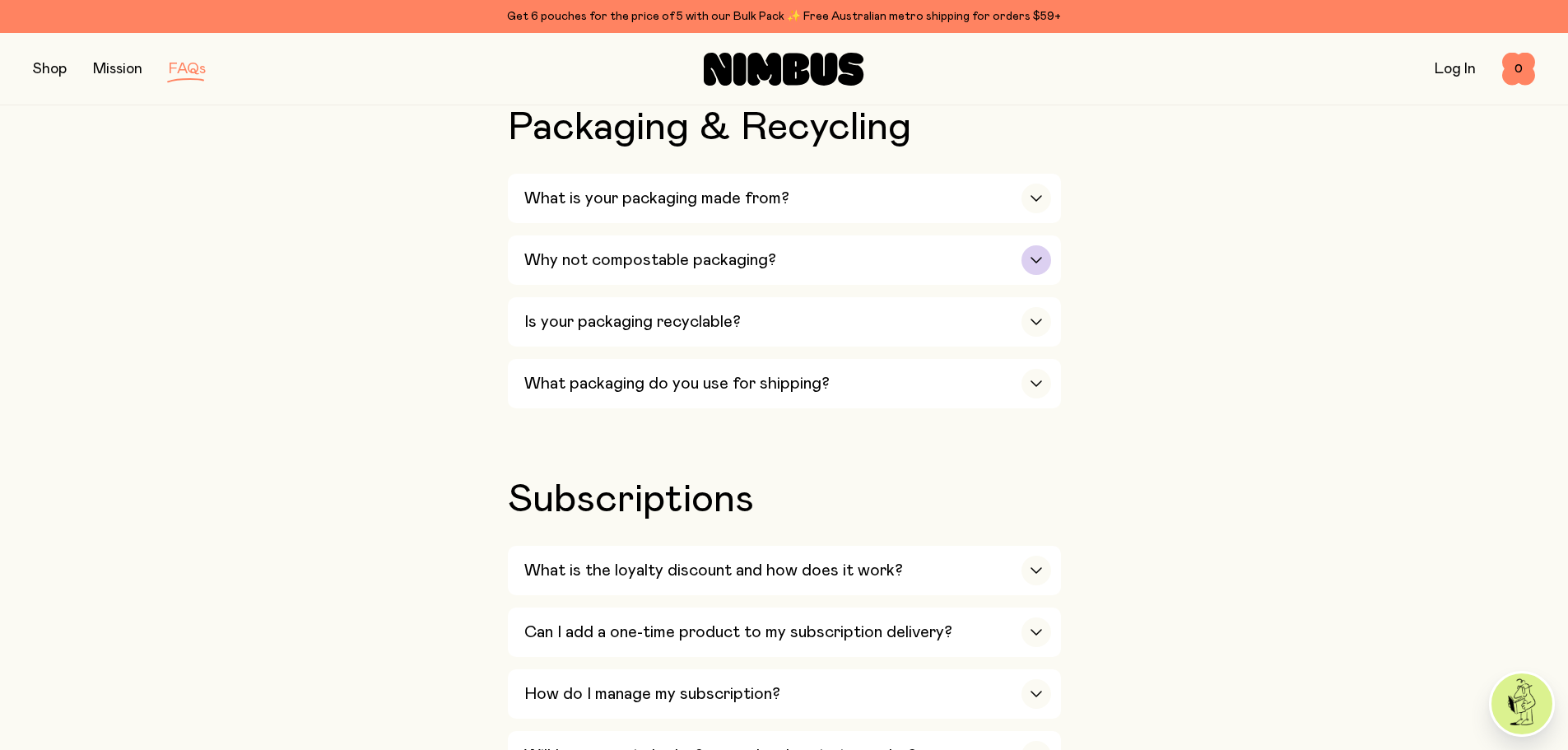
click at [658, 250] on h3 "Why not compostable packaging?" at bounding box center [650, 260] width 252 height 20
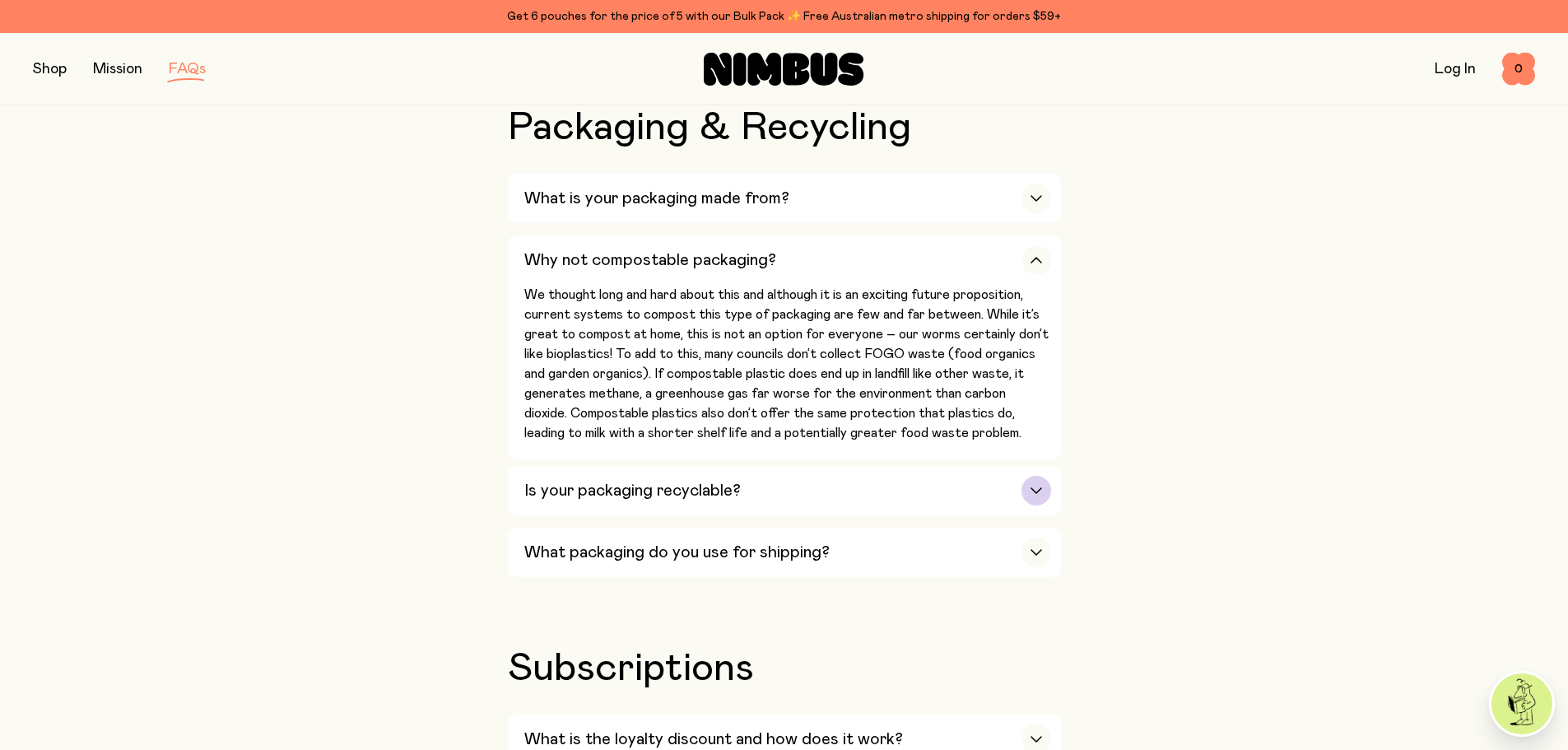
click at [728, 466] on div "Is your packaging recyclable?" at bounding box center [787, 490] width 527 height 49
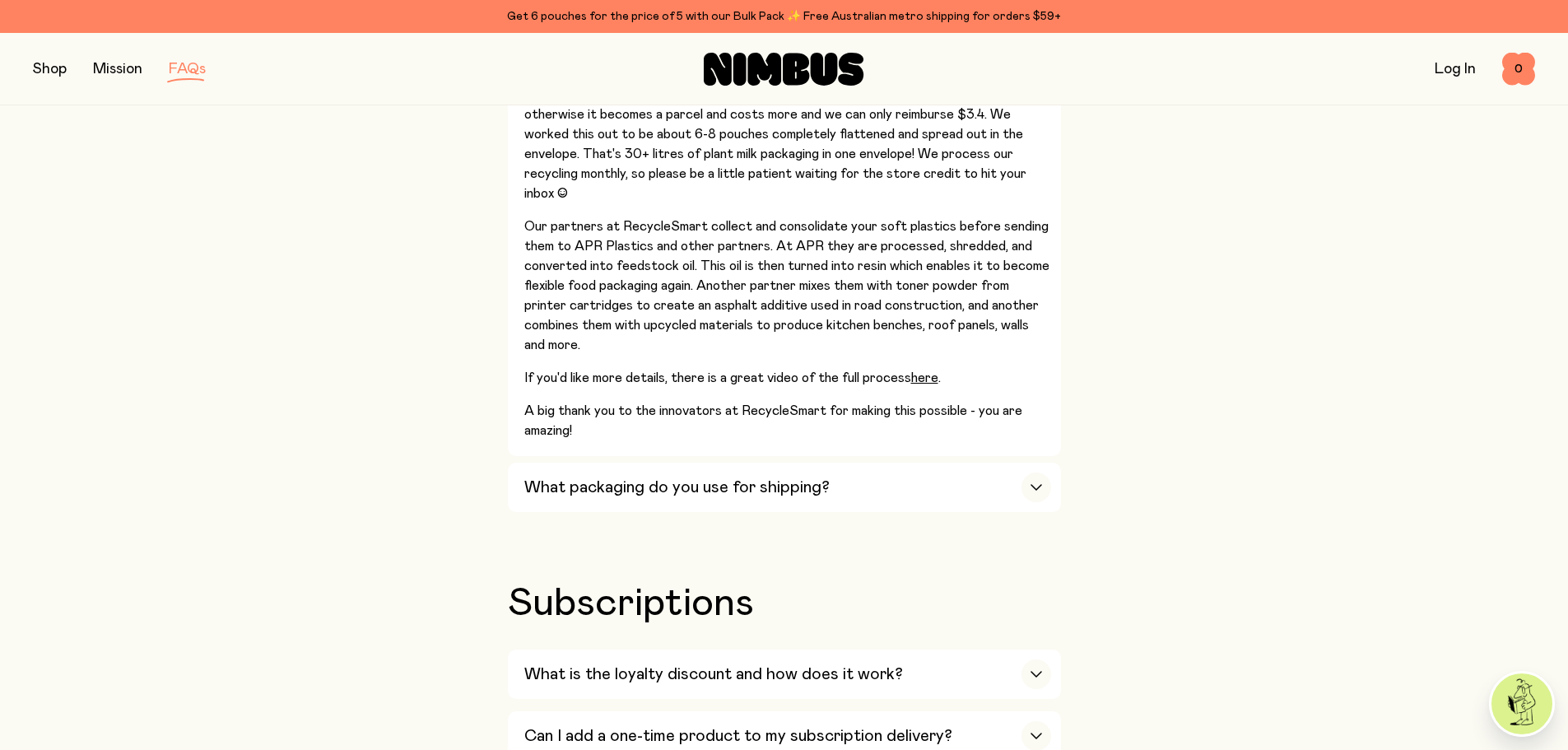
scroll to position [2469, 0]
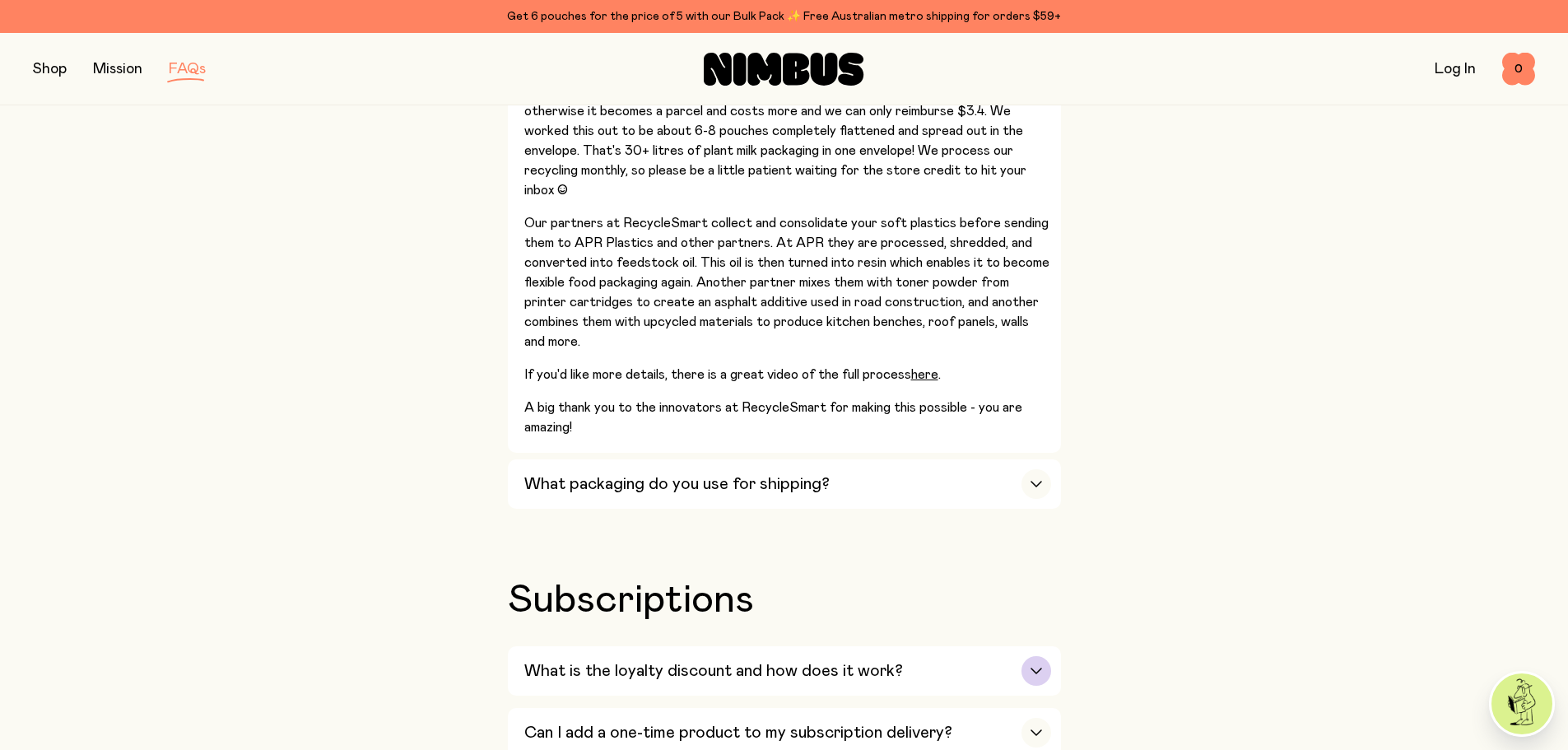
click at [520, 646] on button "What is the loyalty discount and how does it work? We think our loyal Nimbus dr…" at bounding box center [784, 671] width 553 height 49
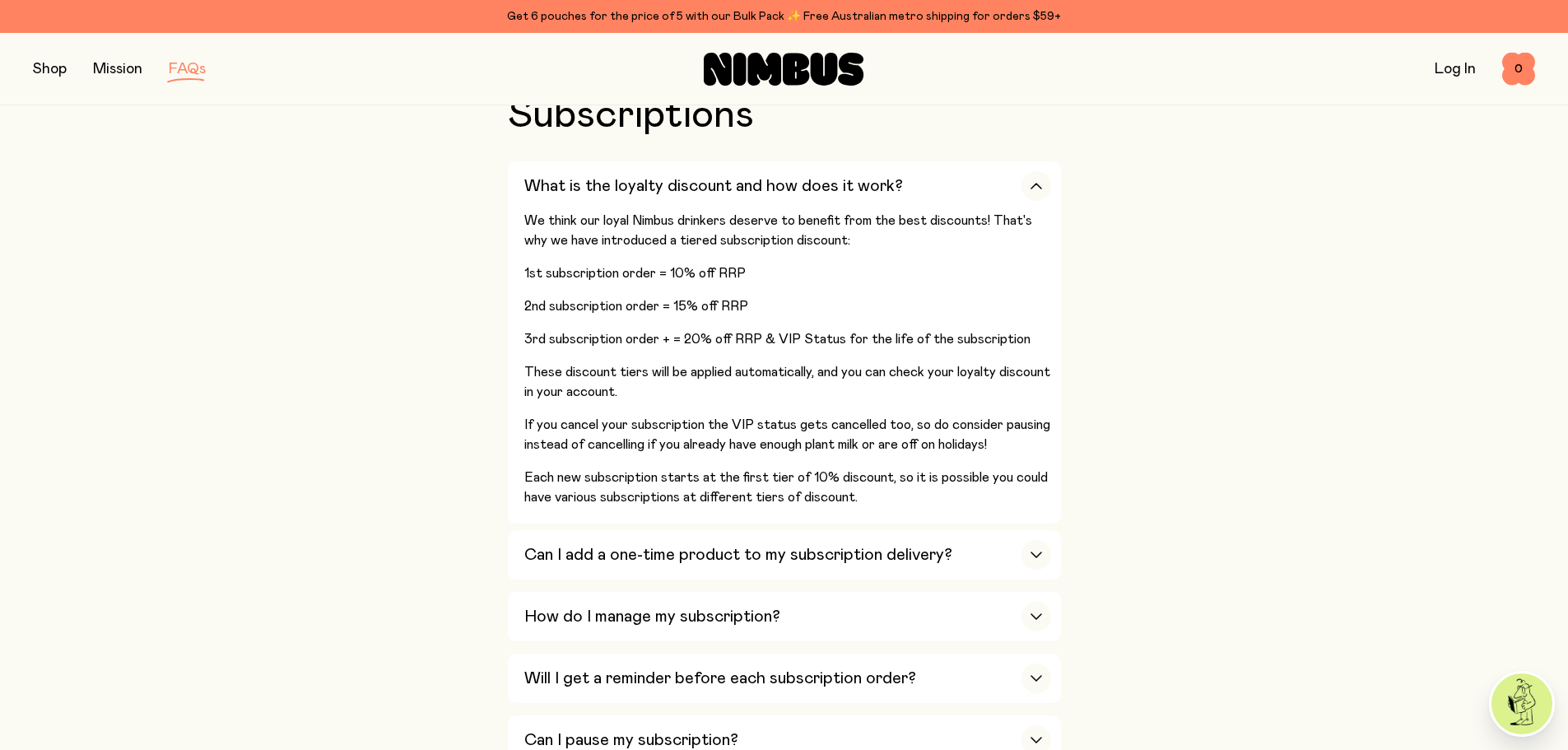
scroll to position [2962, 0]
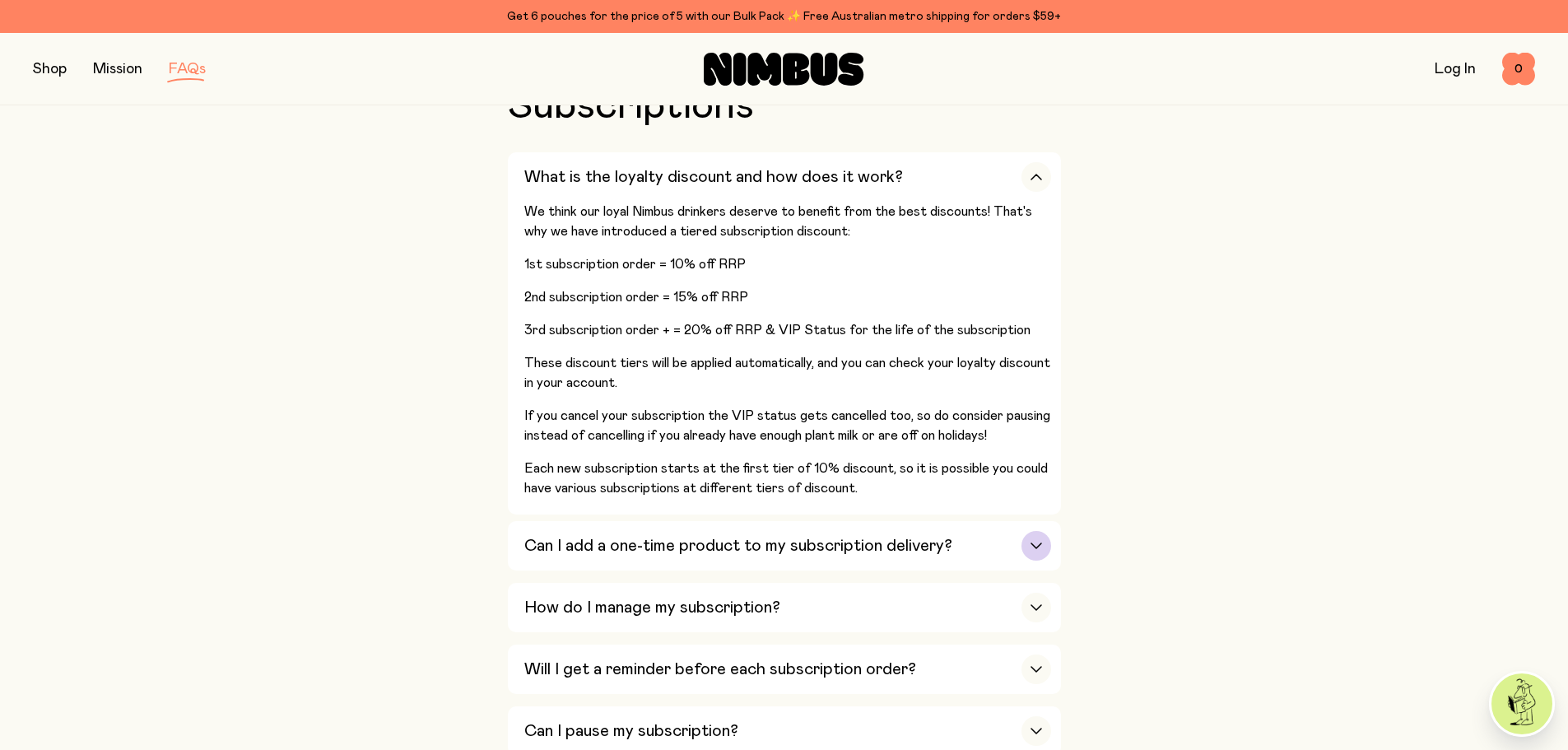
click at [553, 535] on h3 "Can I add a one-time product to my subscription delivery?" at bounding box center [738, 545] width 428 height 20
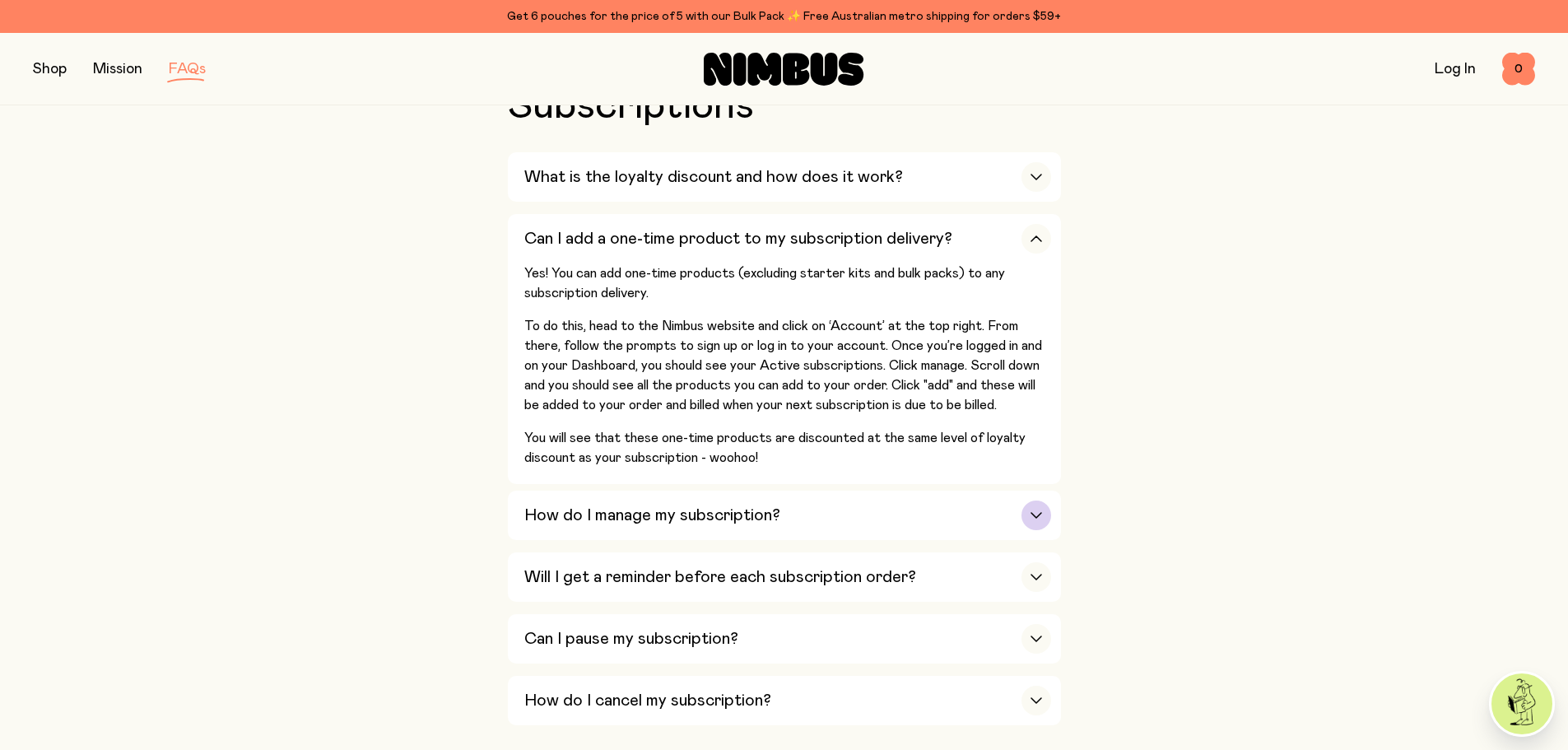
click at [550, 510] on div "How do I manage my subscription?" at bounding box center [787, 515] width 527 height 49
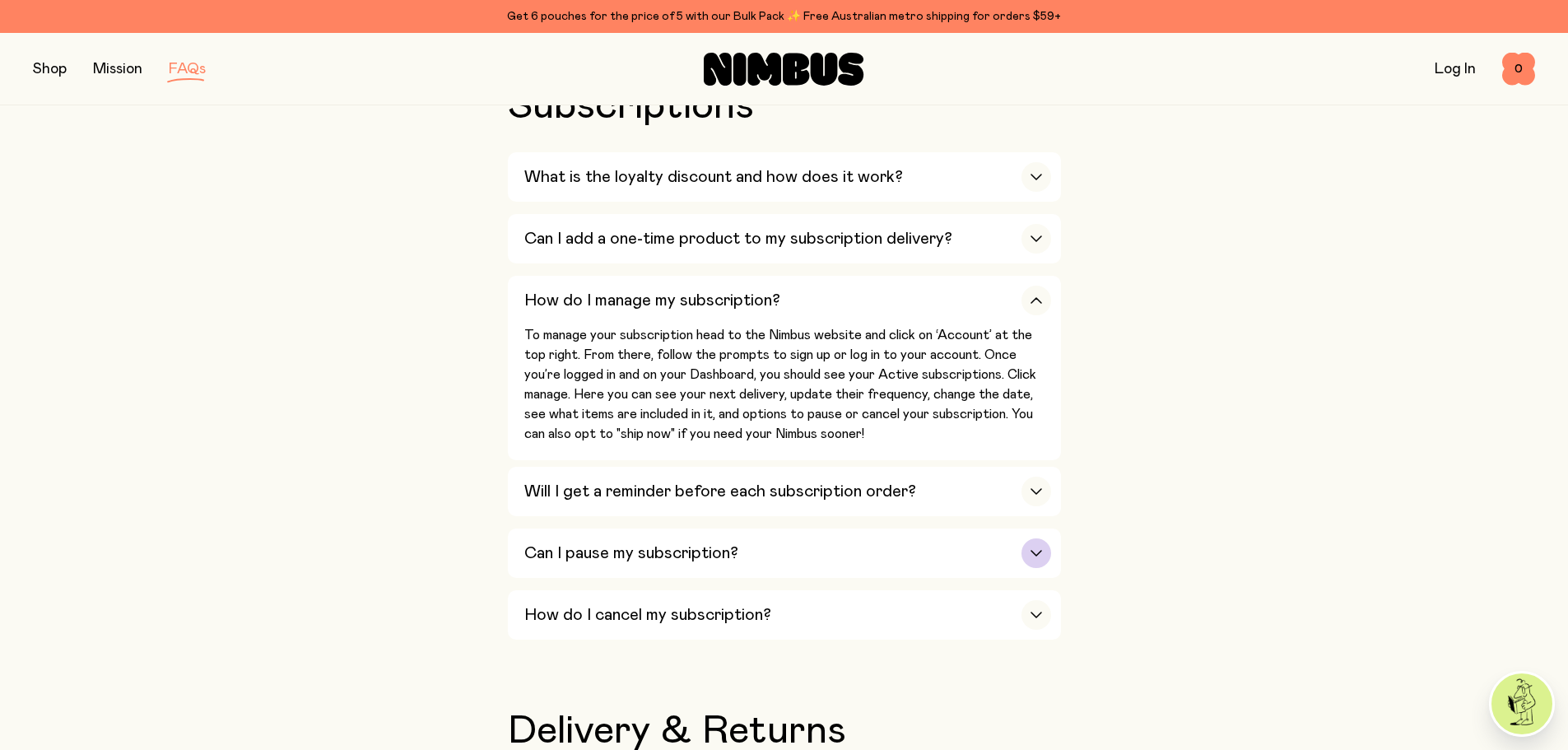
drag, startPoint x: 561, startPoint y: 562, endPoint x: 551, endPoint y: 556, distance: 11.7
click at [556, 561] on div "What is the loyalty discount and how does it work? We think our loyal Nimbus dr…" at bounding box center [784, 398] width 553 height 493
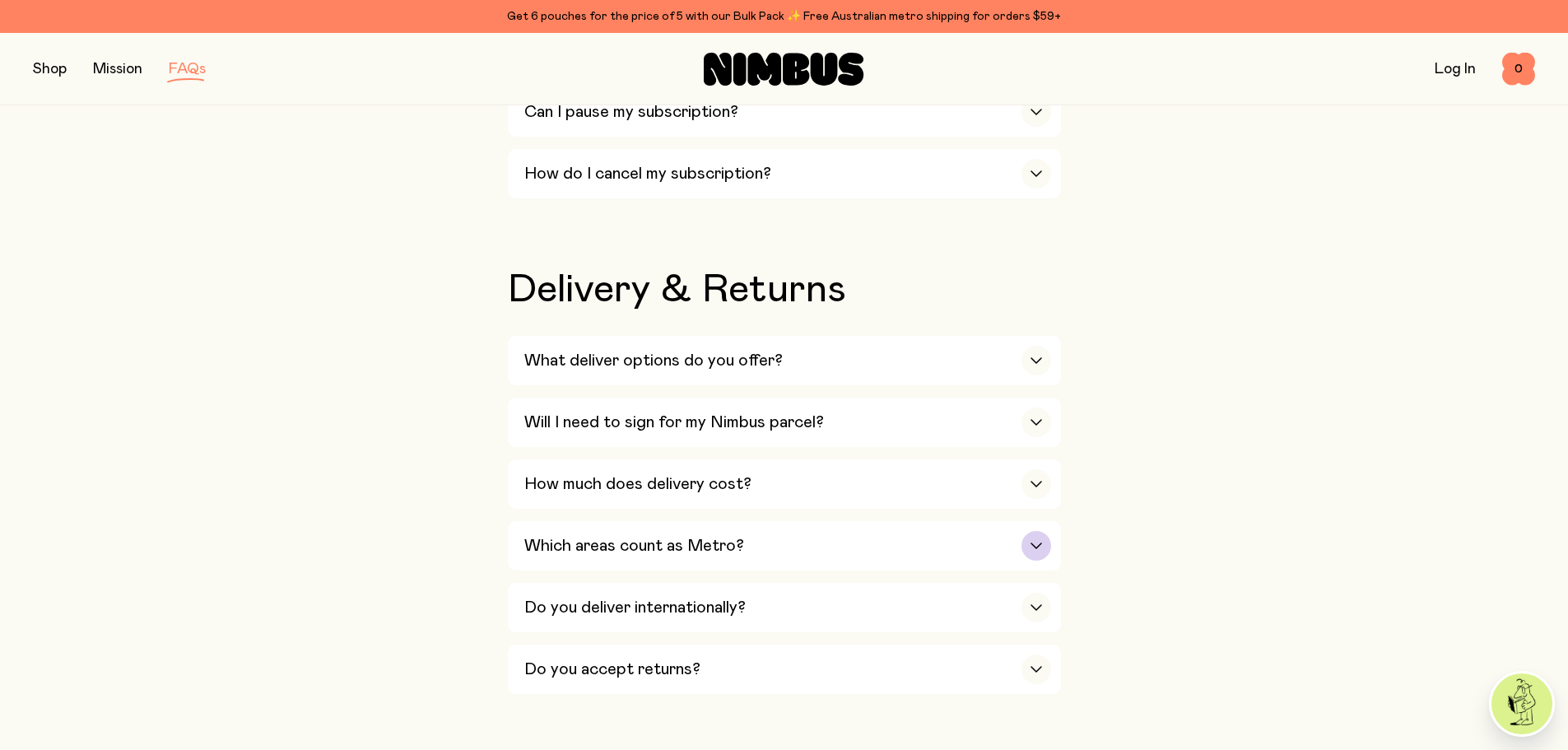
scroll to position [3456, 0]
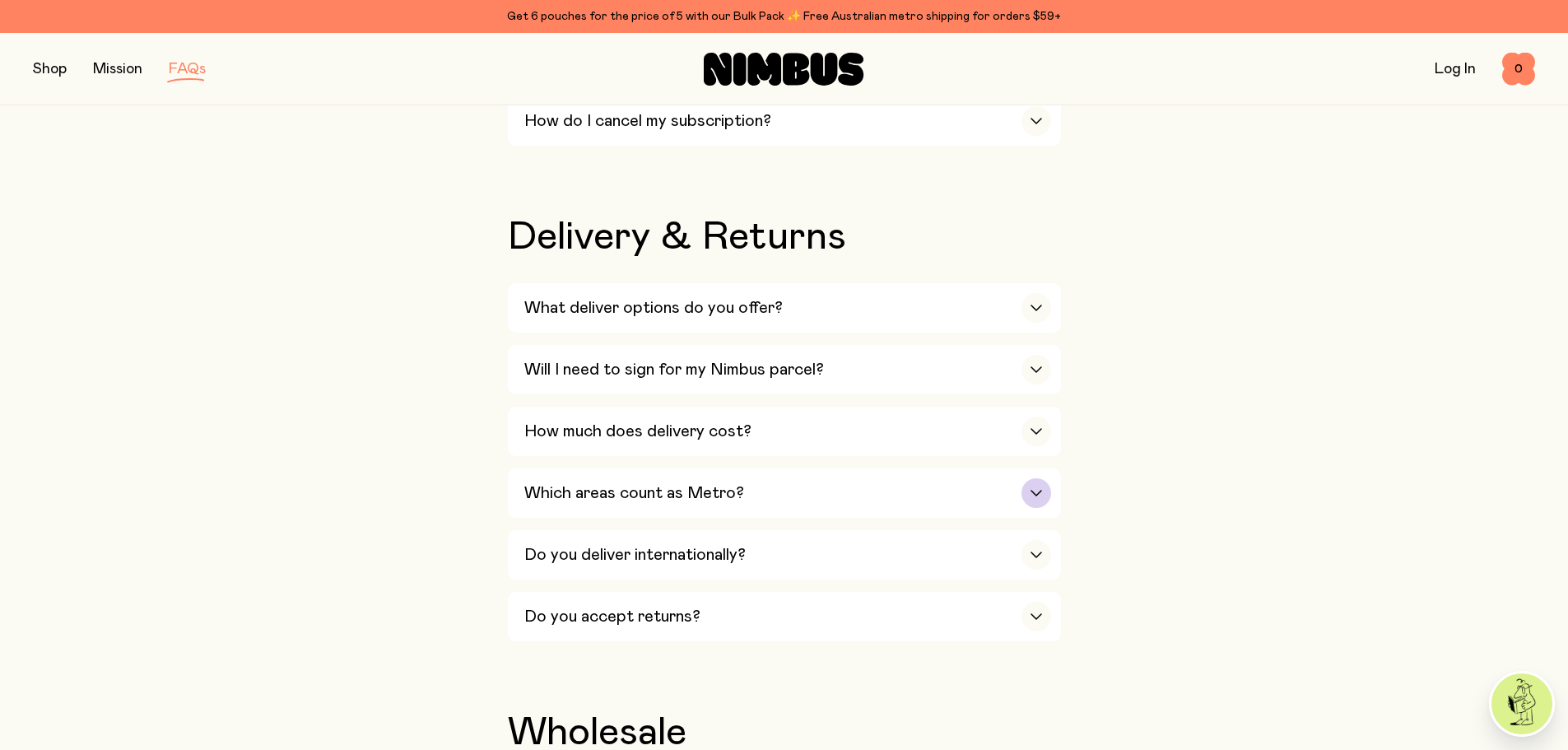
click at [545, 487] on div "Which areas count as Metro?" at bounding box center [787, 493] width 527 height 49
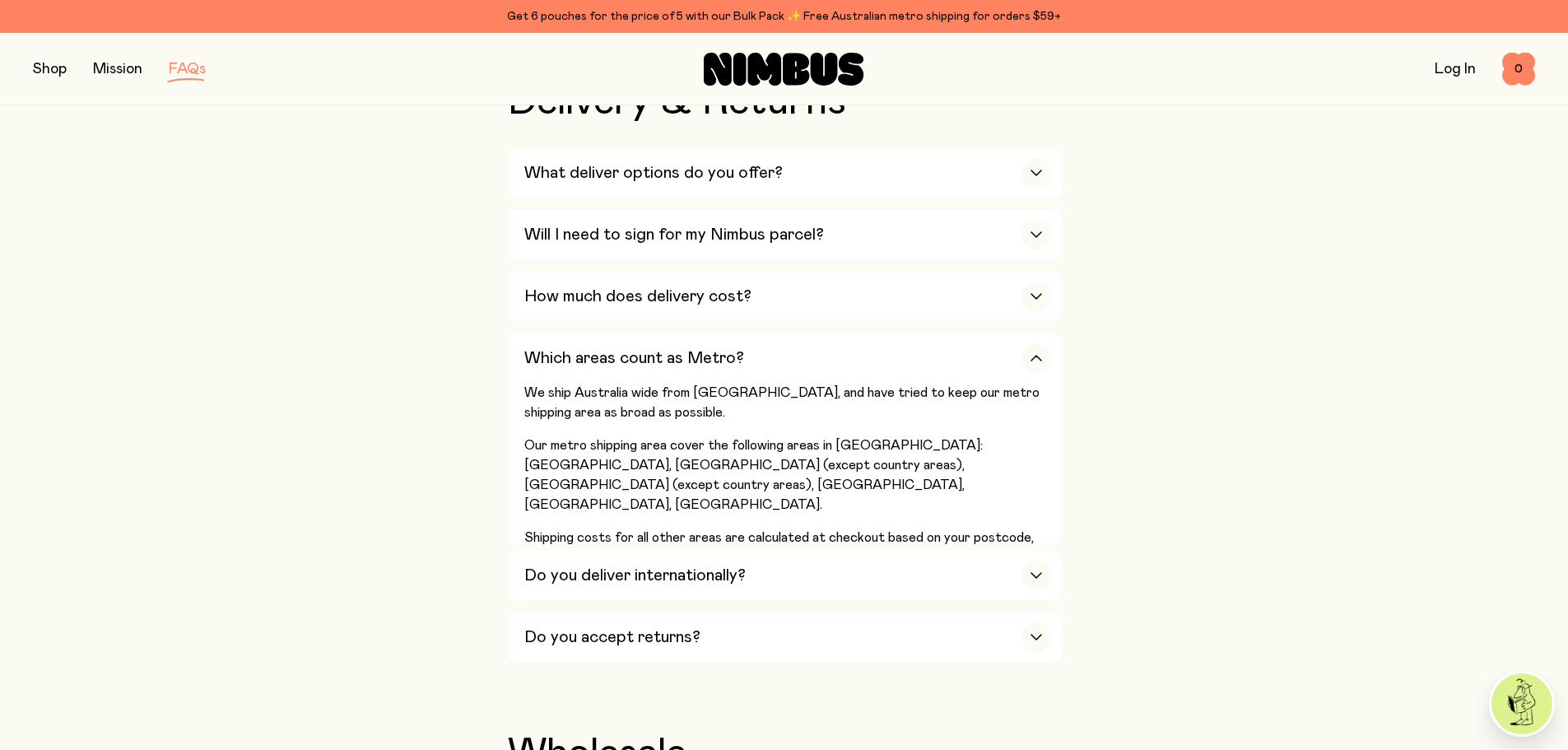
scroll to position [3621, 0]
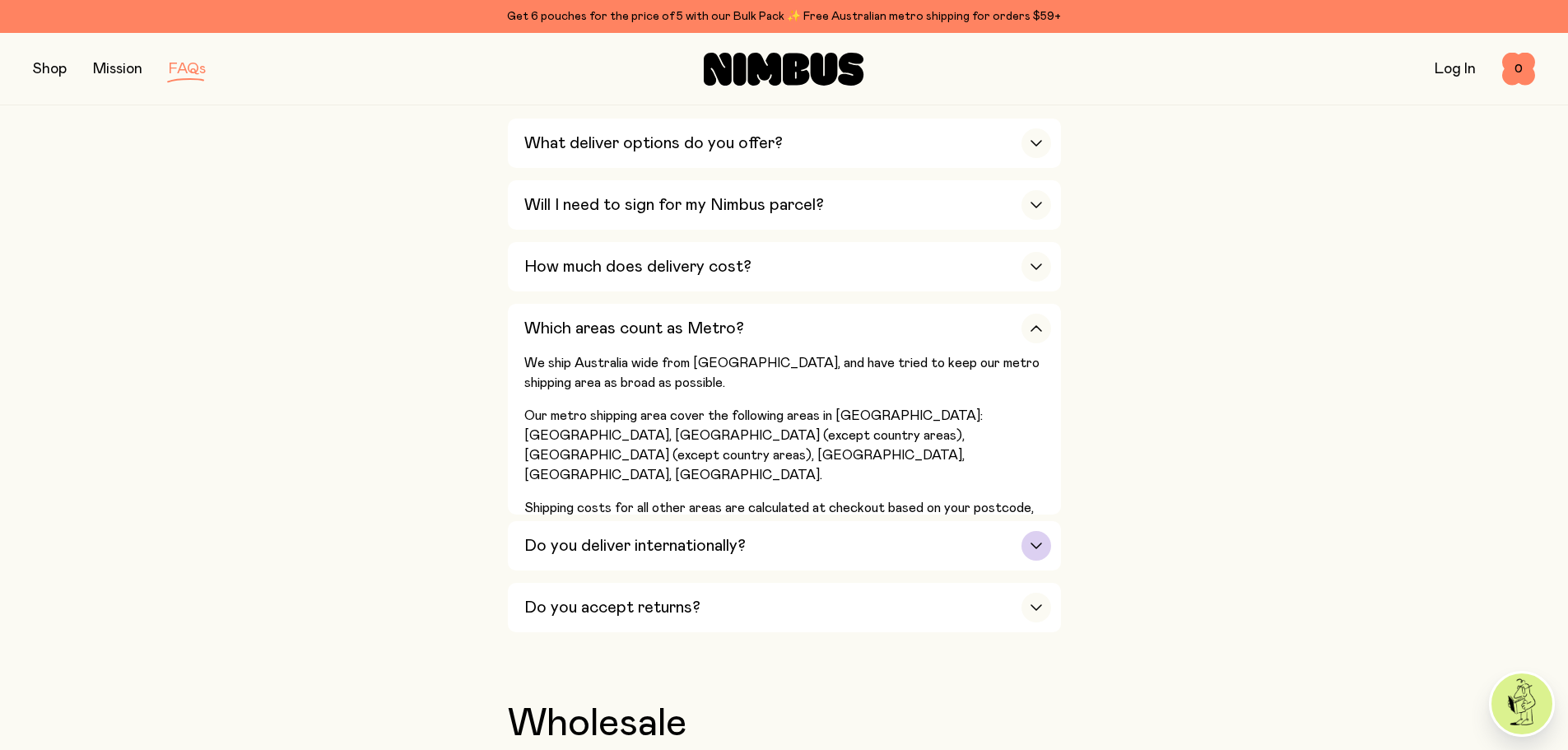
click at [576, 535] on h3 "Do you deliver internationally?" at bounding box center [635, 545] width 222 height 20
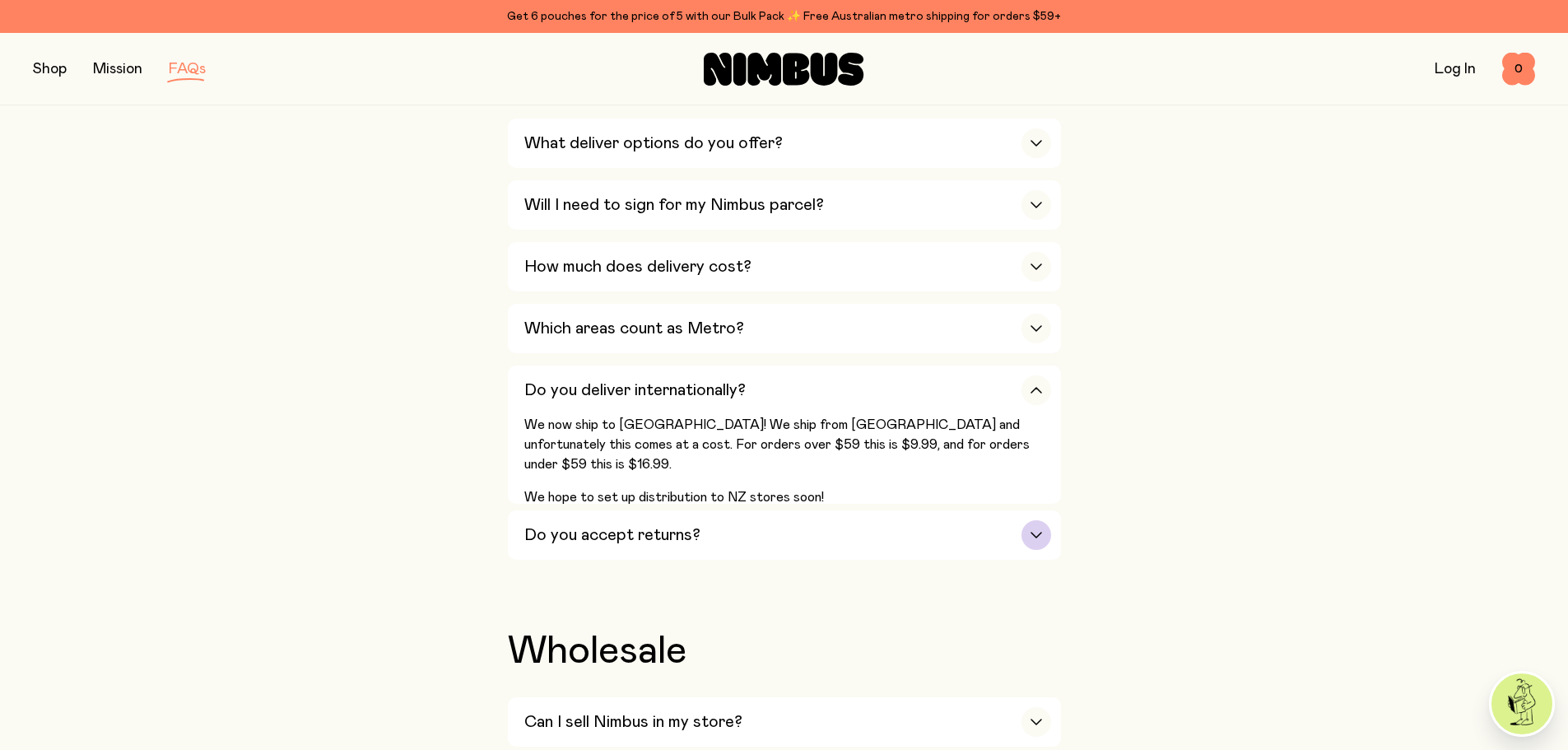
click at [642, 523] on div "Do you accept returns?" at bounding box center [787, 534] width 527 height 49
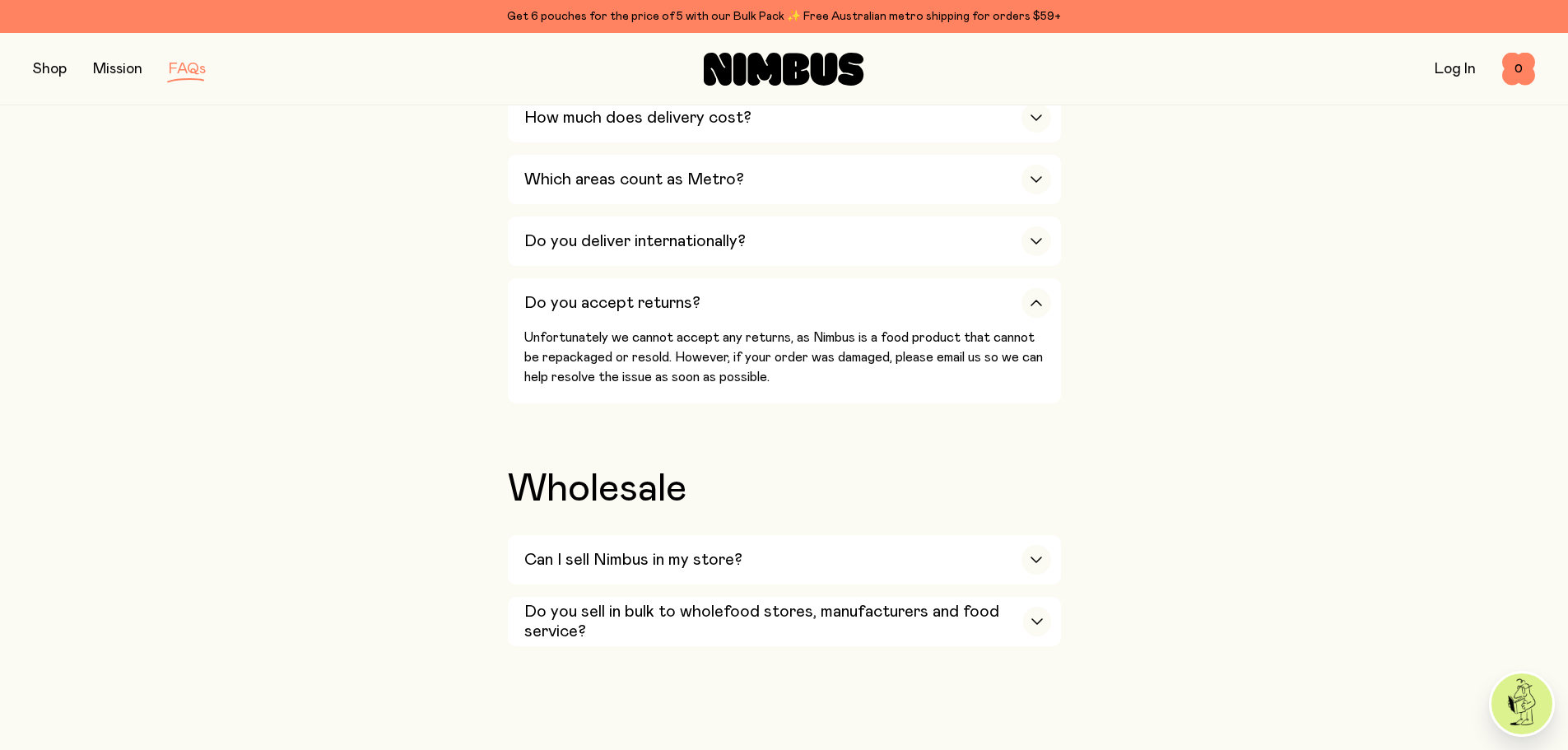
scroll to position [3785, 0]
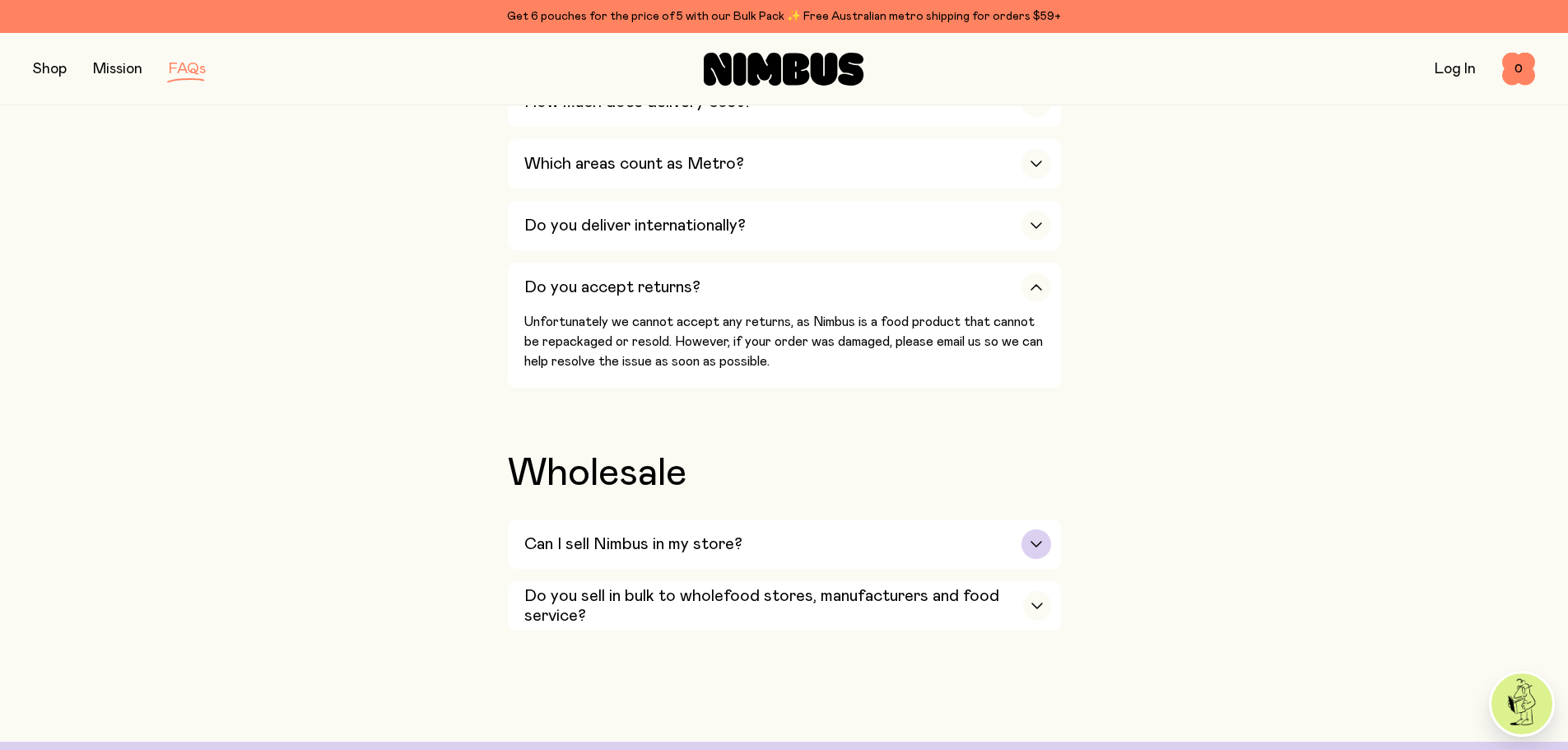
click at [577, 534] on h3 "Can I sell Nimbus in my store?" at bounding box center [633, 544] width 218 height 20
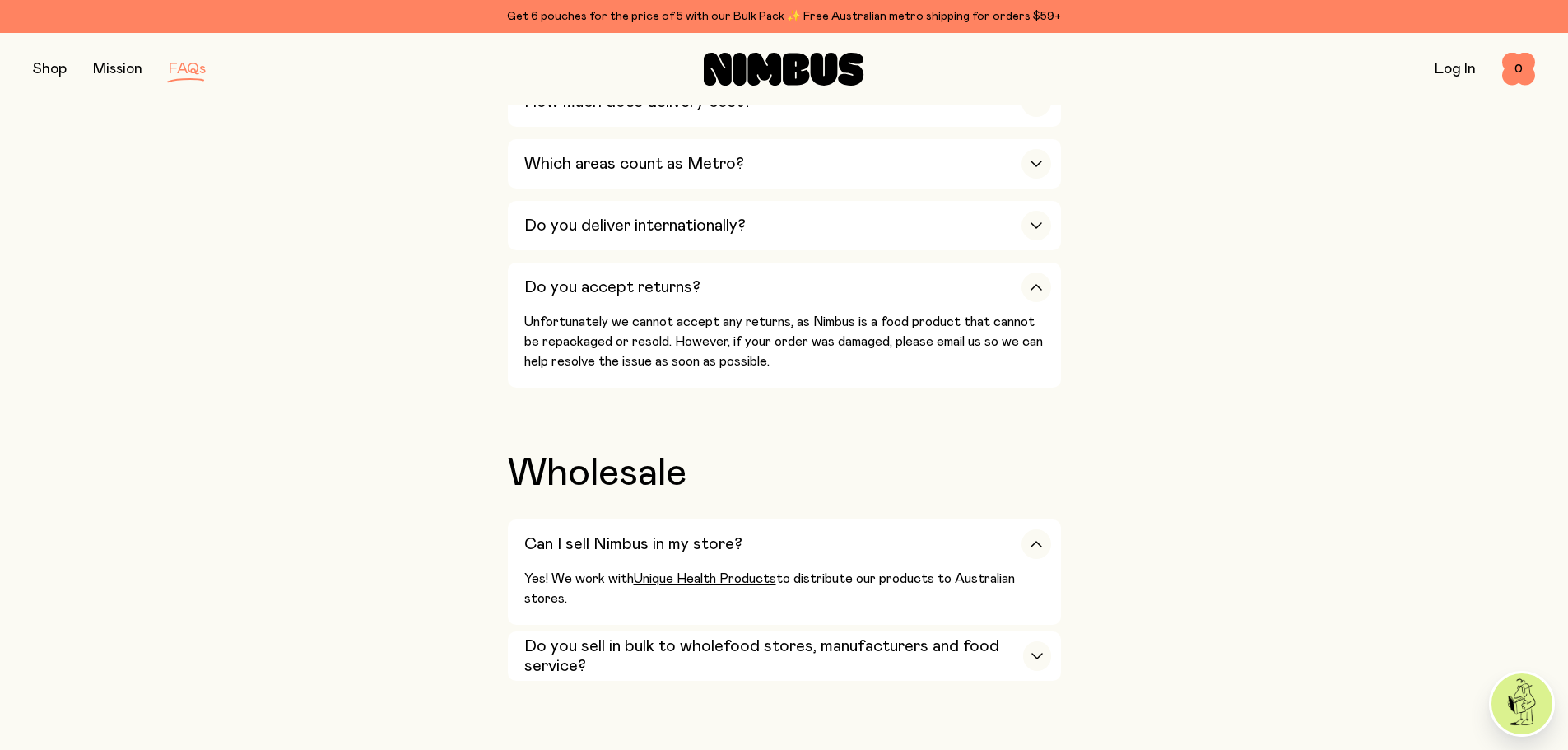
scroll to position [3868, 0]
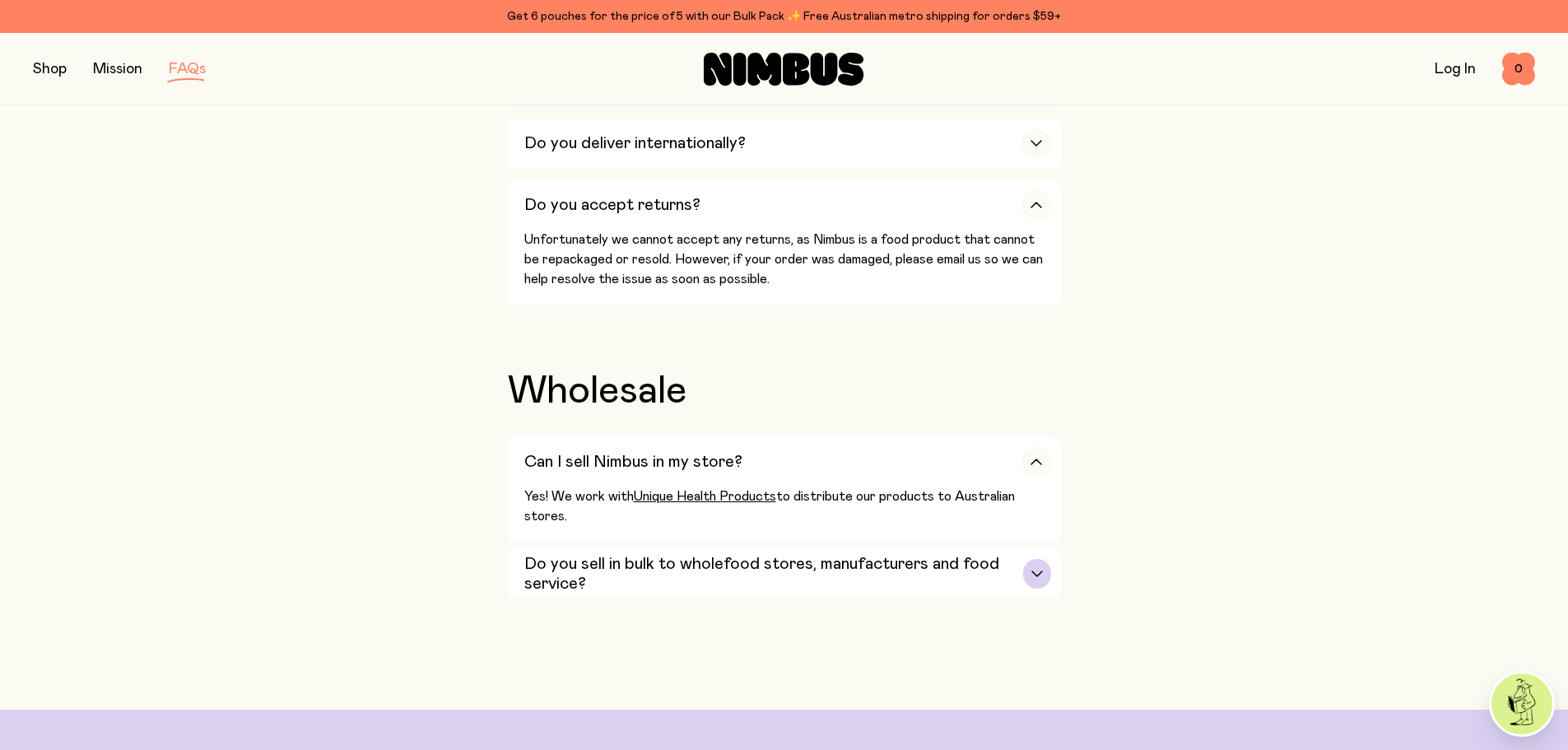
click at [662, 560] on h3 "Do you sell in bulk to wholefood stores, manufacturers and food service?" at bounding box center [774, 574] width 499 height 39
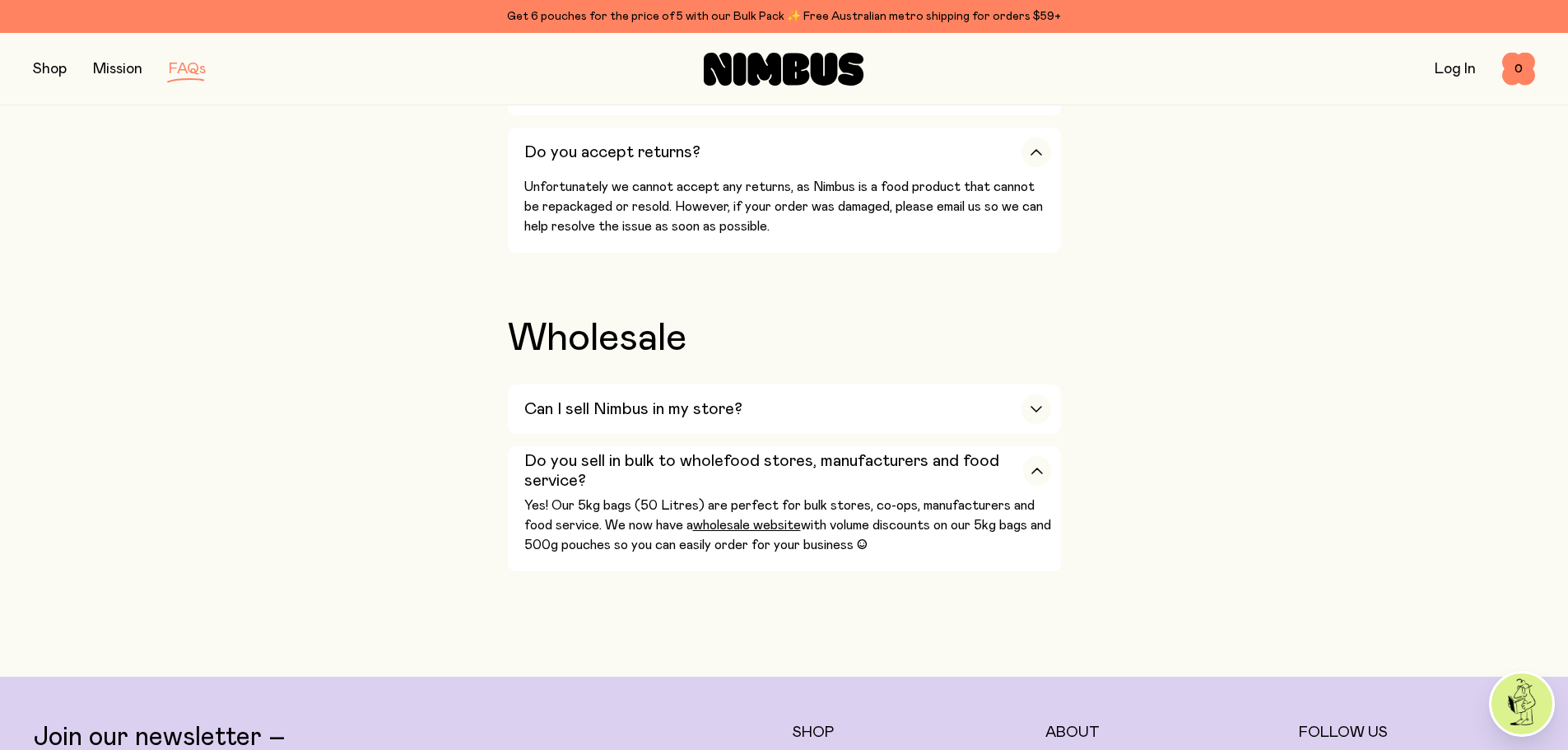
scroll to position [3950, 0]
